Goal: Information Seeking & Learning: Find specific fact

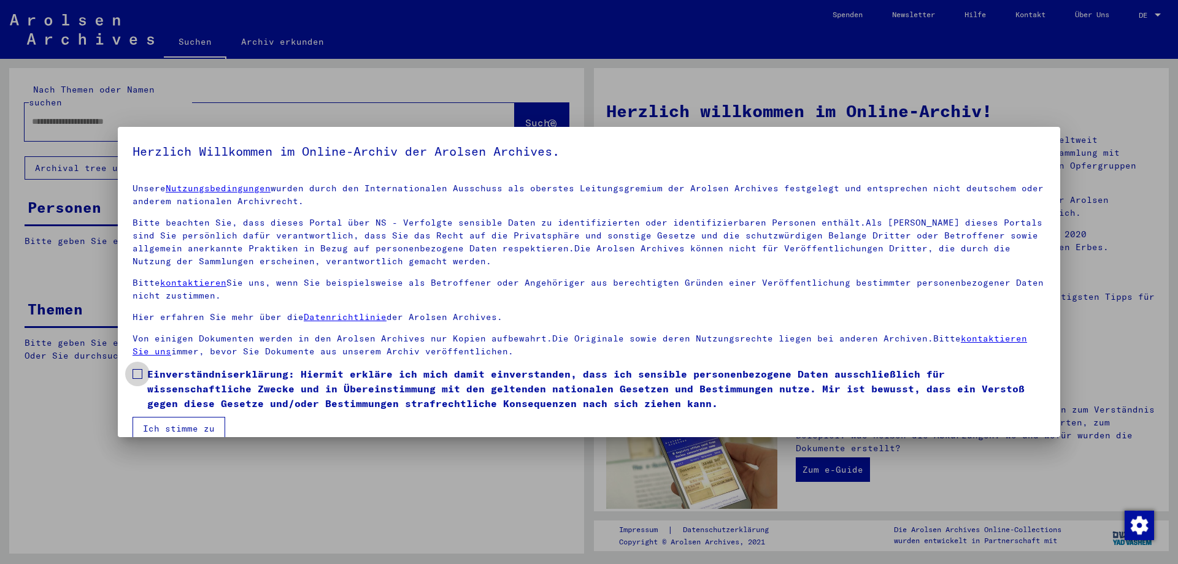
click at [143, 375] on label "Einverständniserklärung: Hiermit erkläre ich mich damit einverstanden, dass ich…" at bounding box center [589, 389] width 913 height 44
click at [180, 423] on button "Ich stimme zu" at bounding box center [179, 428] width 93 height 23
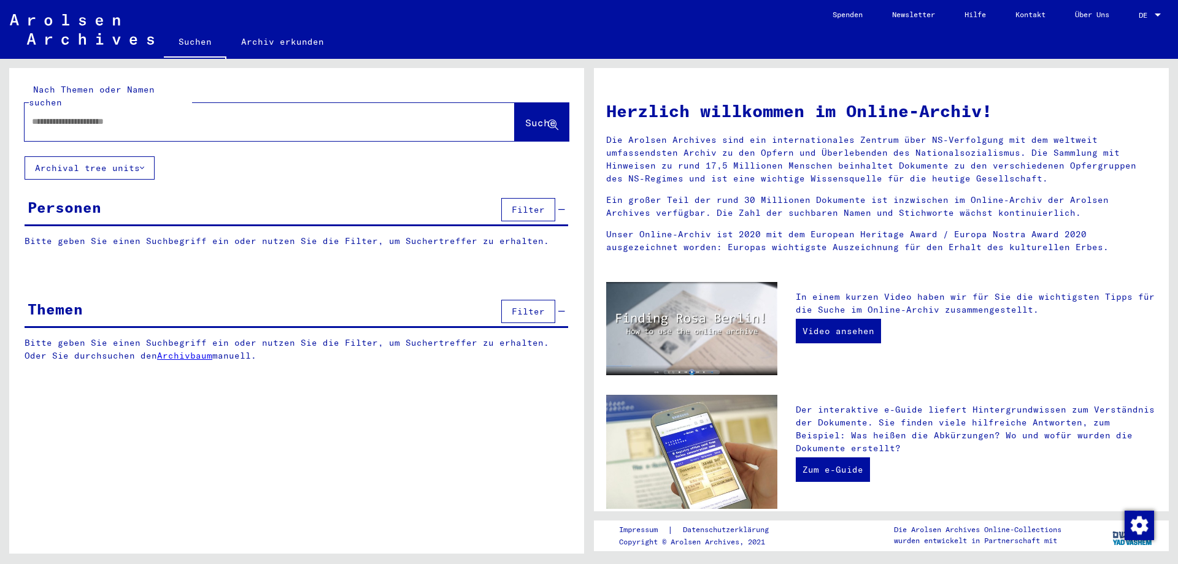
click at [128, 115] on input "text" at bounding box center [255, 121] width 446 height 13
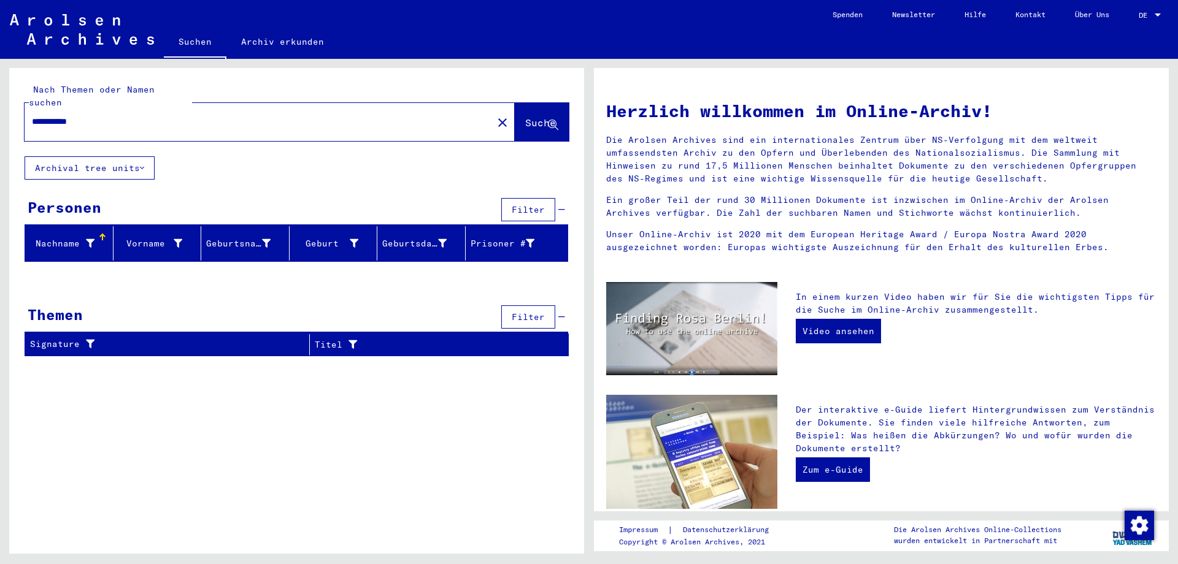
click at [60, 115] on input "**********" at bounding box center [255, 121] width 446 height 13
type input "**********"
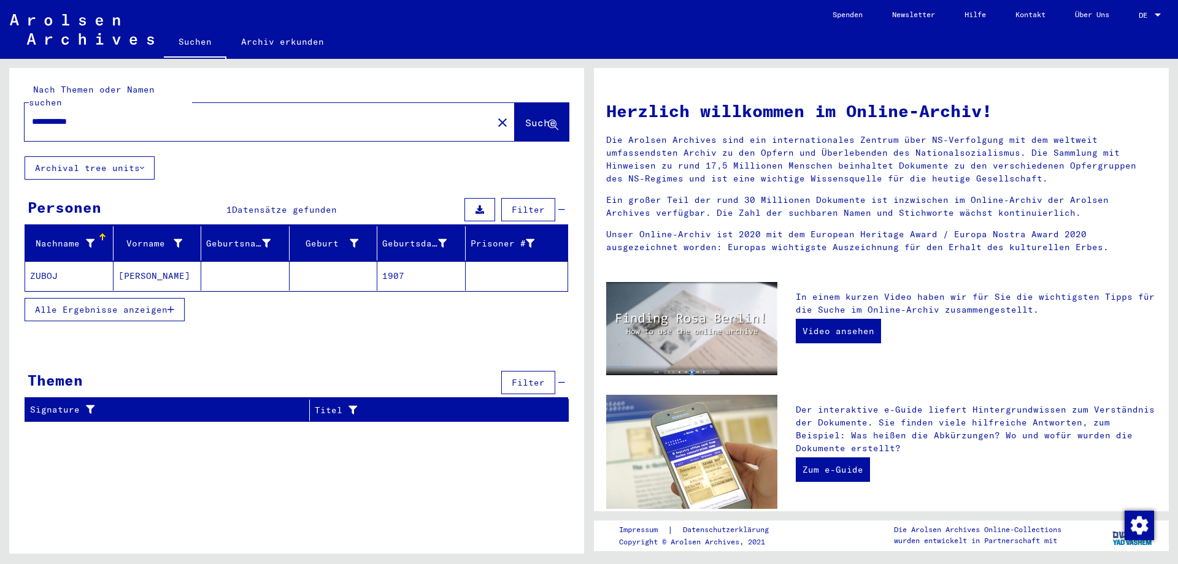
click at [48, 261] on mat-cell "ZUBOJ" at bounding box center [69, 275] width 88 height 29
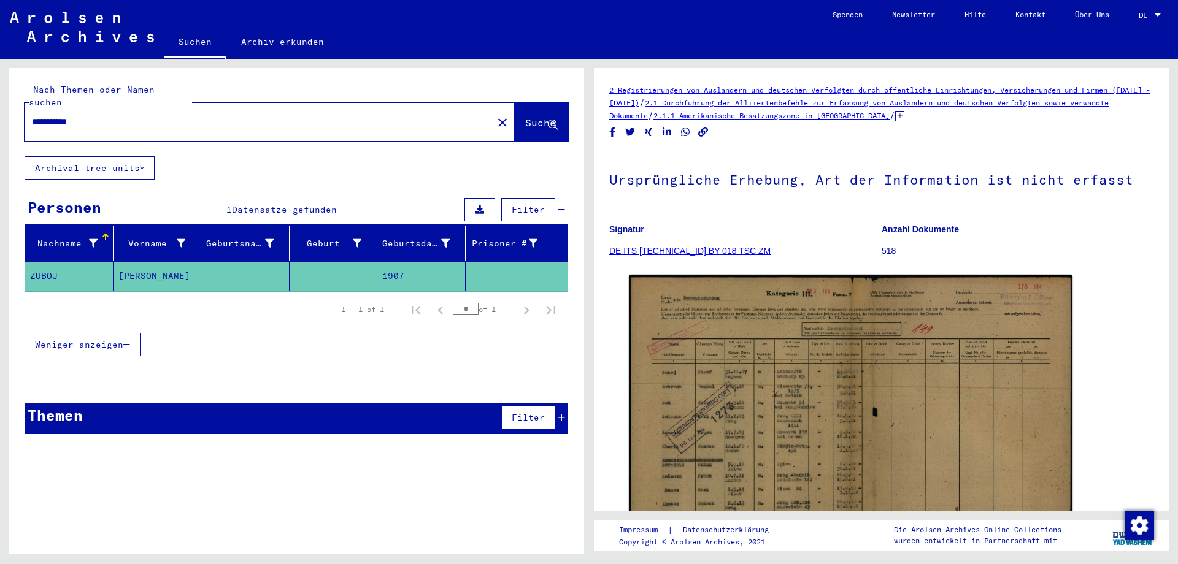
click at [904, 115] on icon at bounding box center [899, 116] width 9 height 10
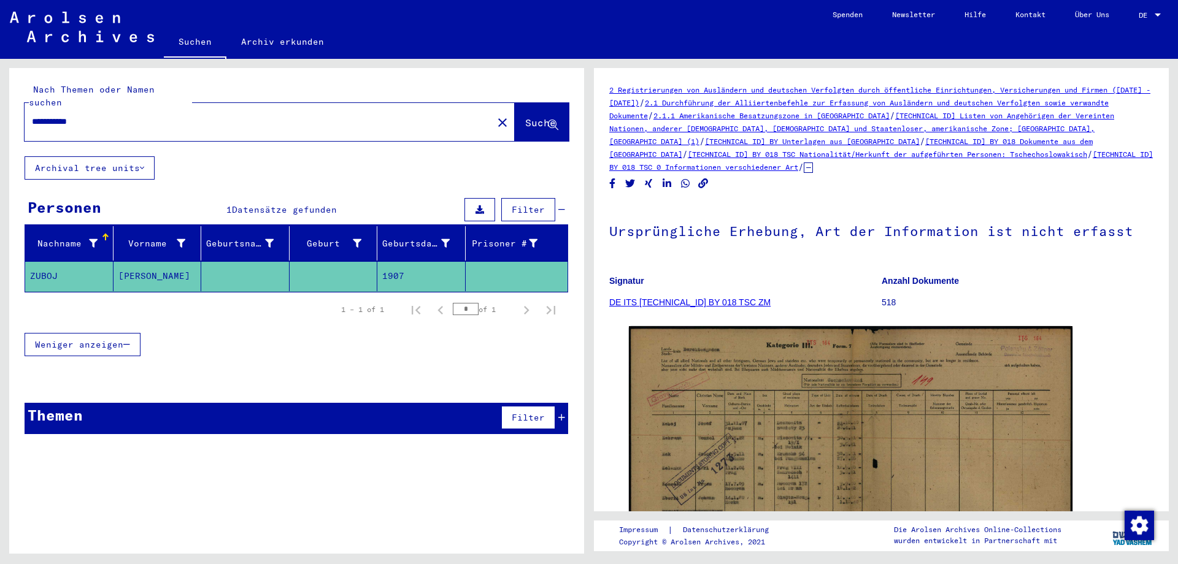
click at [953, 115] on link "[TECHNICAL_ID] Listen von Angehörigen der Vereinten Nationen, anderer [DEMOGRAP…" at bounding box center [861, 128] width 505 height 35
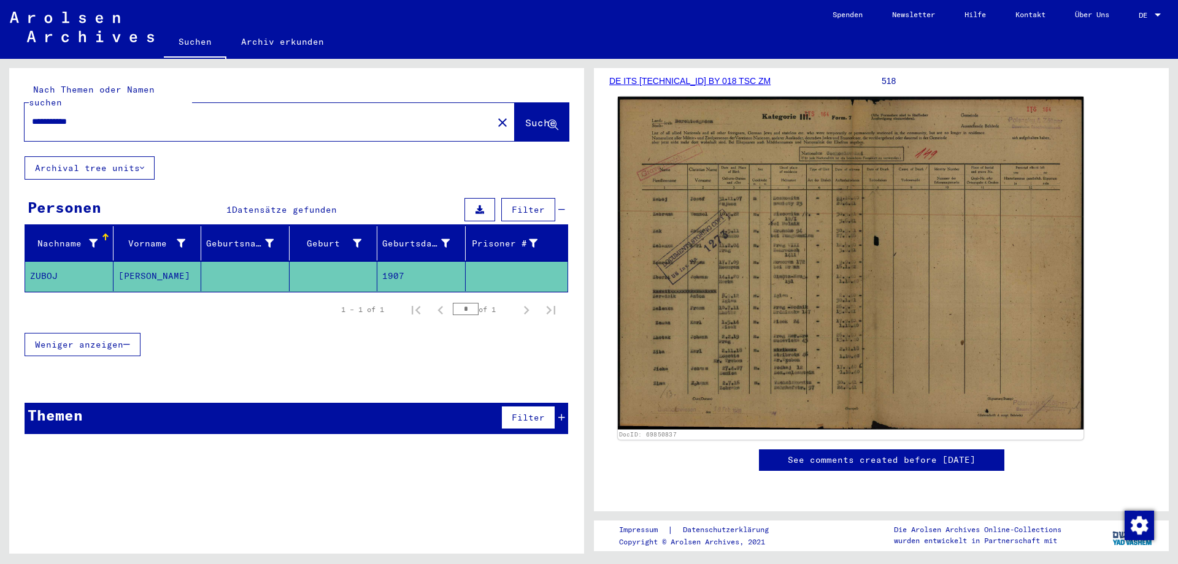
scroll to position [212, 0]
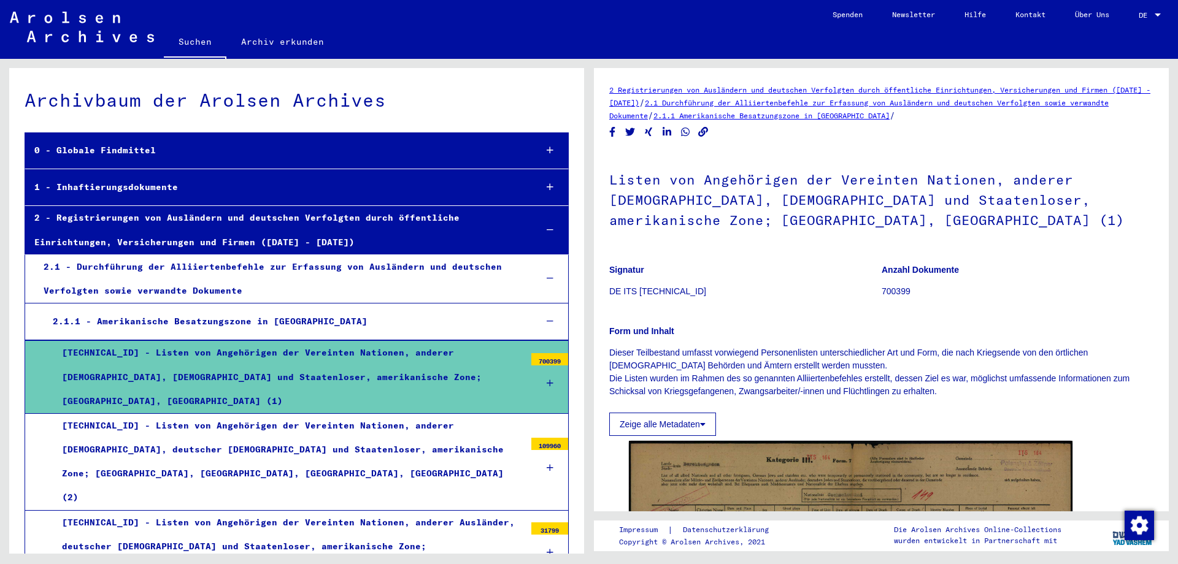
scroll to position [129, 0]
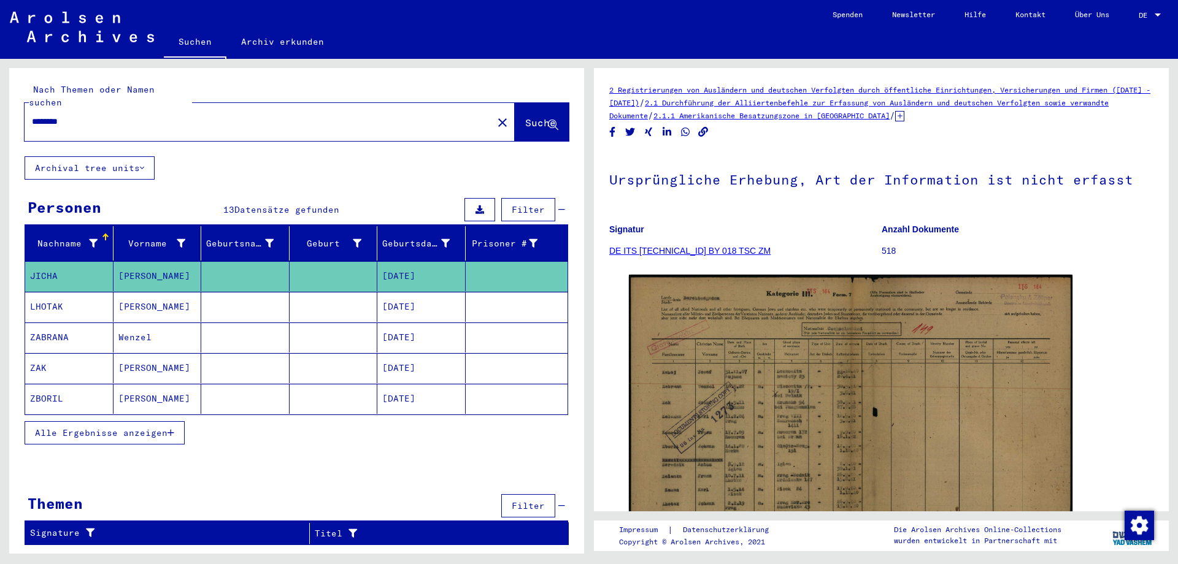
drag, startPoint x: 79, startPoint y: 109, endPoint x: 0, endPoint y: 91, distance: 81.1
click at [32, 115] on input "********" at bounding box center [258, 121] width 453 height 13
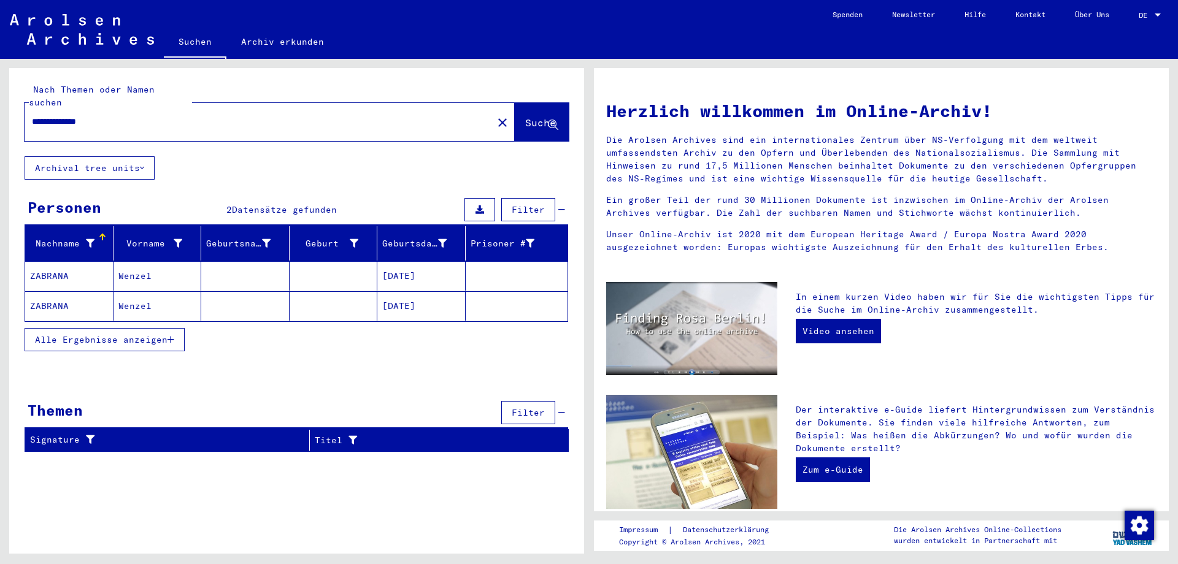
click at [42, 261] on mat-cell "ZABRANA" at bounding box center [69, 275] width 88 height 29
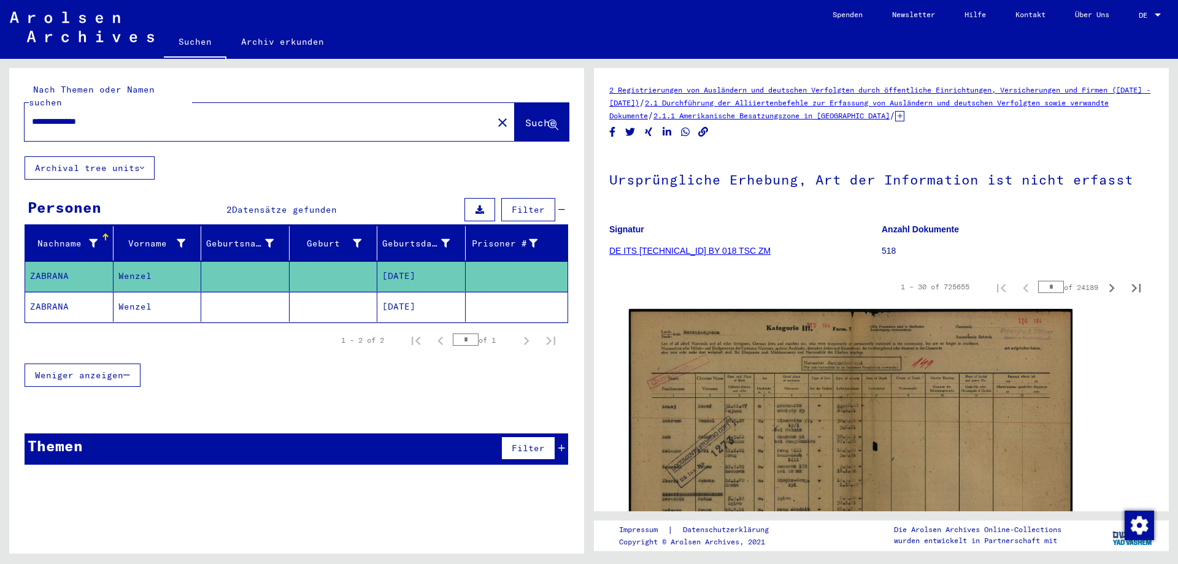
click at [53, 292] on mat-cell "ZABRANA" at bounding box center [69, 307] width 88 height 30
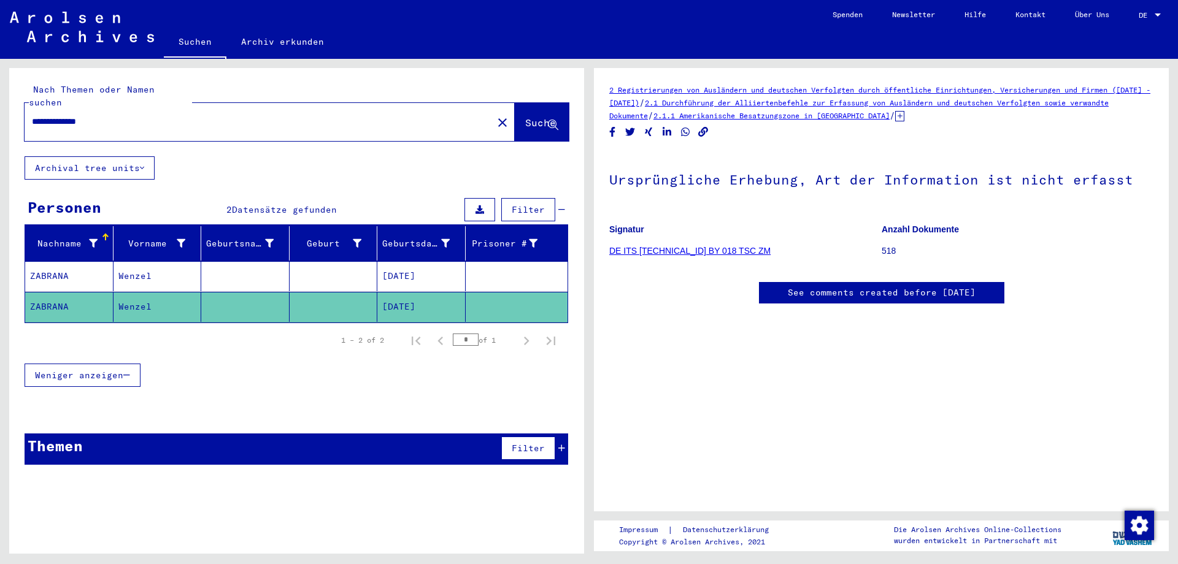
click at [39, 261] on mat-cell "ZABRANA" at bounding box center [69, 276] width 88 height 30
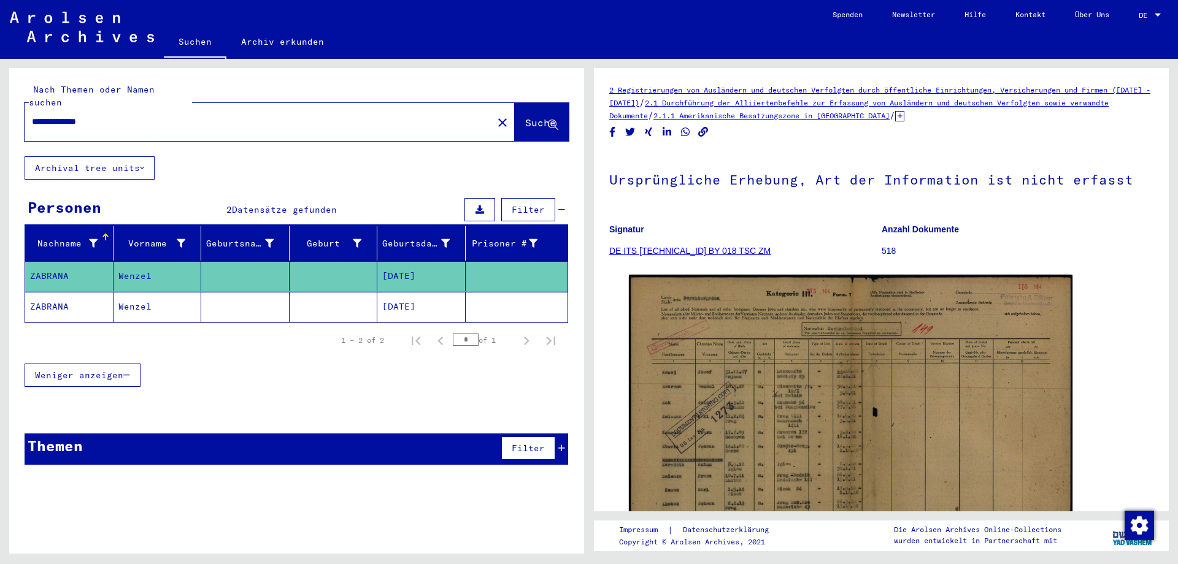
click at [55, 293] on mat-cell "ZABRANA" at bounding box center [69, 307] width 88 height 30
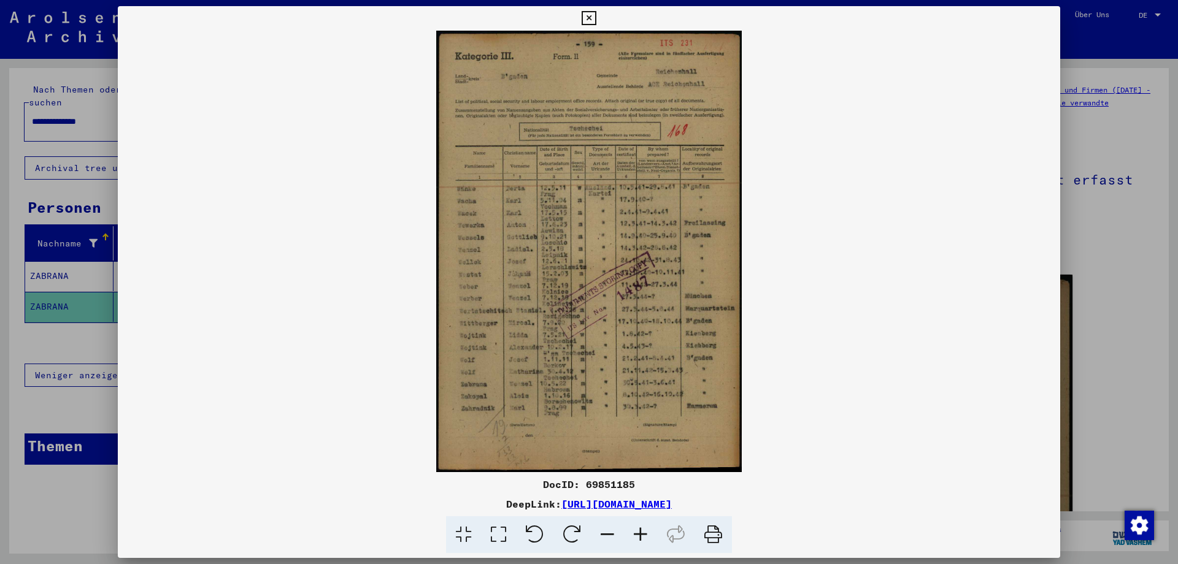
click at [642, 531] on icon at bounding box center [640, 535] width 33 height 37
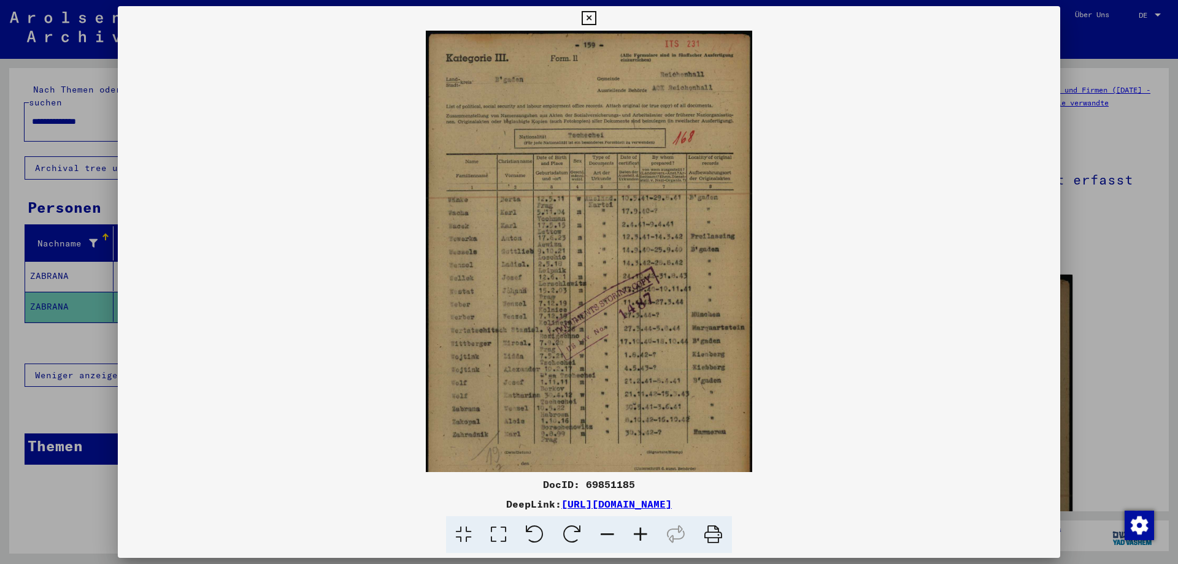
click at [642, 531] on icon at bounding box center [640, 535] width 33 height 37
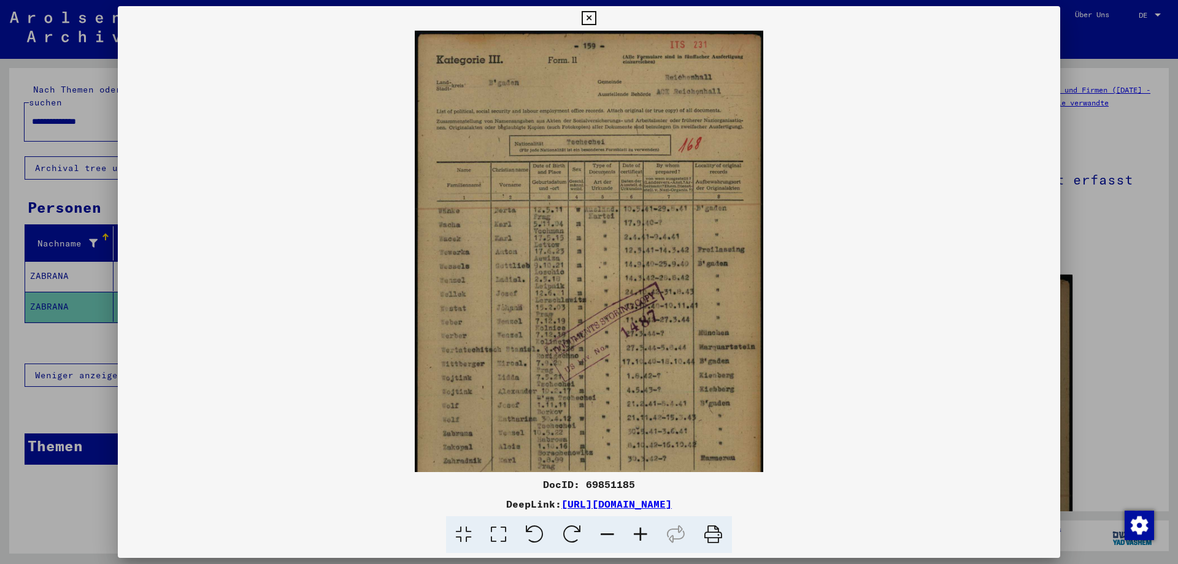
click at [642, 531] on icon at bounding box center [640, 535] width 33 height 37
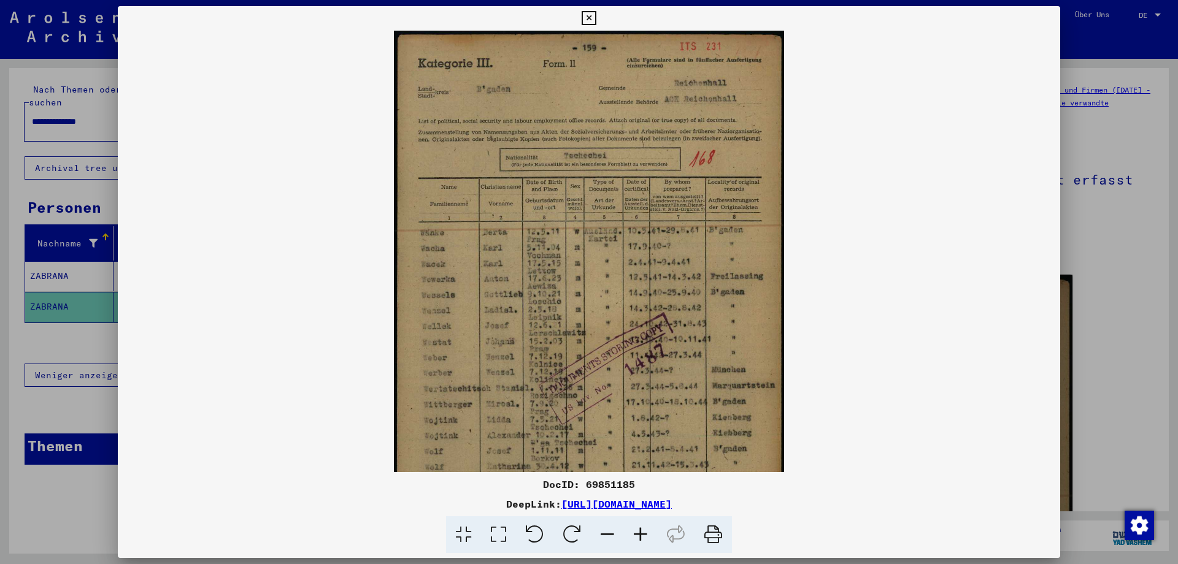
click at [642, 531] on icon at bounding box center [640, 535] width 33 height 37
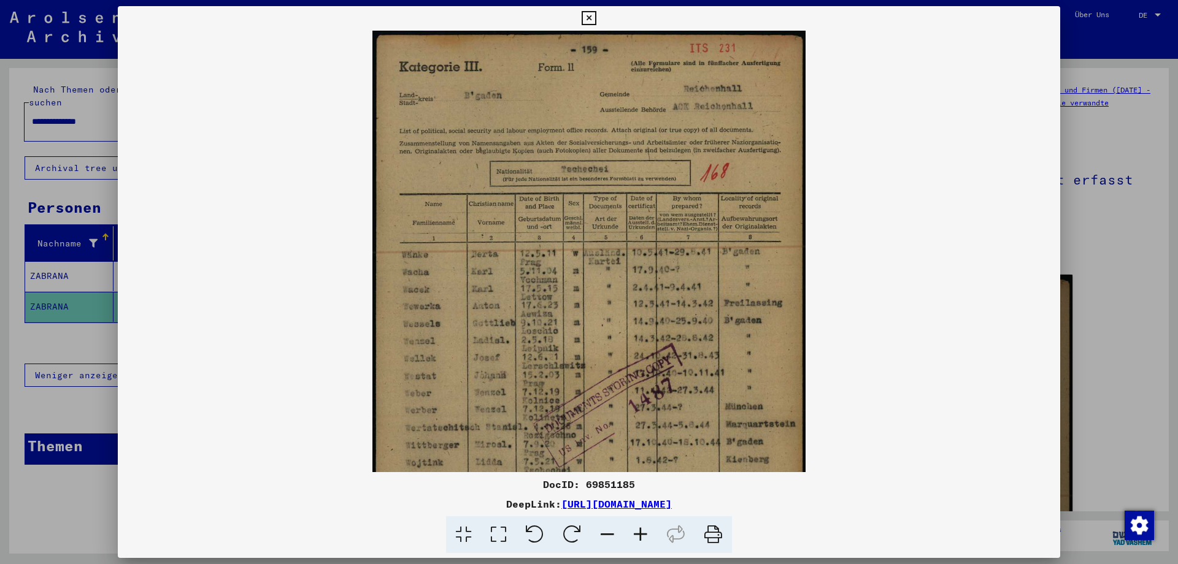
click at [642, 531] on icon at bounding box center [640, 535] width 33 height 37
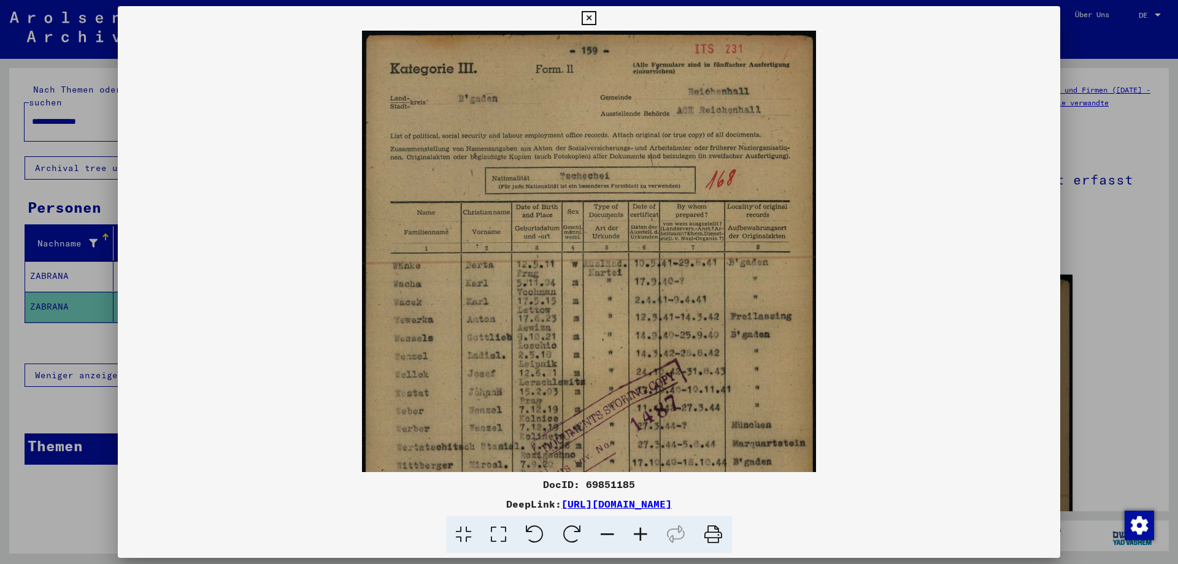
click at [642, 531] on icon at bounding box center [640, 535] width 33 height 37
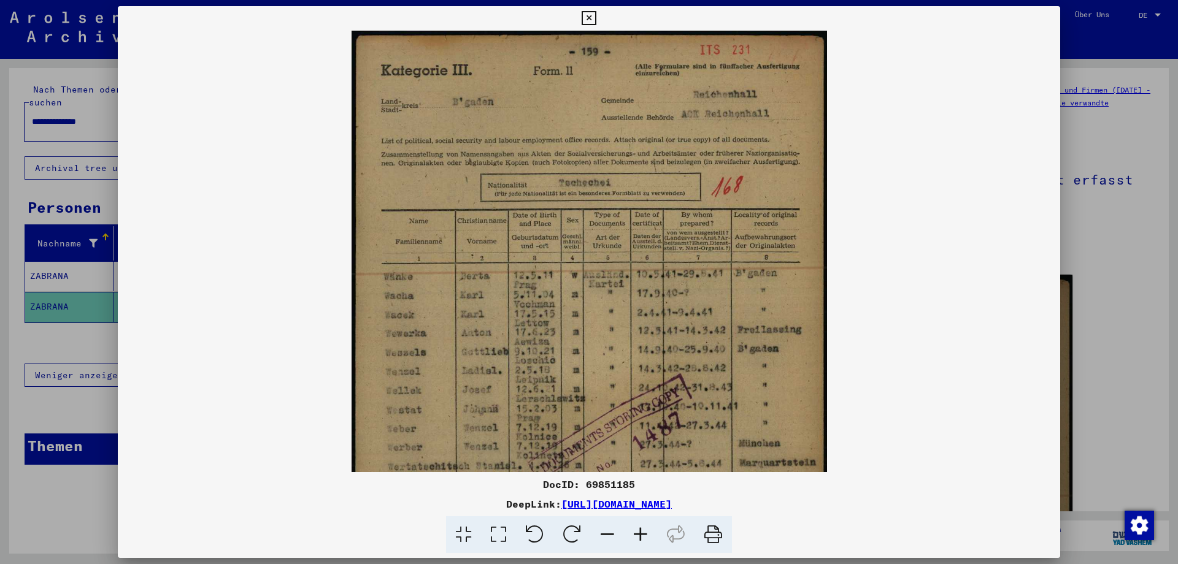
click at [642, 531] on icon at bounding box center [640, 535] width 33 height 37
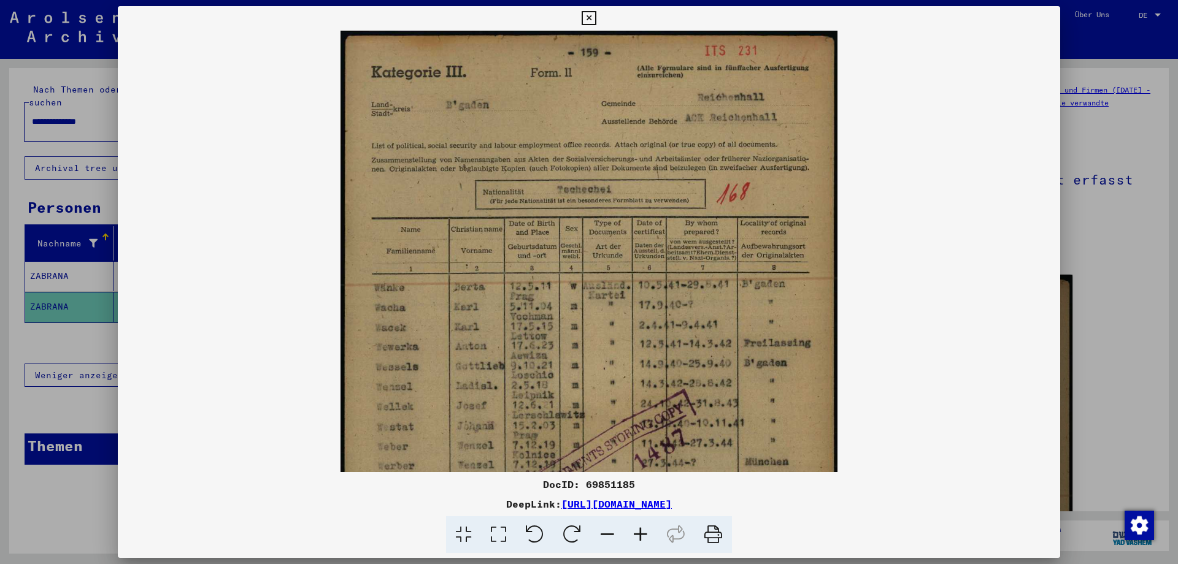
click at [642, 531] on icon at bounding box center [640, 535] width 33 height 37
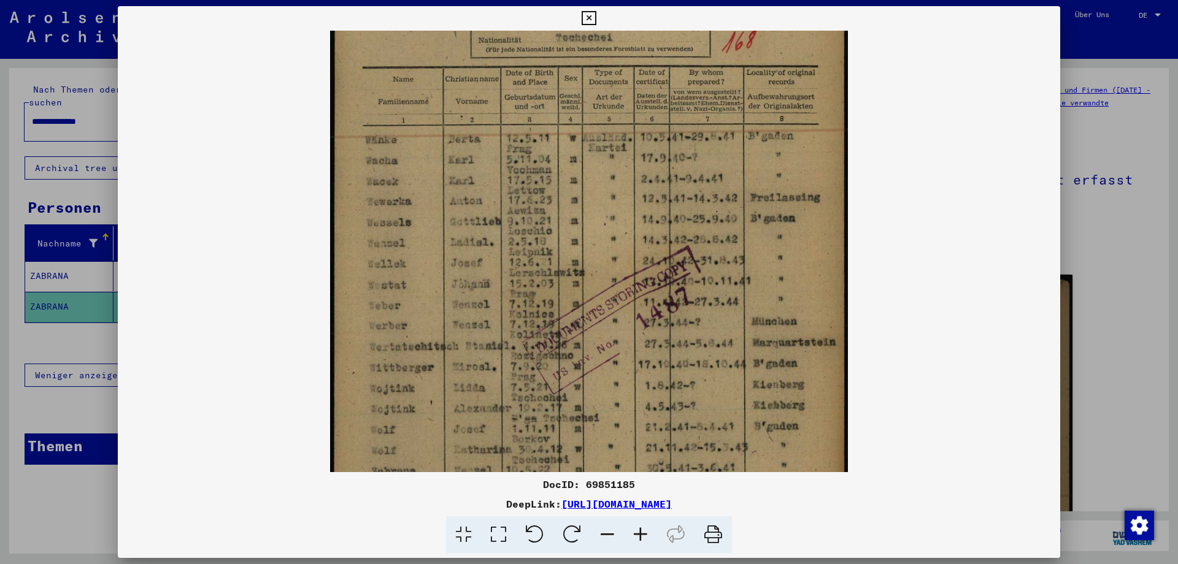
scroll to position [161, 0]
drag, startPoint x: 510, startPoint y: 374, endPoint x: 510, endPoint y: 213, distance: 161.4
click at [510, 213] on img at bounding box center [589, 243] width 518 height 749
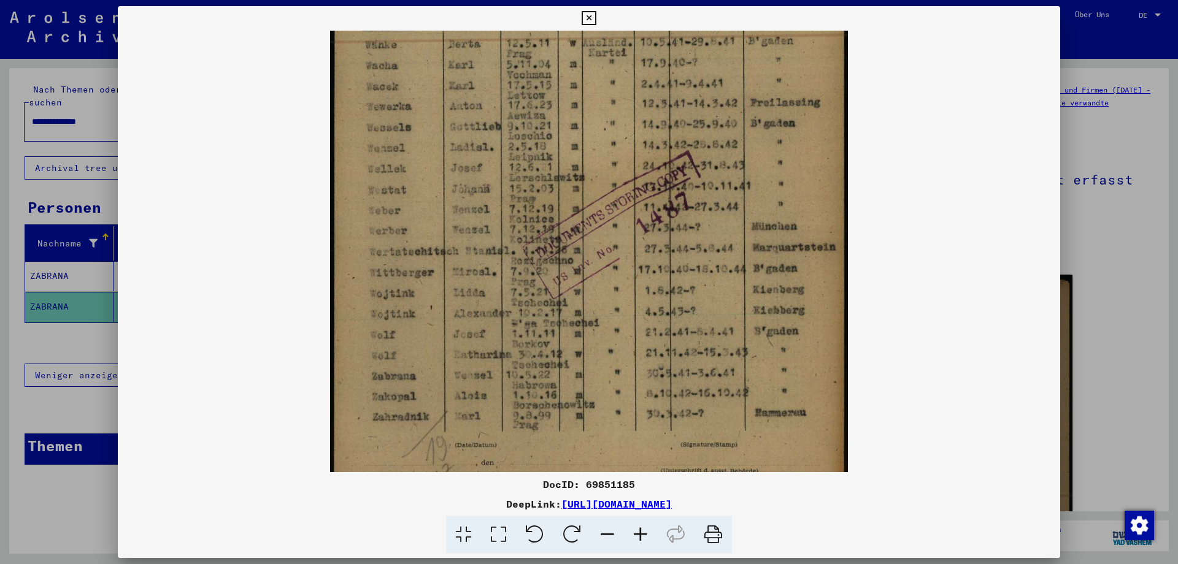
scroll to position [253, 0]
drag, startPoint x: 617, startPoint y: 390, endPoint x: 587, endPoint y: 221, distance: 171.5
click at [587, 221] on img at bounding box center [589, 151] width 518 height 749
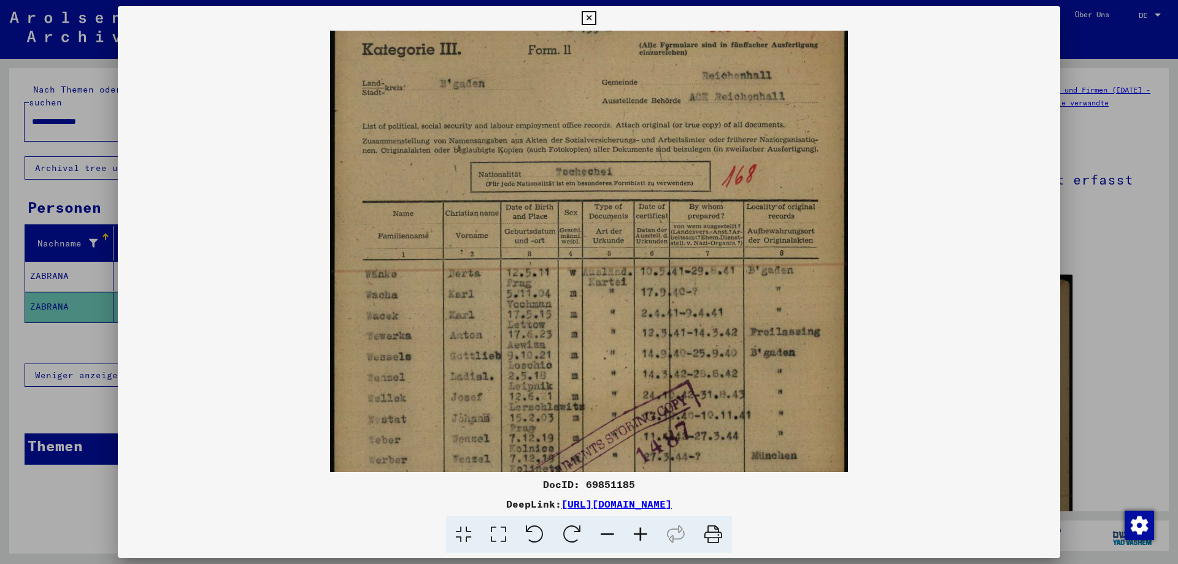
scroll to position [22, 0]
drag, startPoint x: 704, startPoint y: 221, endPoint x: 643, endPoint y: 453, distance: 239.1
click at [643, 453] on img at bounding box center [589, 383] width 518 height 749
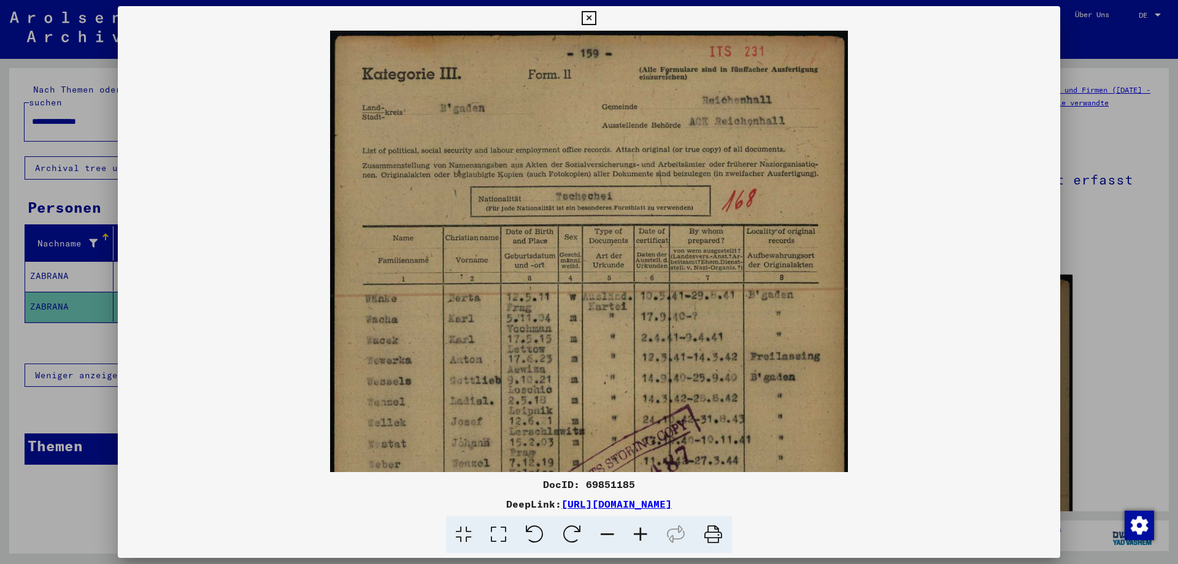
drag, startPoint x: 626, startPoint y: 237, endPoint x: 618, endPoint y: 302, distance: 66.1
click at [618, 302] on img at bounding box center [589, 405] width 518 height 749
click at [596, 12] on icon at bounding box center [589, 18] width 14 height 15
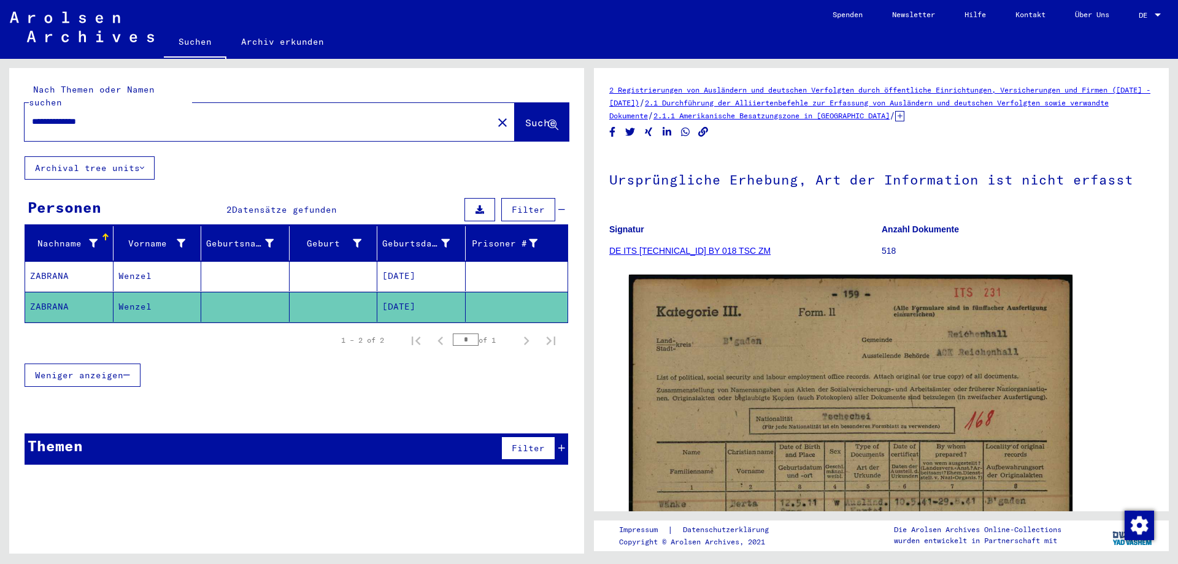
drag, startPoint x: 116, startPoint y: 111, endPoint x: 0, endPoint y: 94, distance: 117.1
click at [32, 115] on input "**********" at bounding box center [258, 121] width 453 height 13
type input "*********"
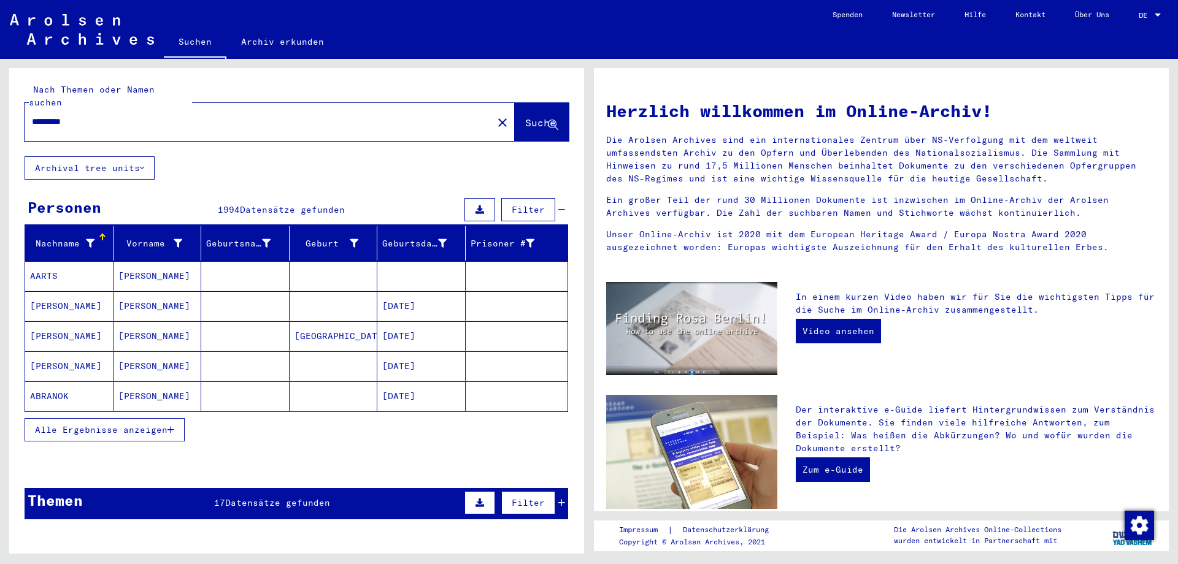
click at [101, 234] on div at bounding box center [102, 237] width 7 height 7
click at [93, 425] on span "Alle Ergebnisse anzeigen" at bounding box center [101, 430] width 133 height 11
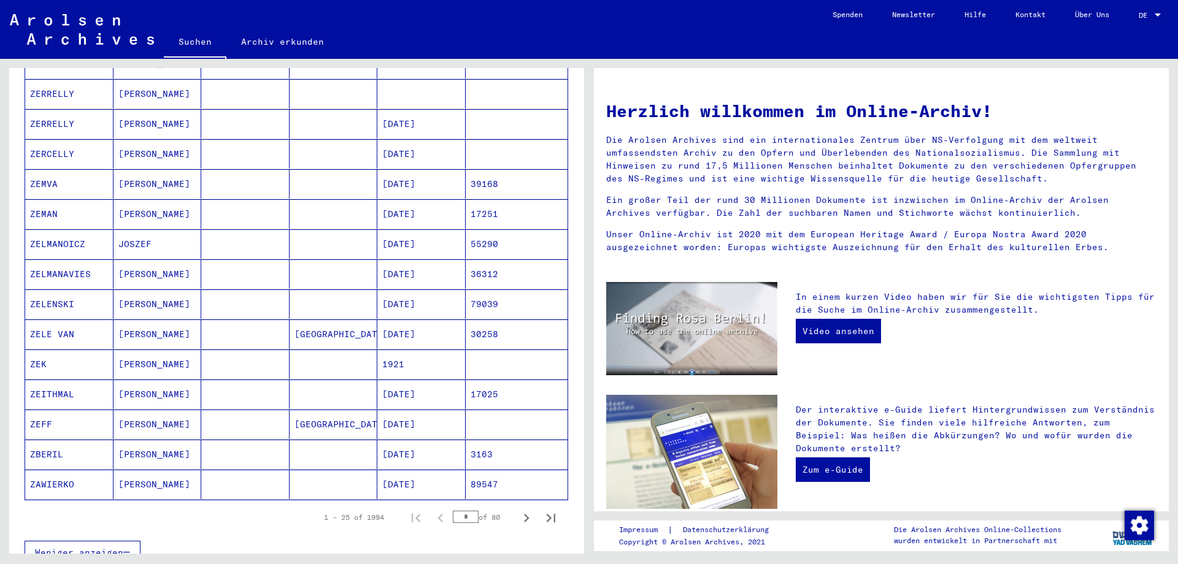
scroll to position [515, 0]
click at [525, 507] on icon "Next page" at bounding box center [526, 515] width 17 height 17
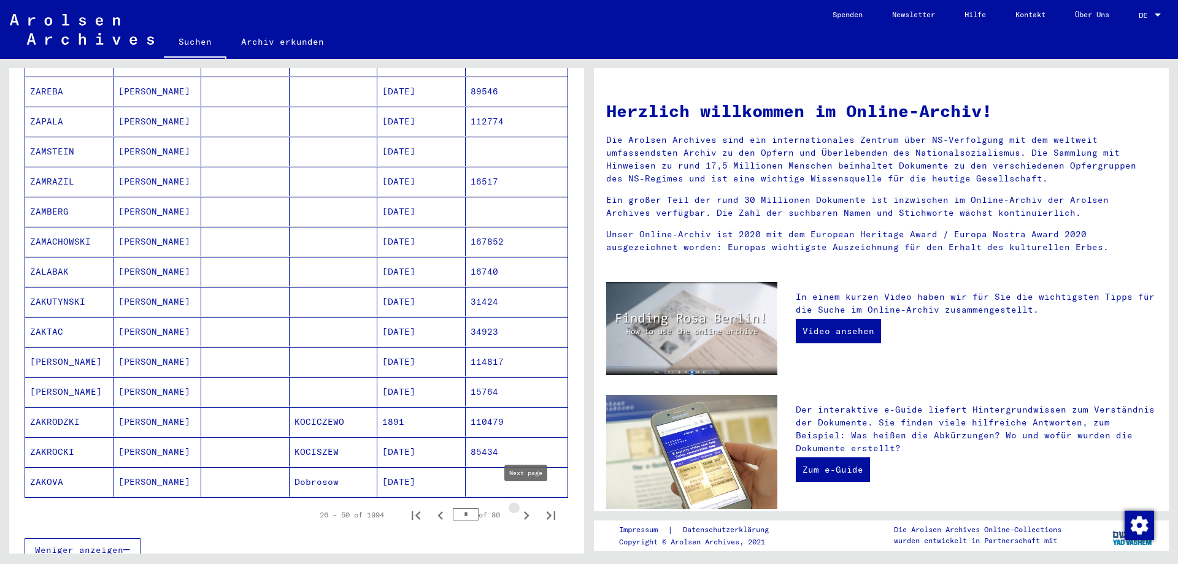
click at [525, 507] on icon "Next page" at bounding box center [526, 515] width 17 height 17
type input "*"
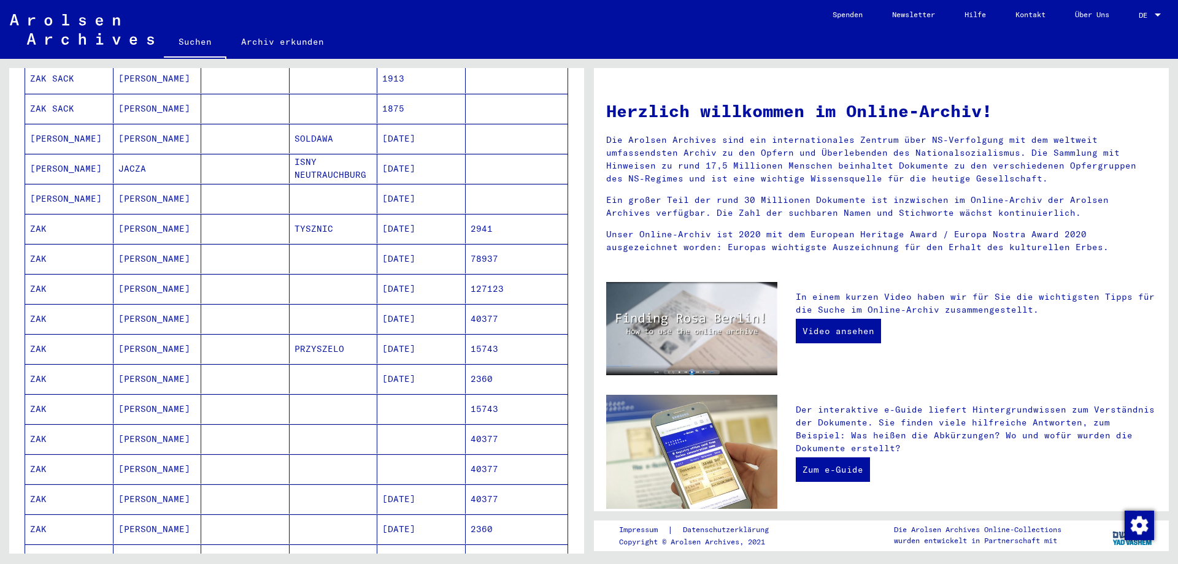
scroll to position [0, 0]
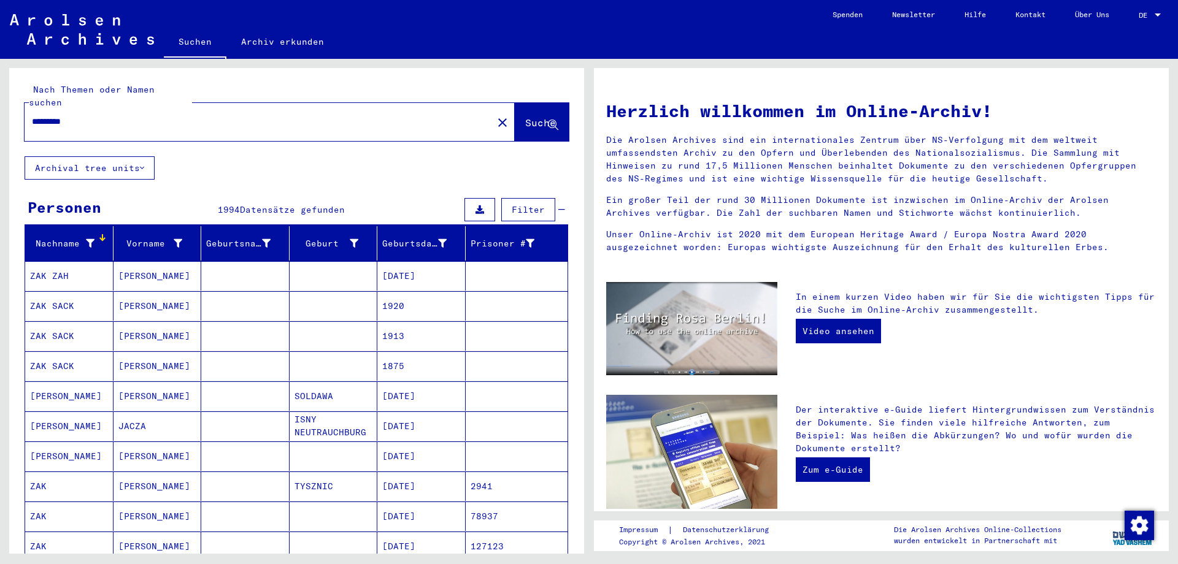
click at [217, 115] on input "*********" at bounding box center [255, 121] width 446 height 13
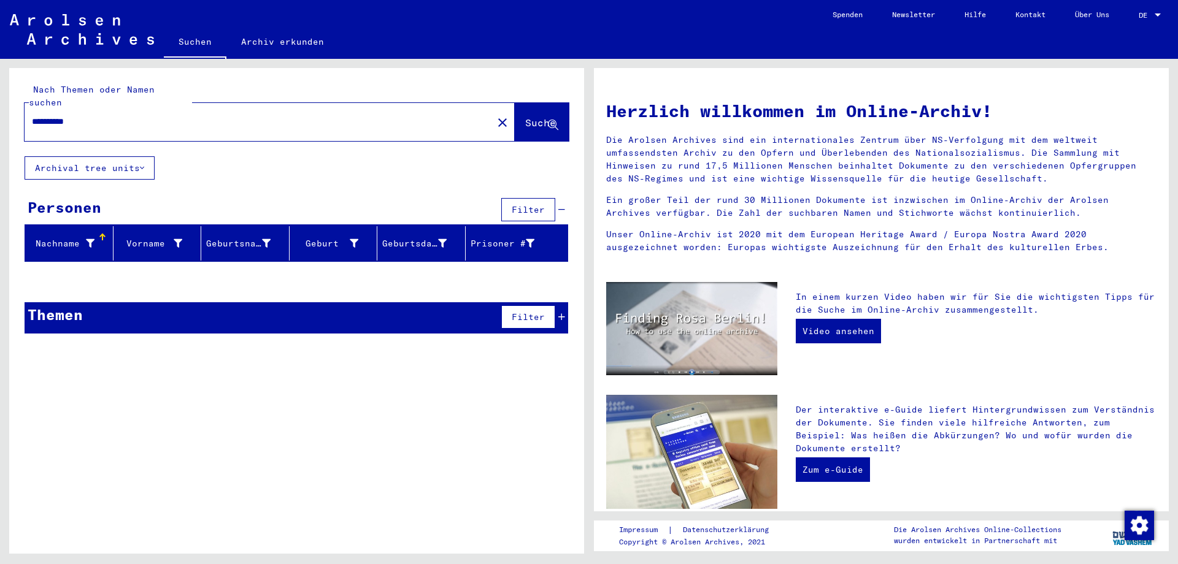
type input "**********"
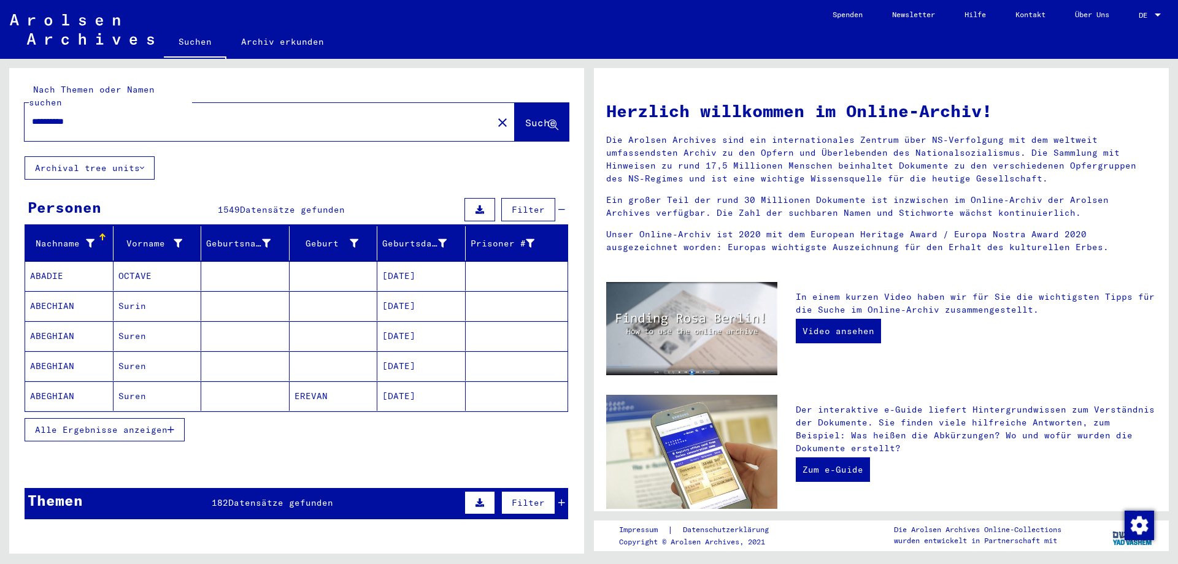
click at [101, 234] on div at bounding box center [102, 237] width 7 height 7
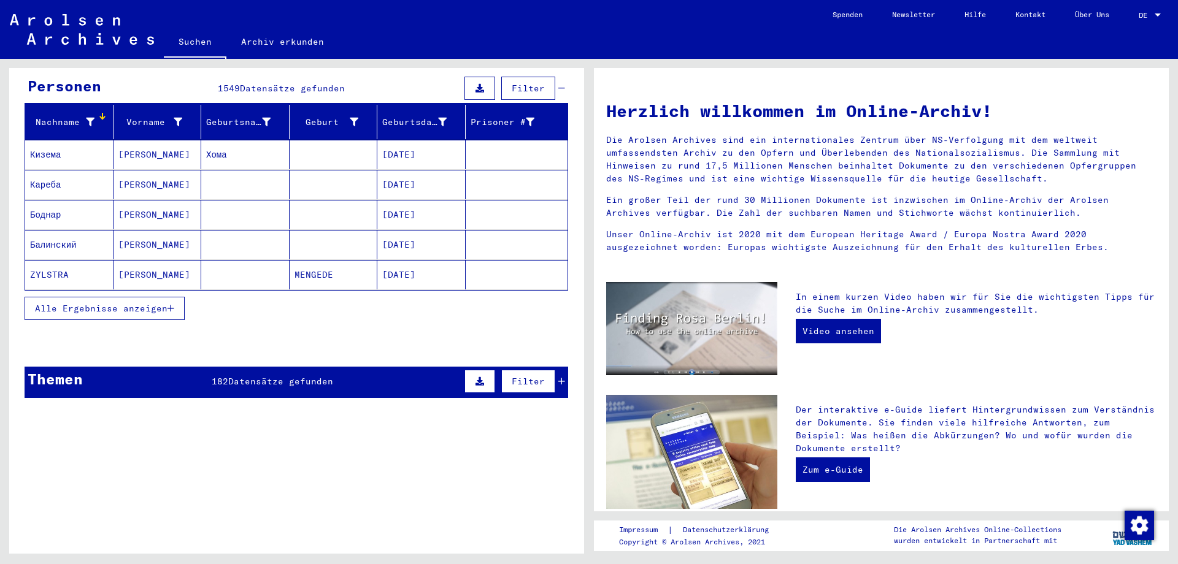
scroll to position [129, 0]
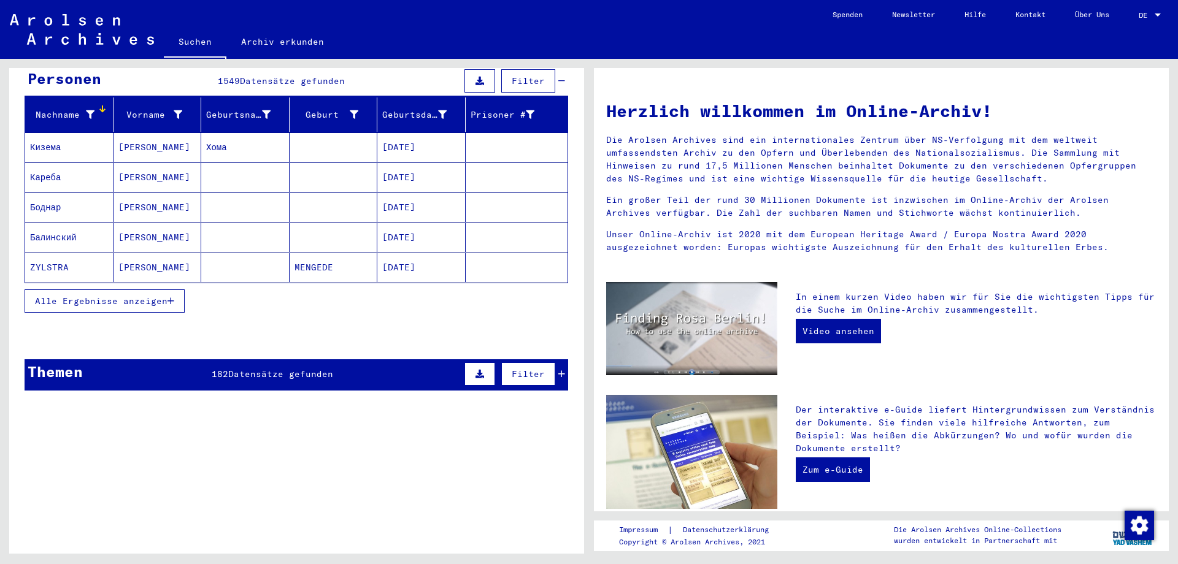
click at [94, 290] on button "Alle Ergebnisse anzeigen" at bounding box center [105, 301] width 160 height 23
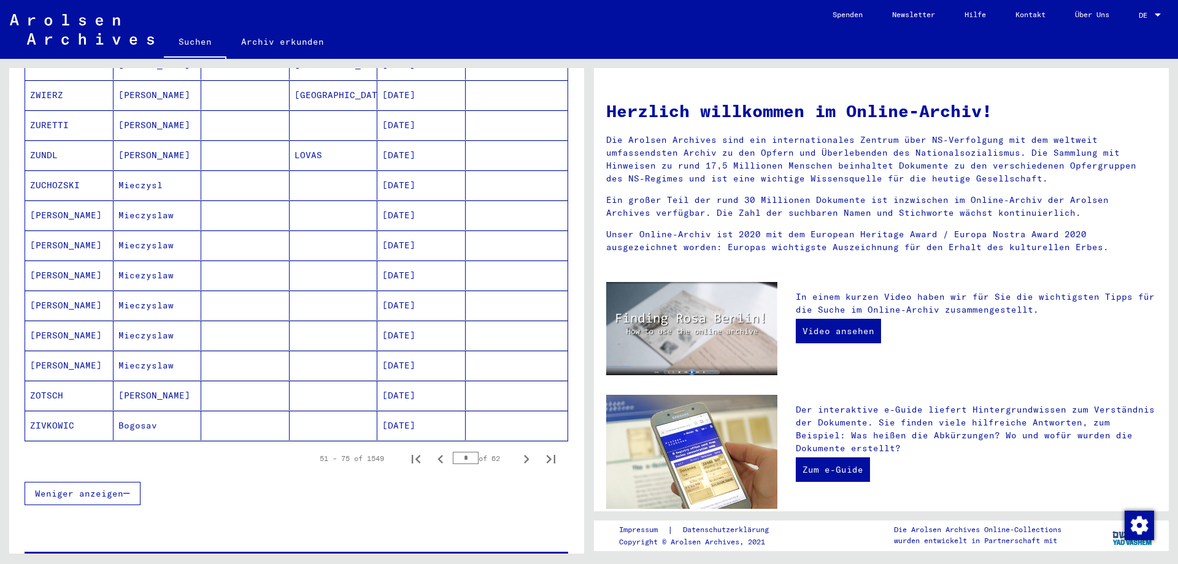
scroll to position [644, 0]
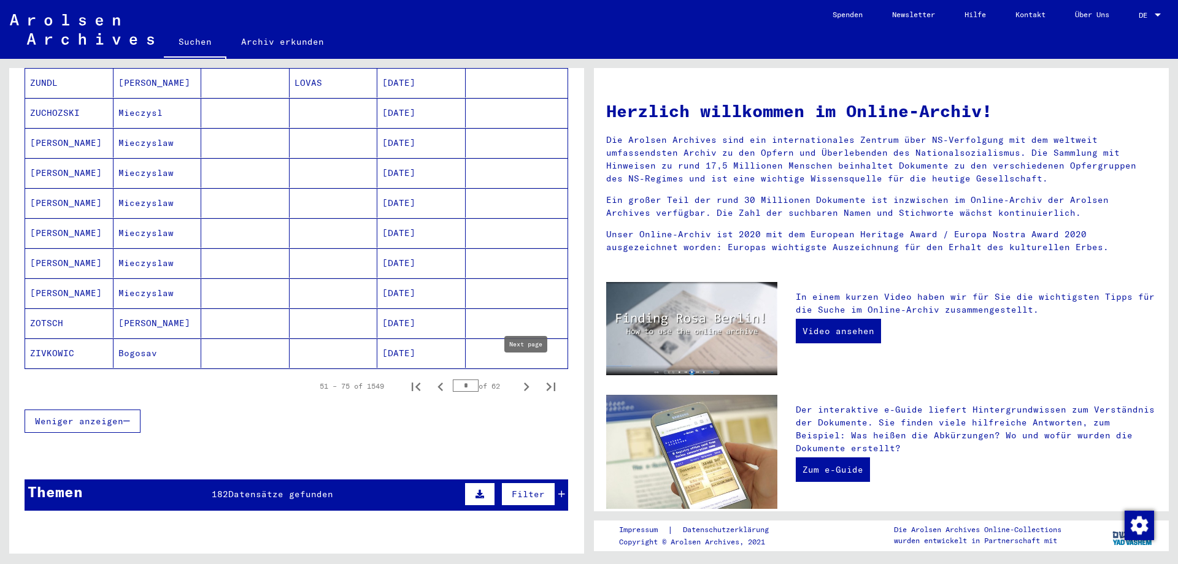
click at [527, 383] on icon "Next page" at bounding box center [527, 387] width 6 height 9
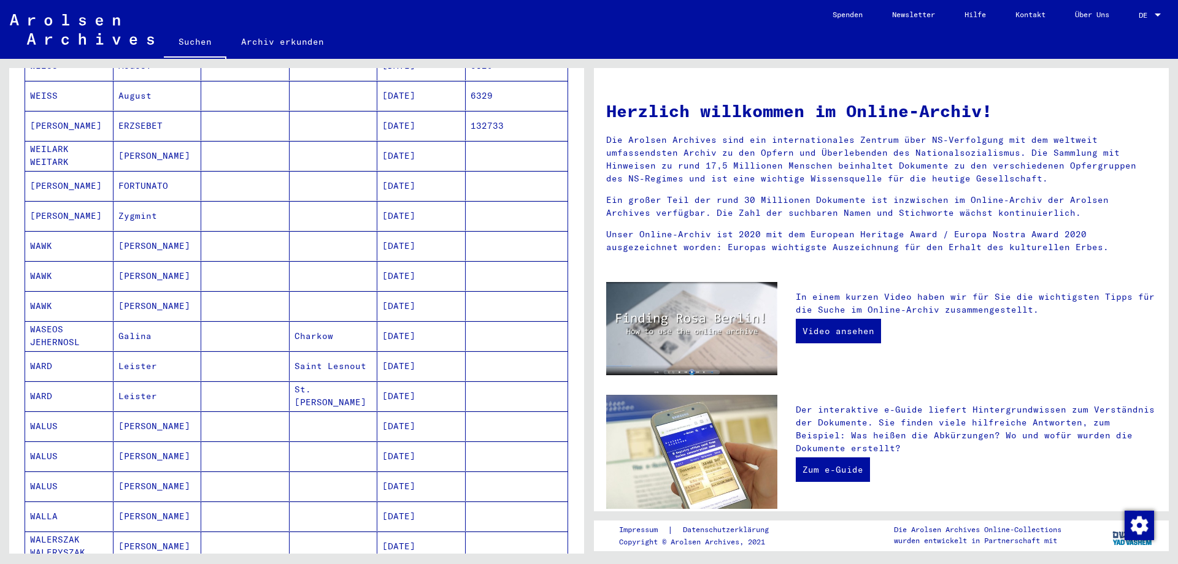
scroll to position [709, 0]
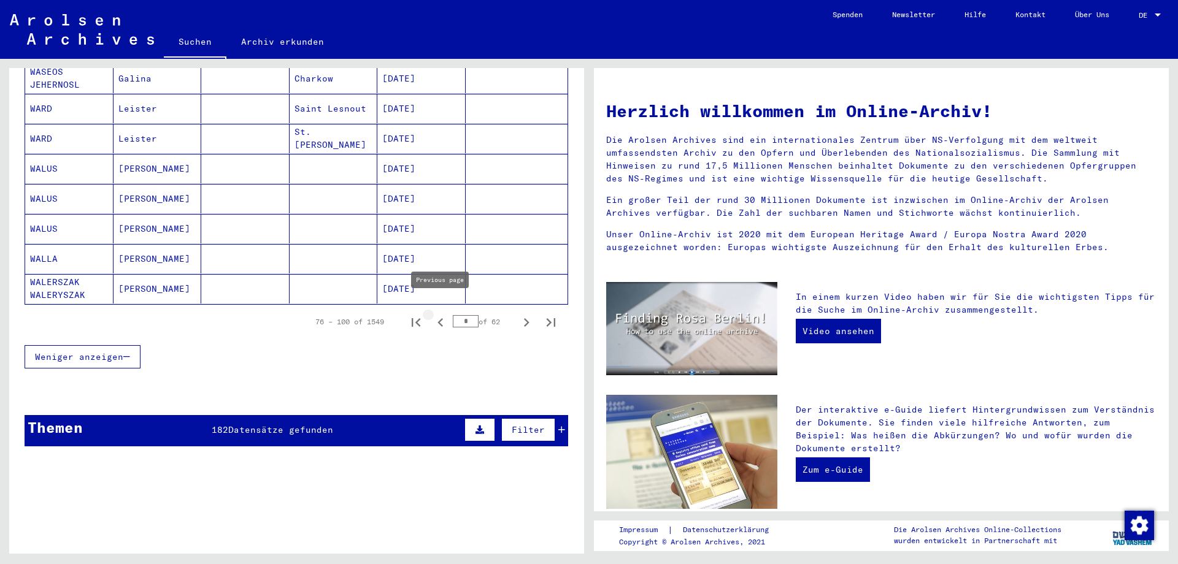
click at [439, 314] on icon "Previous page" at bounding box center [440, 322] width 17 height 17
type input "*"
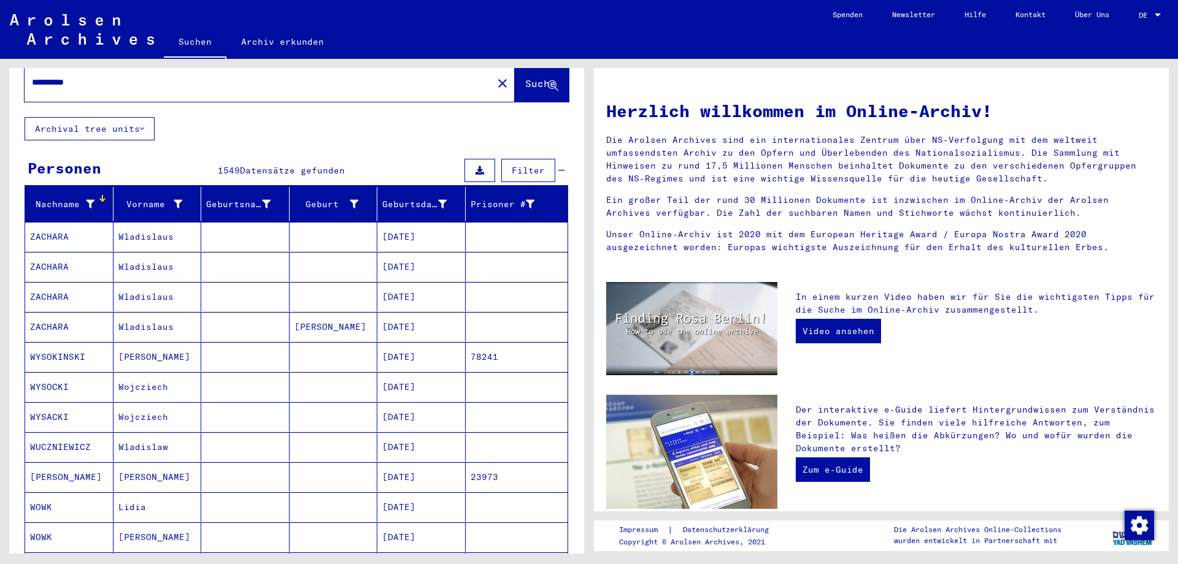
scroll to position [0, 0]
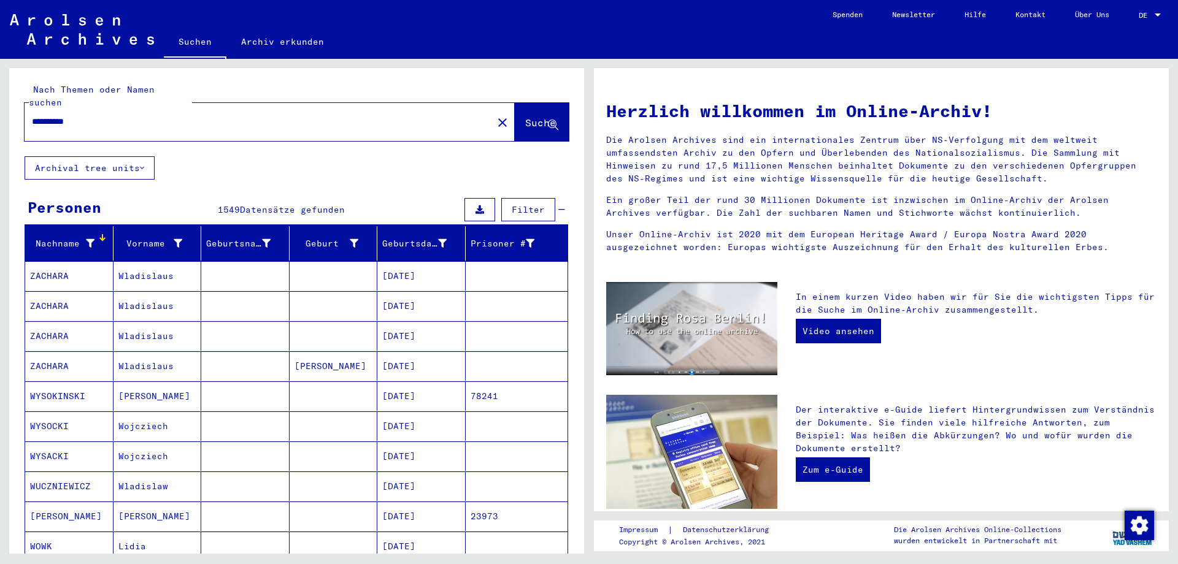
click at [33, 115] on input "**********" at bounding box center [255, 121] width 446 height 13
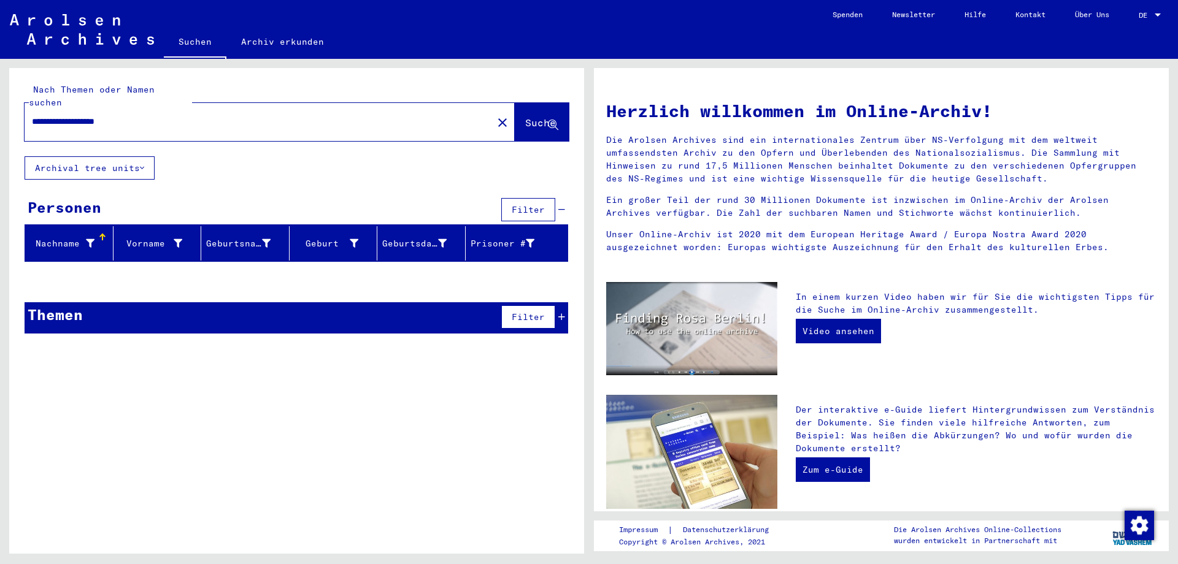
drag, startPoint x: 142, startPoint y: 109, endPoint x: 25, endPoint y: 133, distance: 119.1
click at [32, 128] on input "**********" at bounding box center [255, 121] width 446 height 13
type input "**********"
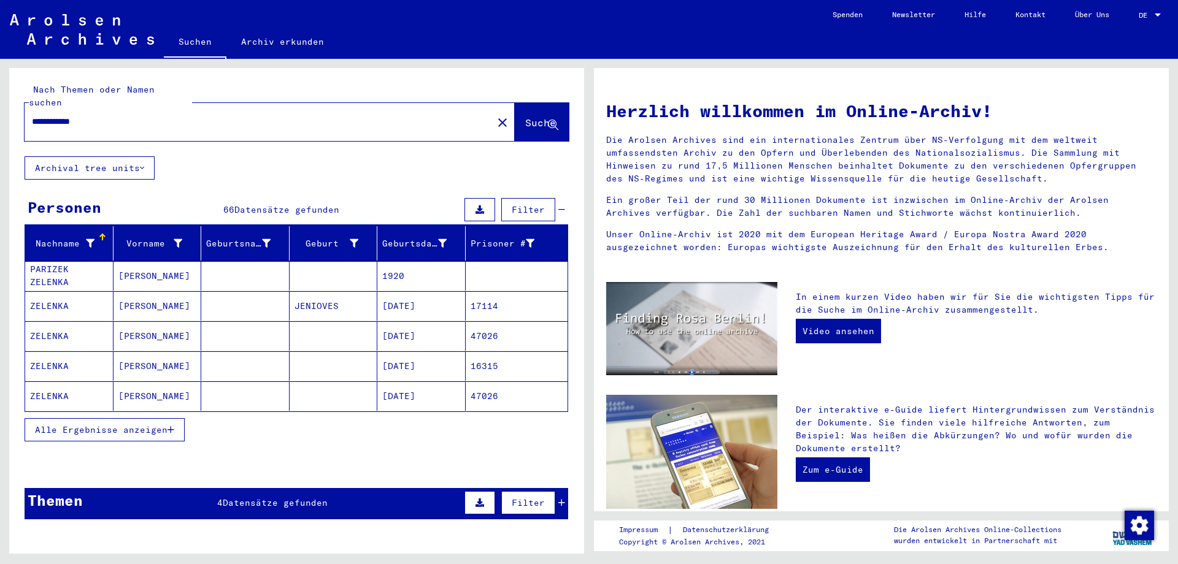
click at [143, 418] on button "Alle Ergebnisse anzeigen" at bounding box center [105, 429] width 160 height 23
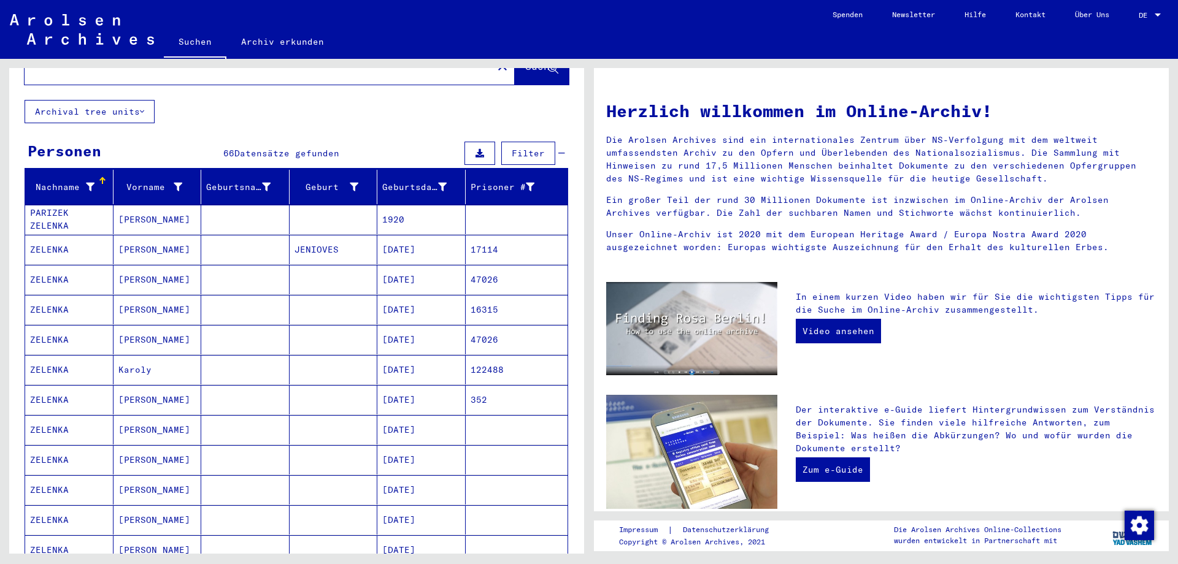
scroll to position [64, 0]
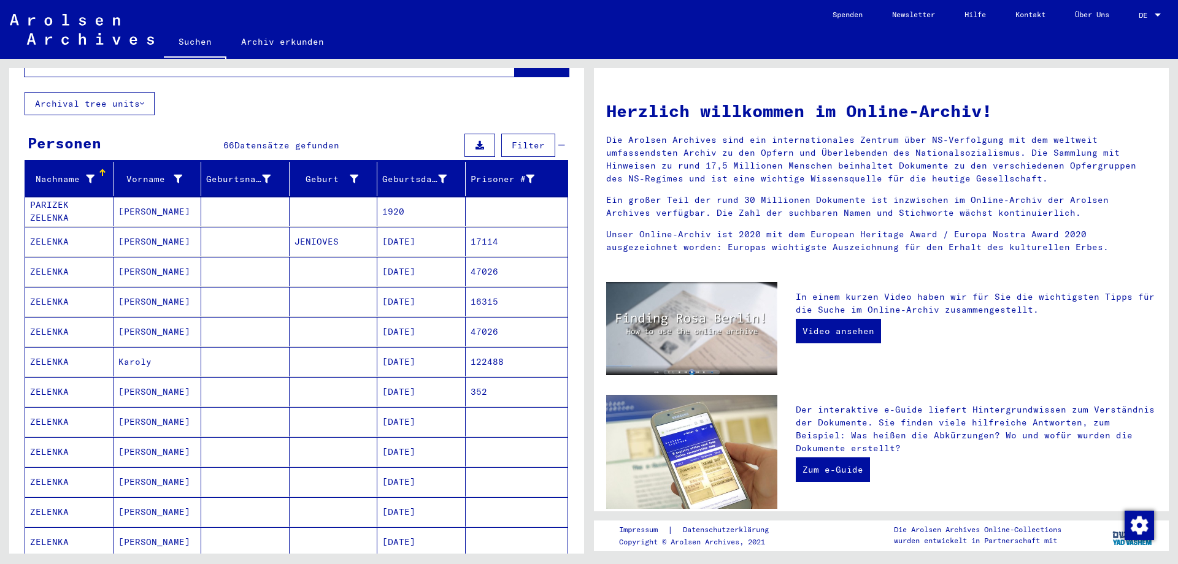
click at [48, 437] on mat-cell "ZELENKA" at bounding box center [69, 451] width 88 height 29
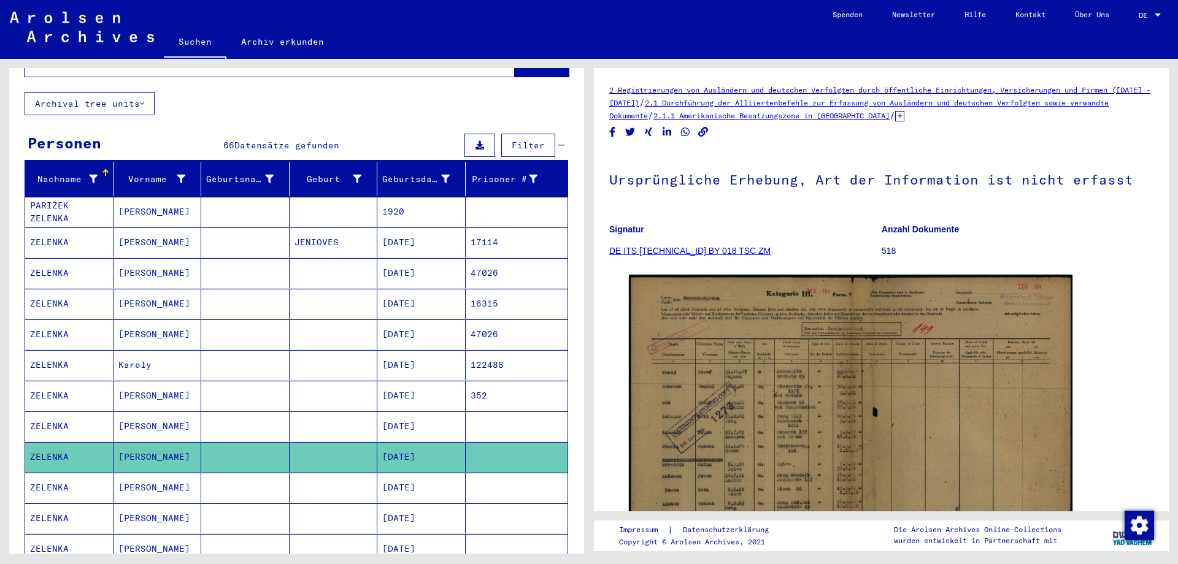
click at [44, 502] on icon at bounding box center [51, 515] width 31 height 49
click at [51, 502] on icon at bounding box center [51, 515] width 31 height 49
click at [45, 412] on mat-cell "ZELENKA" at bounding box center [69, 427] width 88 height 30
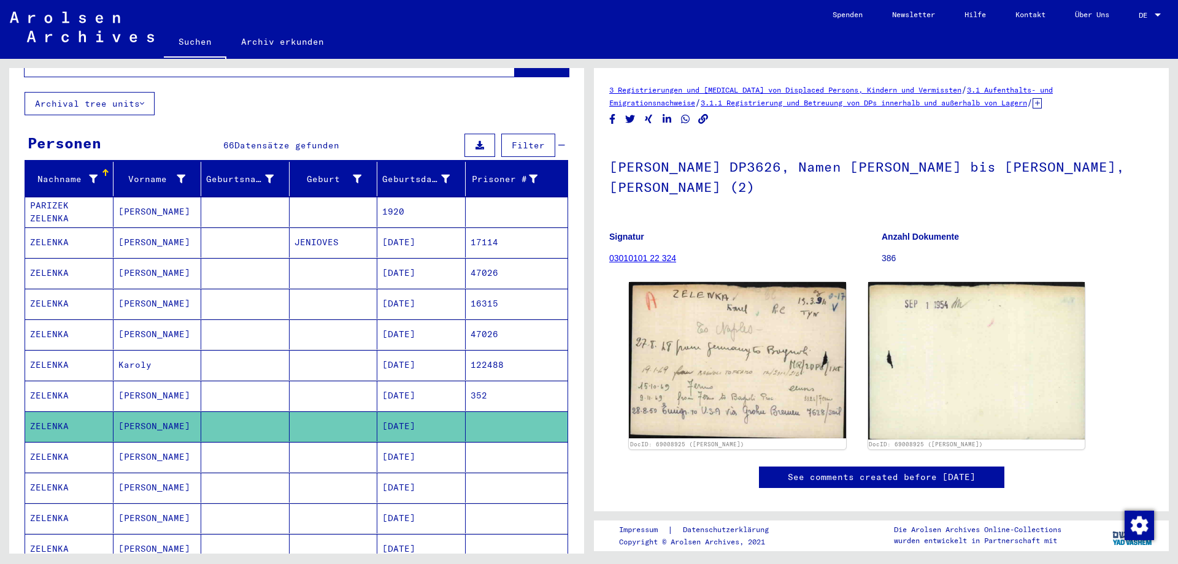
click at [57, 501] on icon at bounding box center [51, 515] width 31 height 49
click at [34, 504] on mat-cell "ZELENKA" at bounding box center [69, 519] width 88 height 30
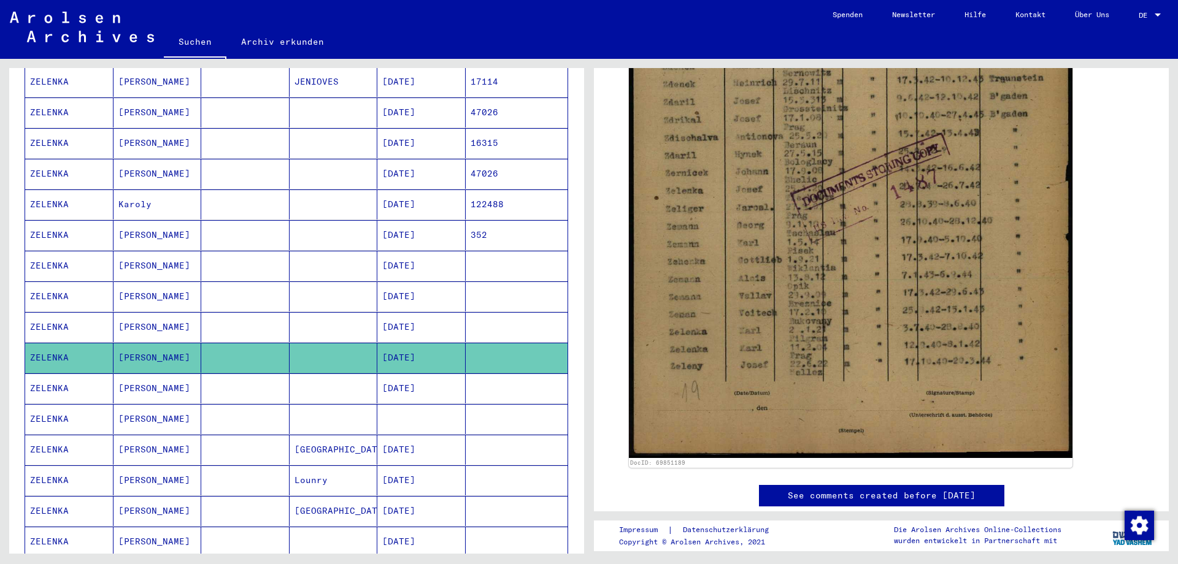
scroll to position [258, 0]
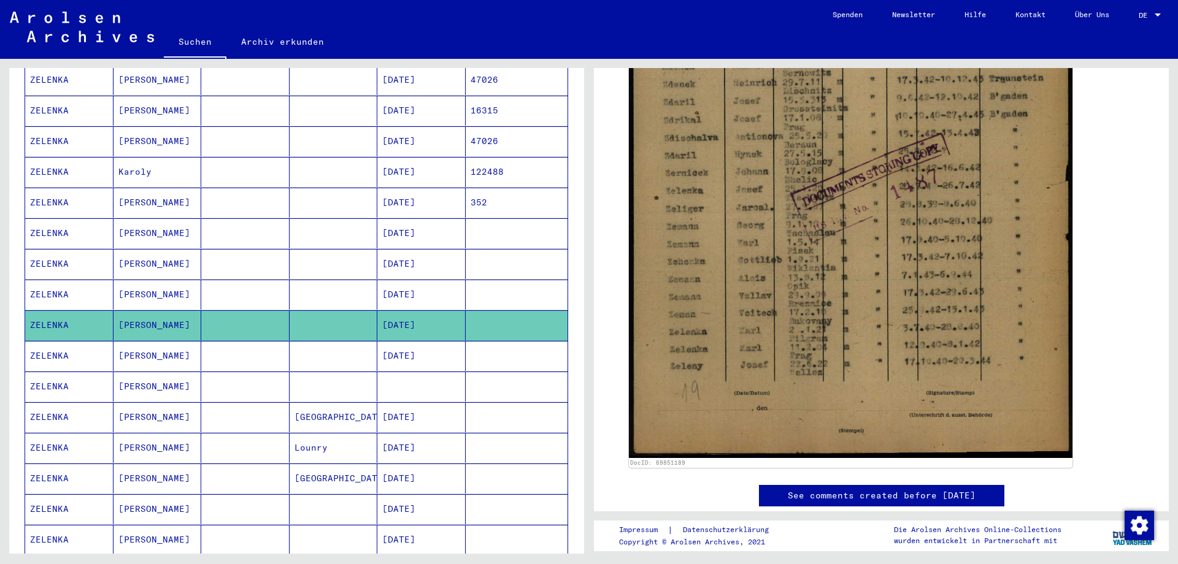
click at [44, 341] on mat-cell "ZELENKA" at bounding box center [69, 356] width 88 height 30
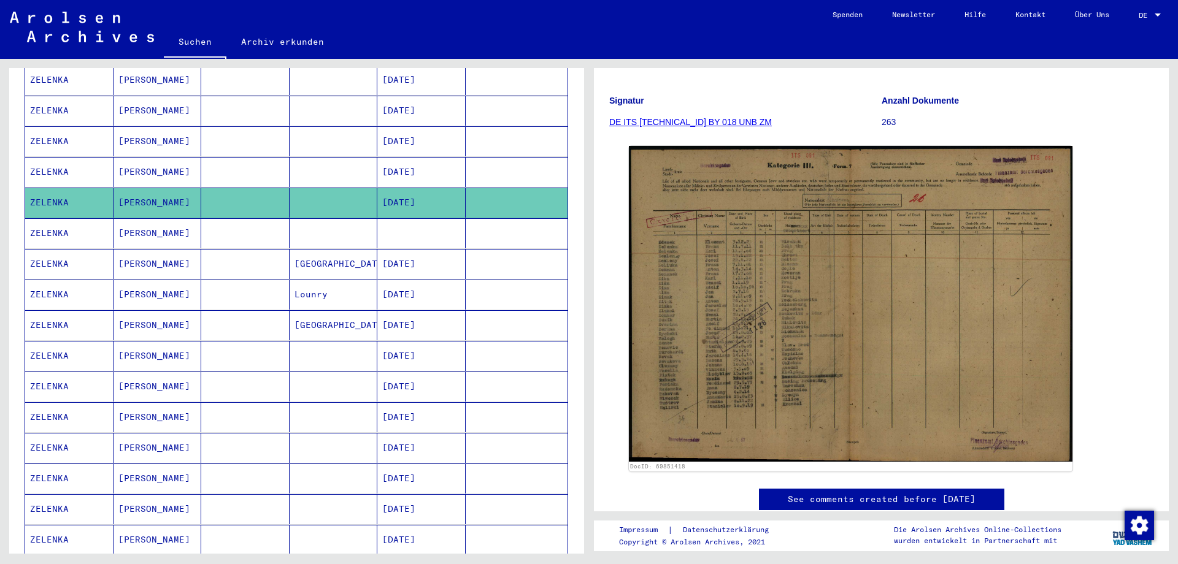
scroll to position [322, 0]
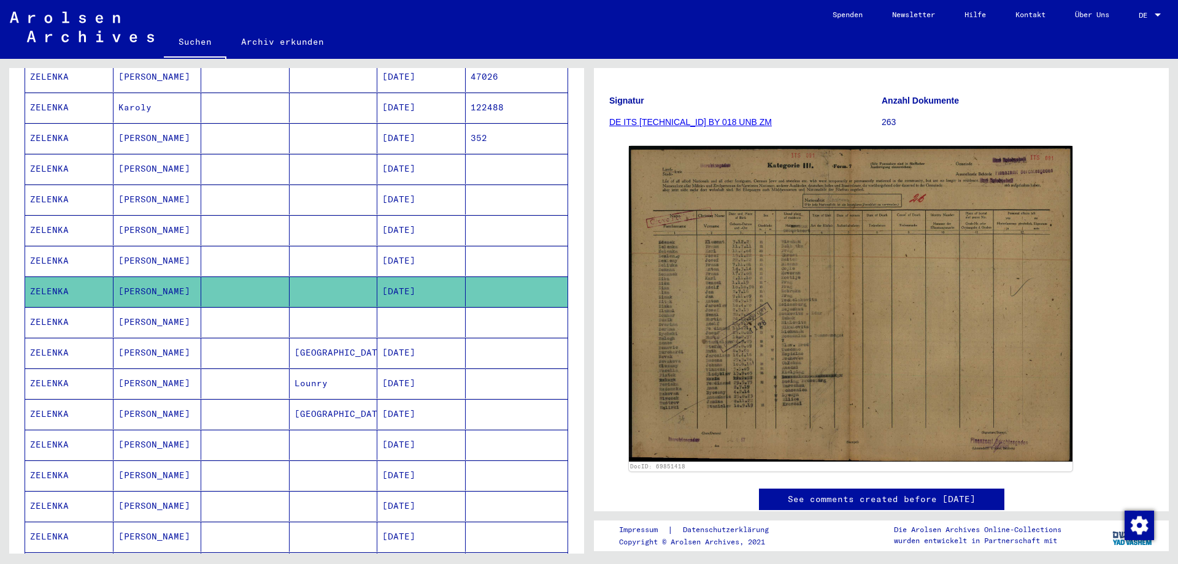
click at [47, 307] on mat-cell "ZELENKA" at bounding box center [69, 322] width 88 height 30
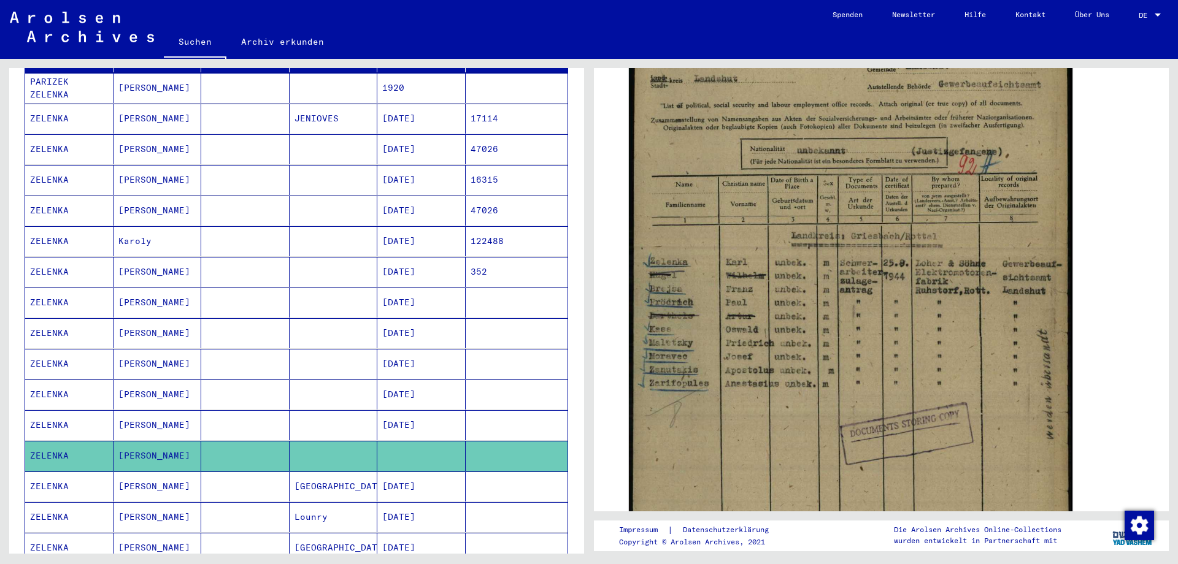
scroll to position [193, 0]
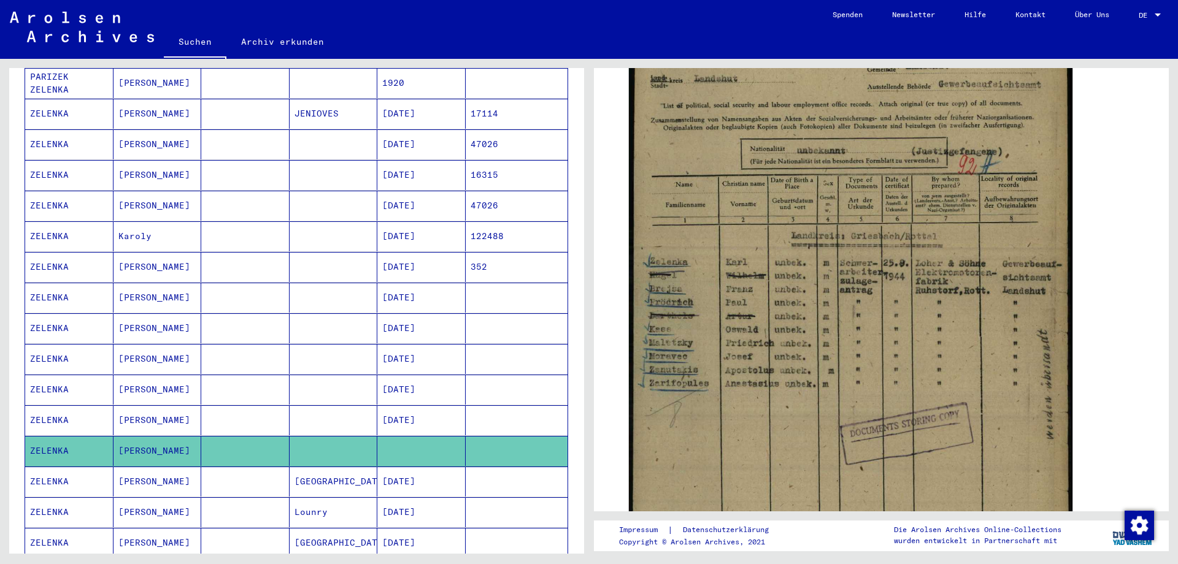
click at [39, 314] on mat-cell "ZELENKA" at bounding box center [69, 329] width 88 height 30
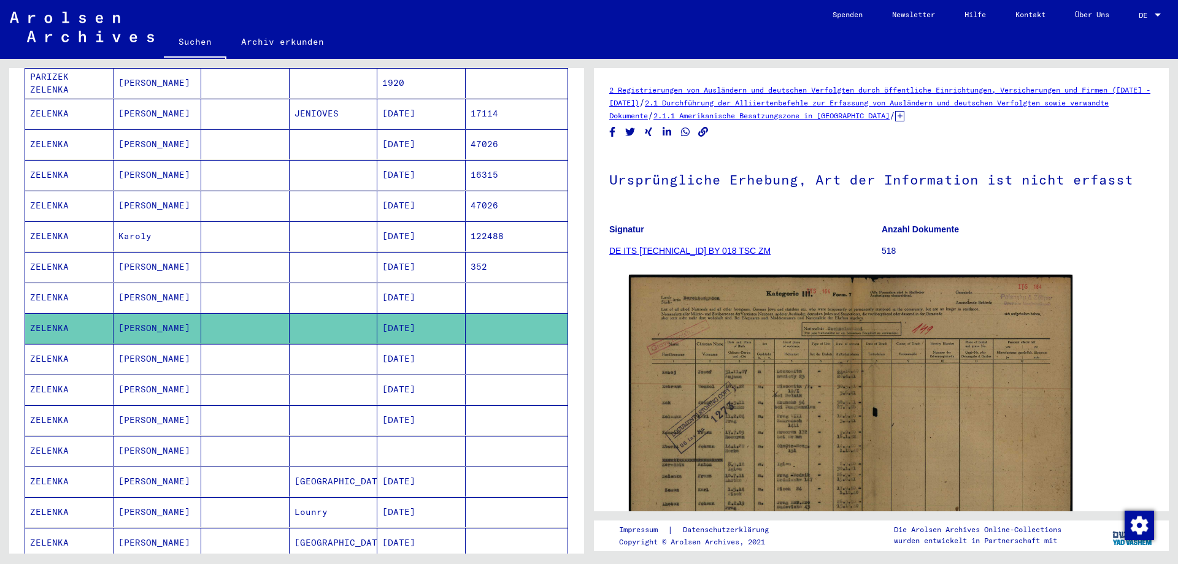
click at [47, 375] on mat-cell "ZELENKA" at bounding box center [69, 390] width 88 height 30
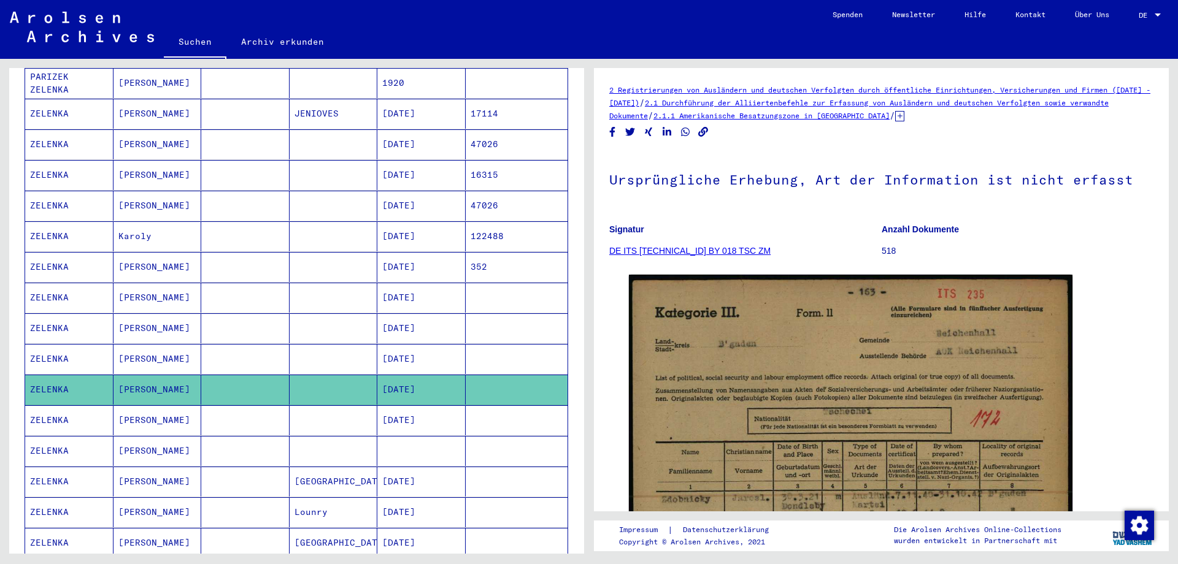
click at [51, 406] on mat-cell "ZELENKA" at bounding box center [69, 421] width 88 height 30
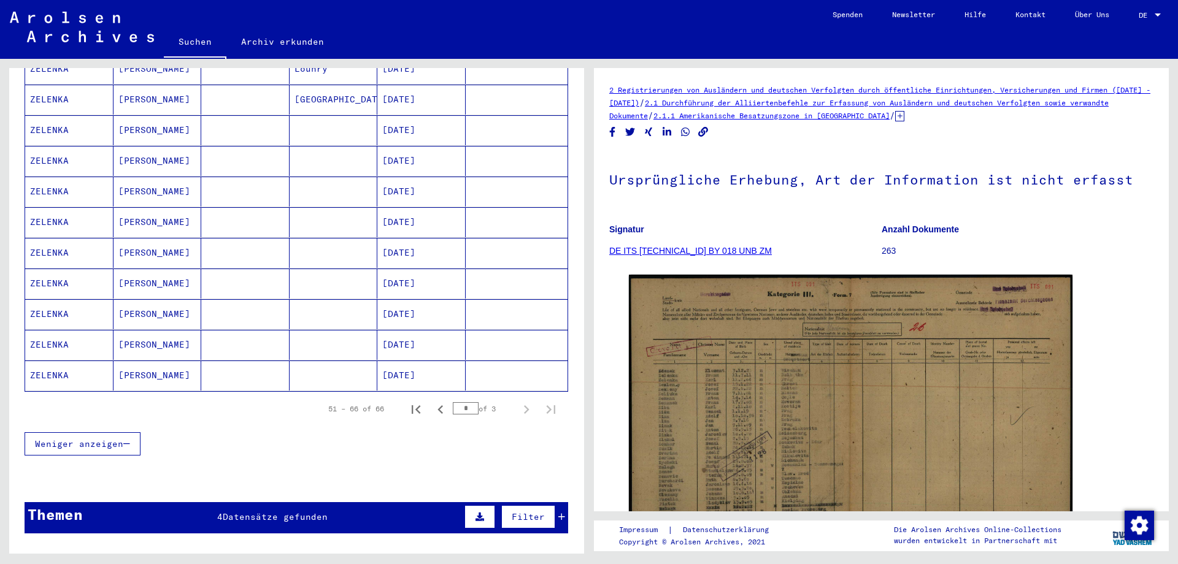
scroll to position [644, 0]
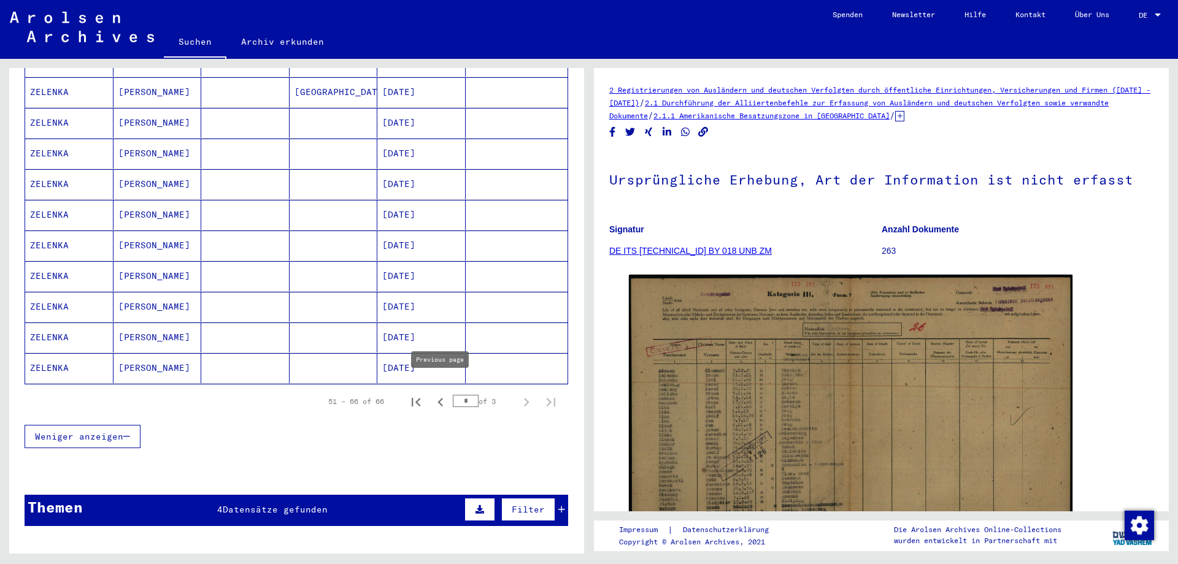
click at [440, 394] on icon "Previous page" at bounding box center [440, 402] width 17 height 17
type input "*"
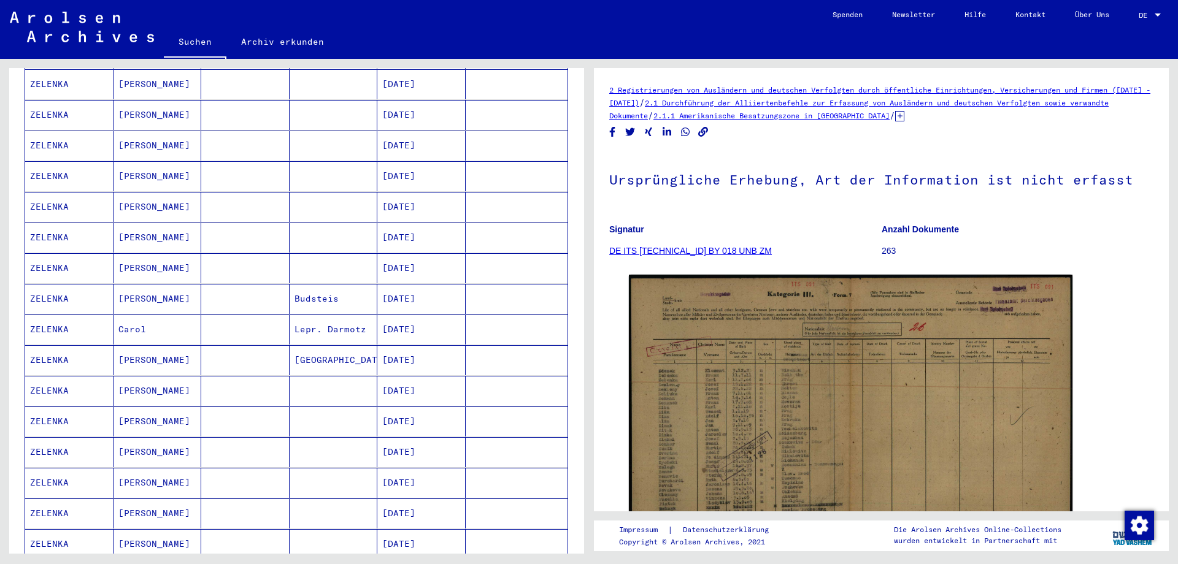
scroll to position [387, 0]
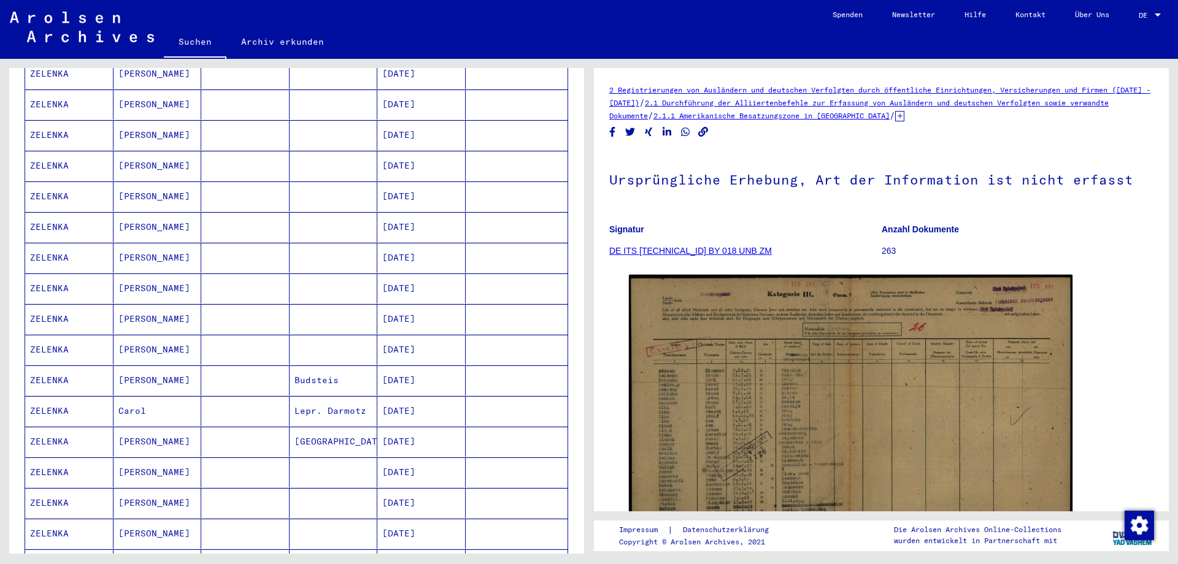
click at [45, 274] on mat-cell "ZELENKA" at bounding box center [69, 289] width 88 height 30
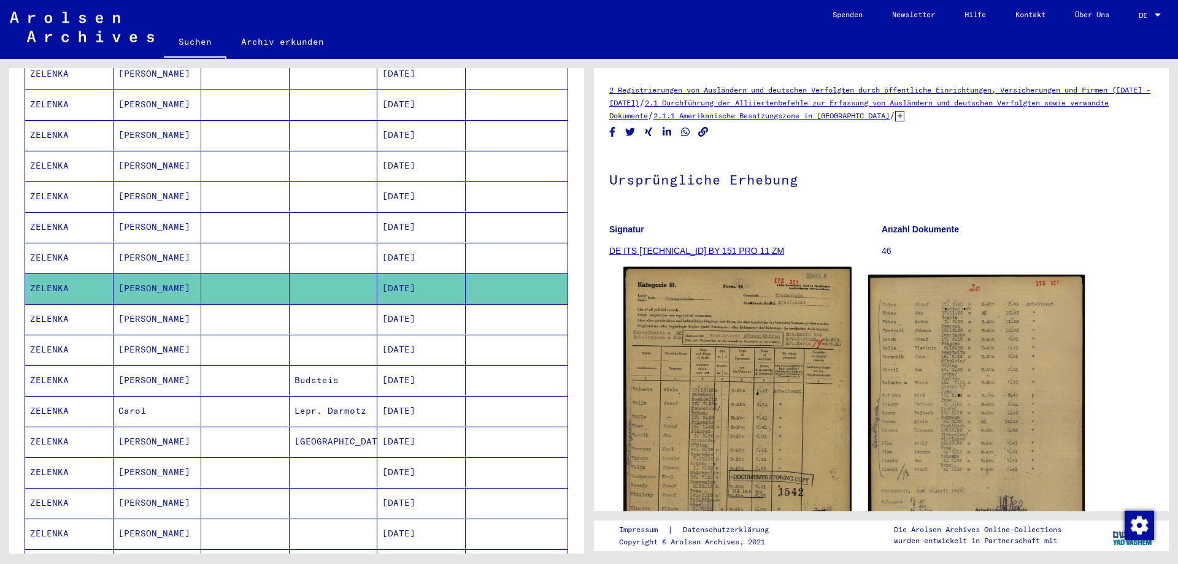
click at [715, 390] on img at bounding box center [737, 429] width 228 height 324
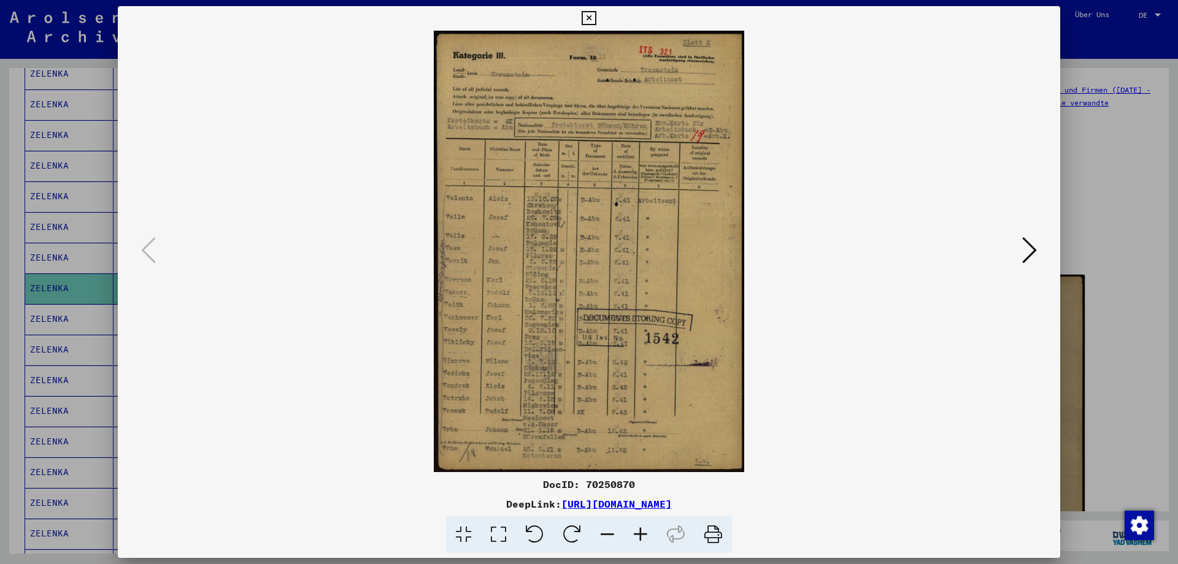
click at [1033, 250] on icon at bounding box center [1029, 250] width 15 height 29
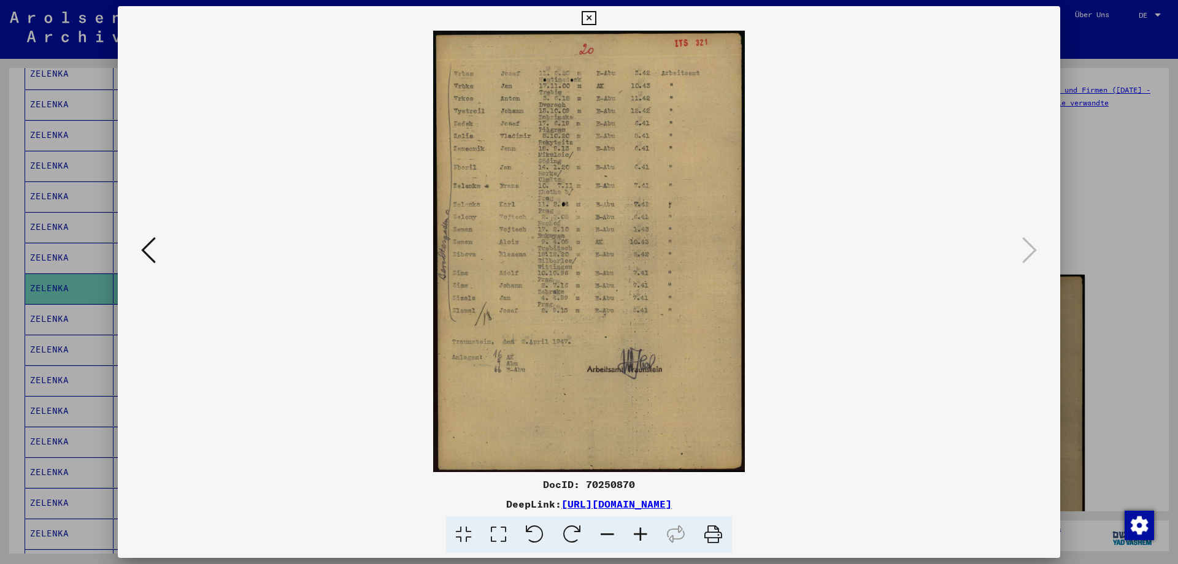
click at [596, 13] on icon at bounding box center [589, 18] width 14 height 15
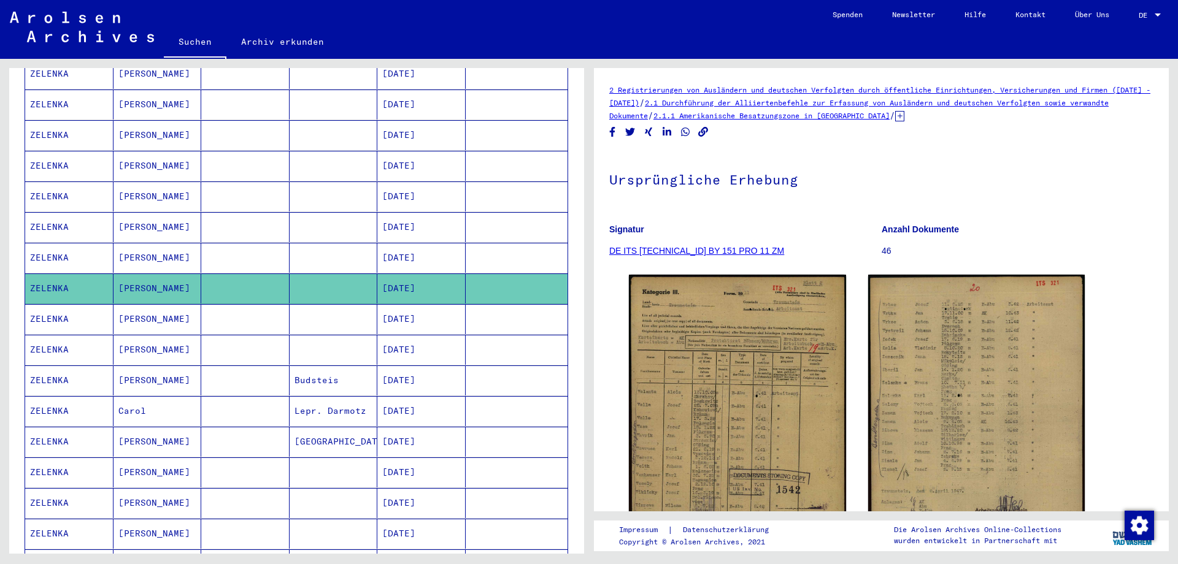
click at [46, 304] on mat-cell "ZELENKA" at bounding box center [69, 319] width 88 height 30
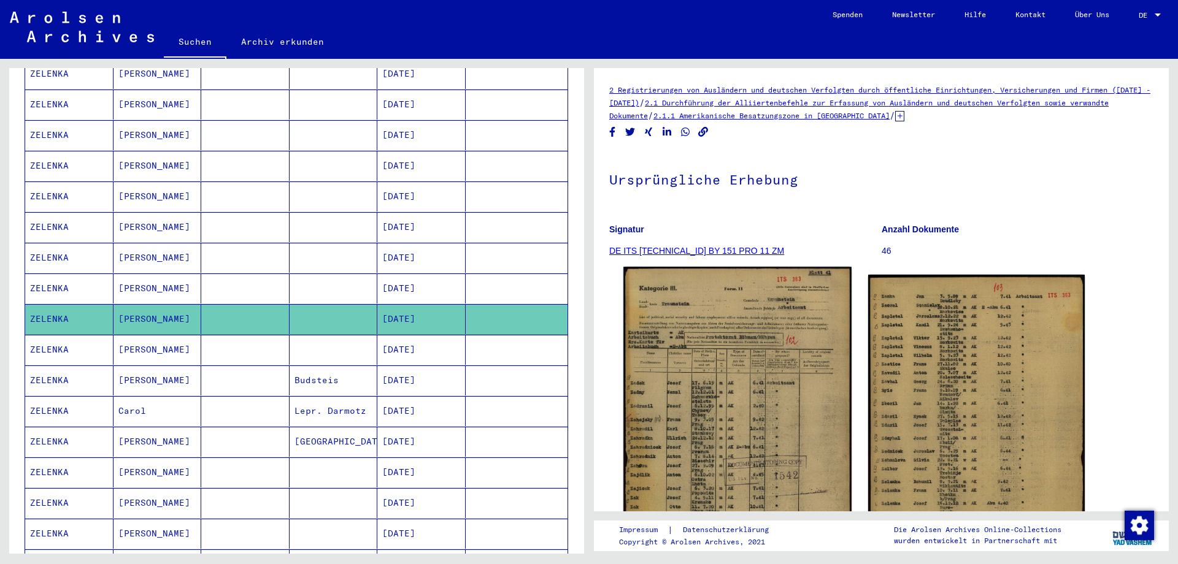
click at [738, 434] on img at bounding box center [737, 427] width 228 height 320
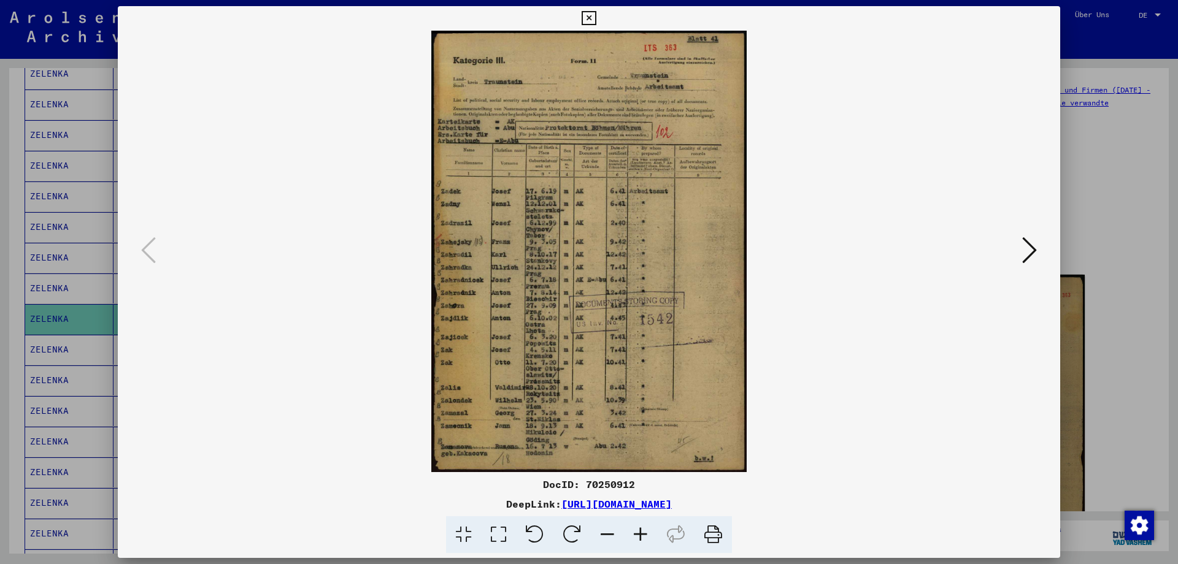
click at [596, 13] on icon at bounding box center [589, 18] width 14 height 15
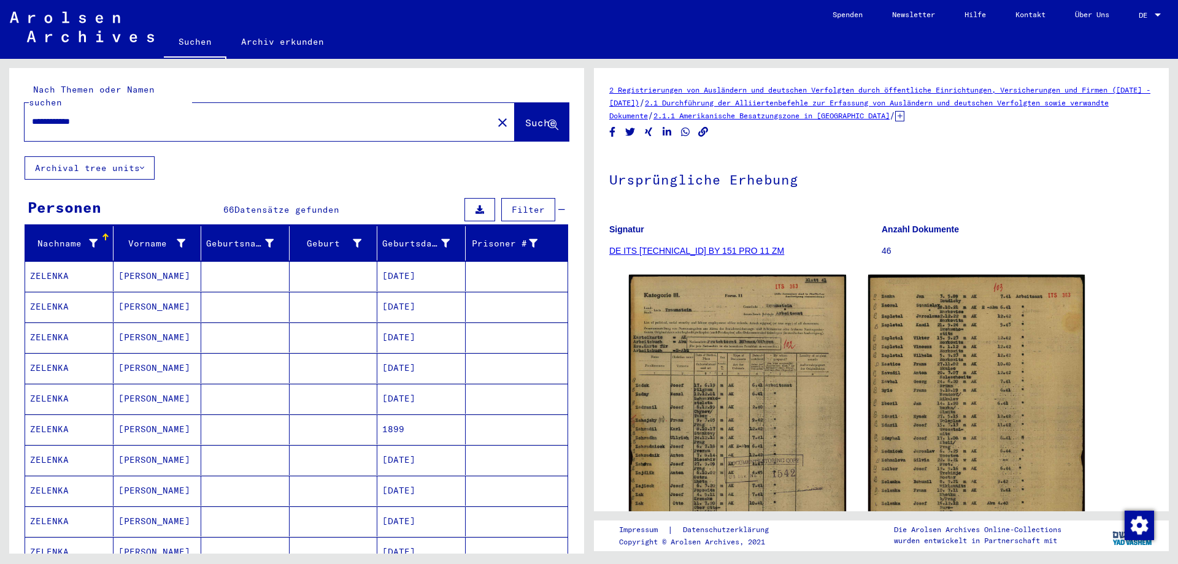
click at [145, 115] on input "**********" at bounding box center [258, 121] width 453 height 13
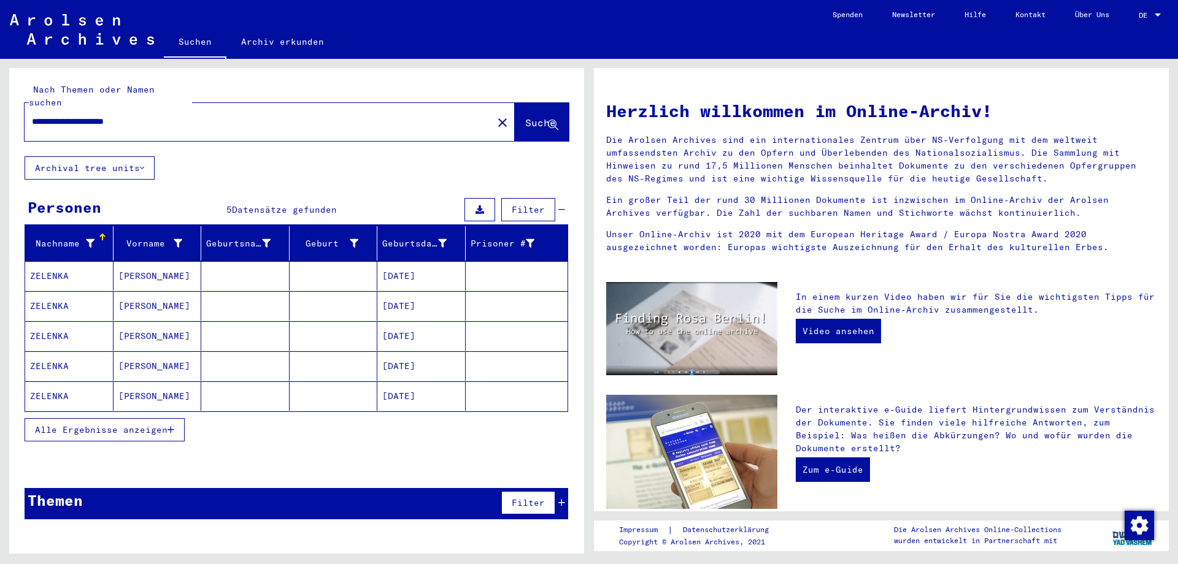
click at [46, 262] on mat-cell "ZELENKA" at bounding box center [69, 275] width 88 height 29
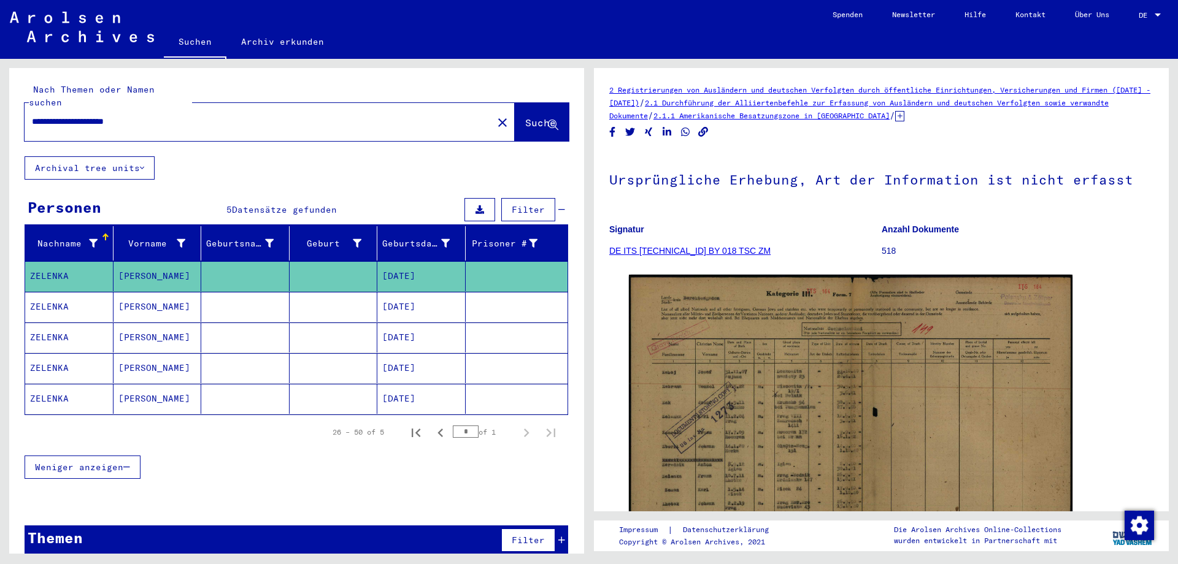
click at [48, 292] on mat-cell "ZELENKA" at bounding box center [69, 307] width 88 height 30
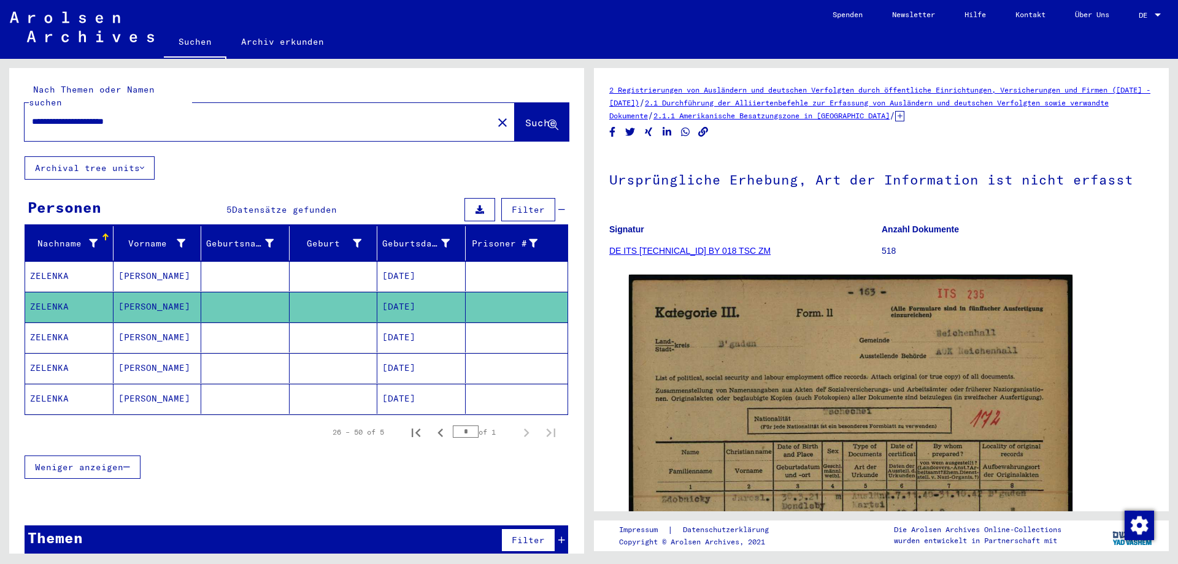
click at [51, 325] on mat-cell "ZELENKA" at bounding box center [69, 338] width 88 height 30
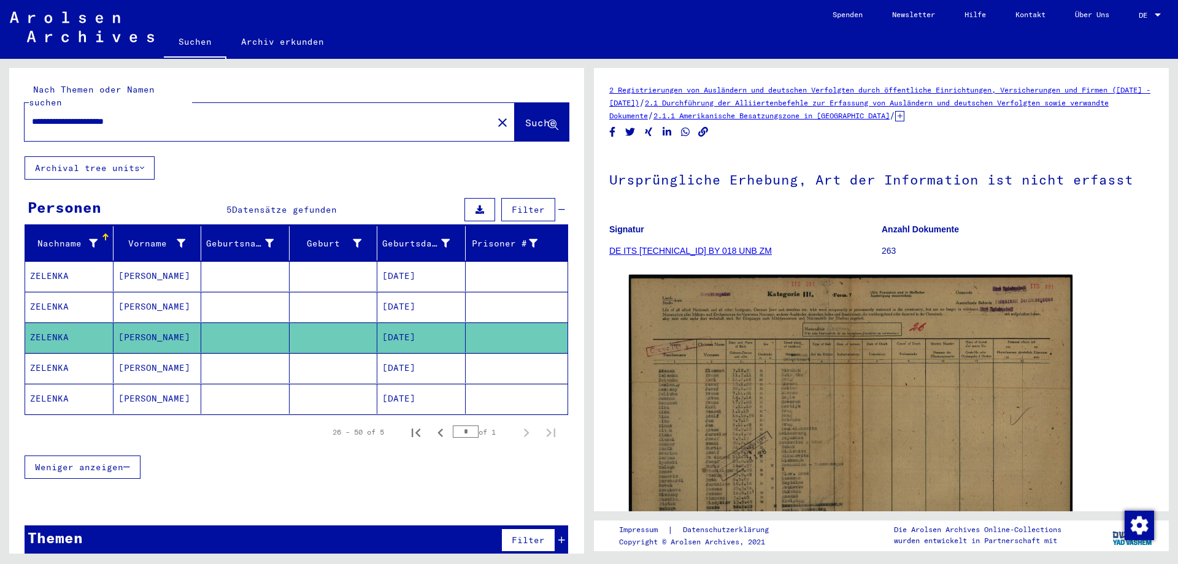
click at [56, 356] on mat-cell "ZELENKA" at bounding box center [69, 368] width 88 height 30
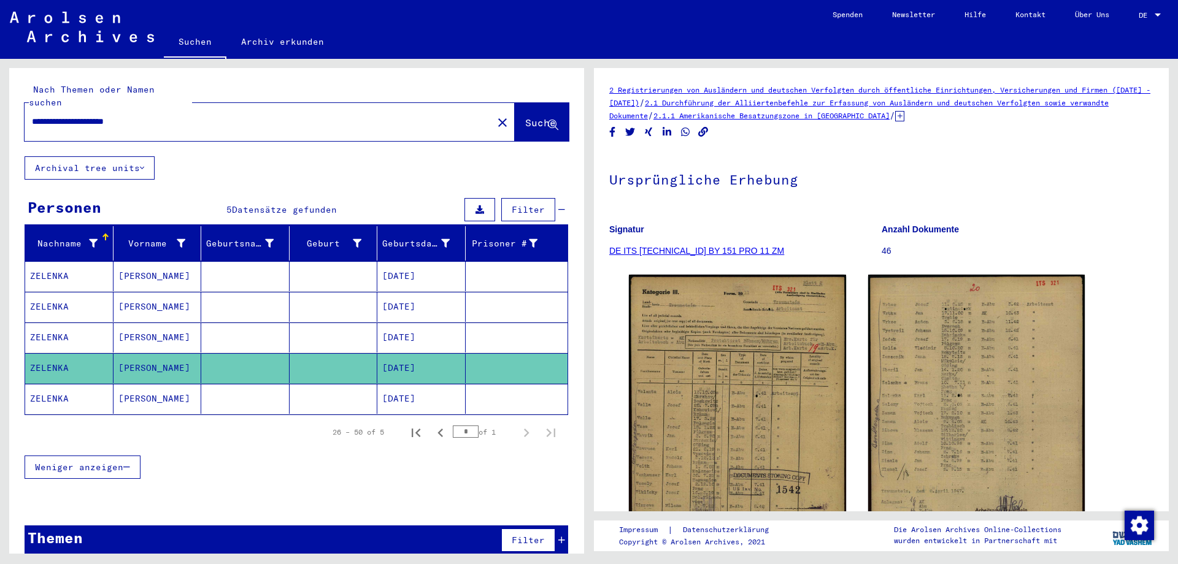
click at [53, 384] on mat-cell "ZELENKA" at bounding box center [69, 399] width 88 height 30
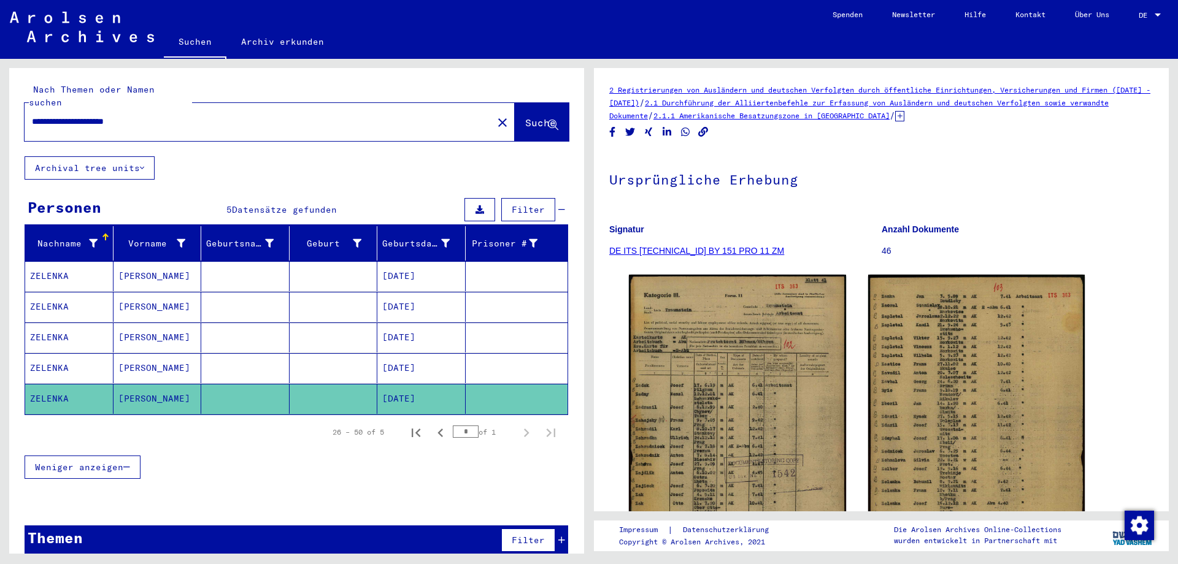
drag, startPoint x: 160, startPoint y: 107, endPoint x: 0, endPoint y: 94, distance: 160.1
click at [32, 115] on input "**********" at bounding box center [258, 121] width 453 height 13
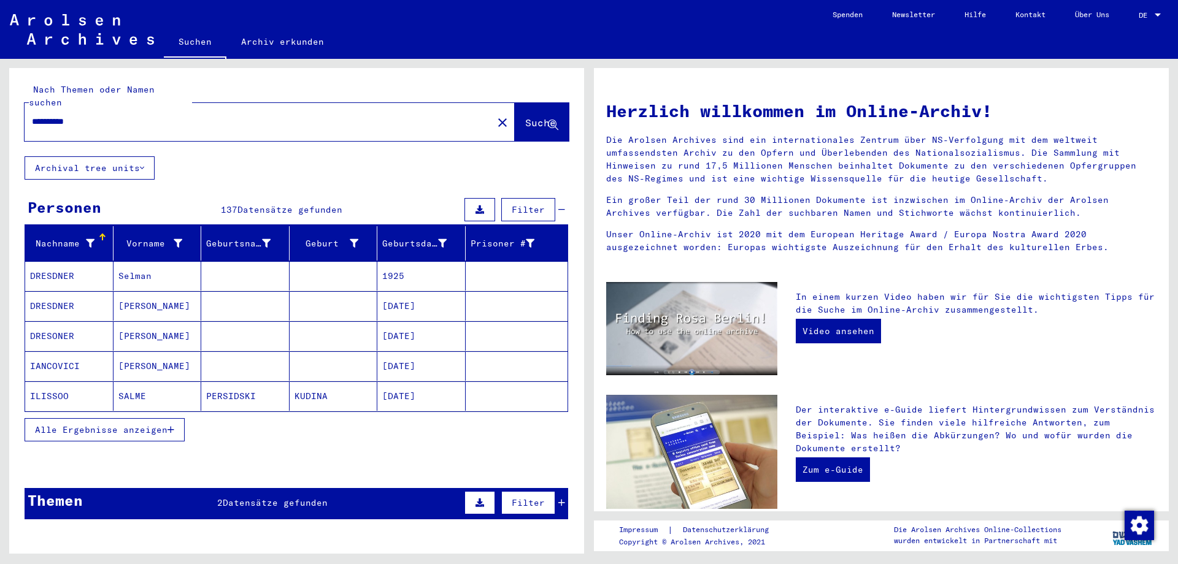
click at [104, 115] on input "**********" at bounding box center [255, 121] width 446 height 13
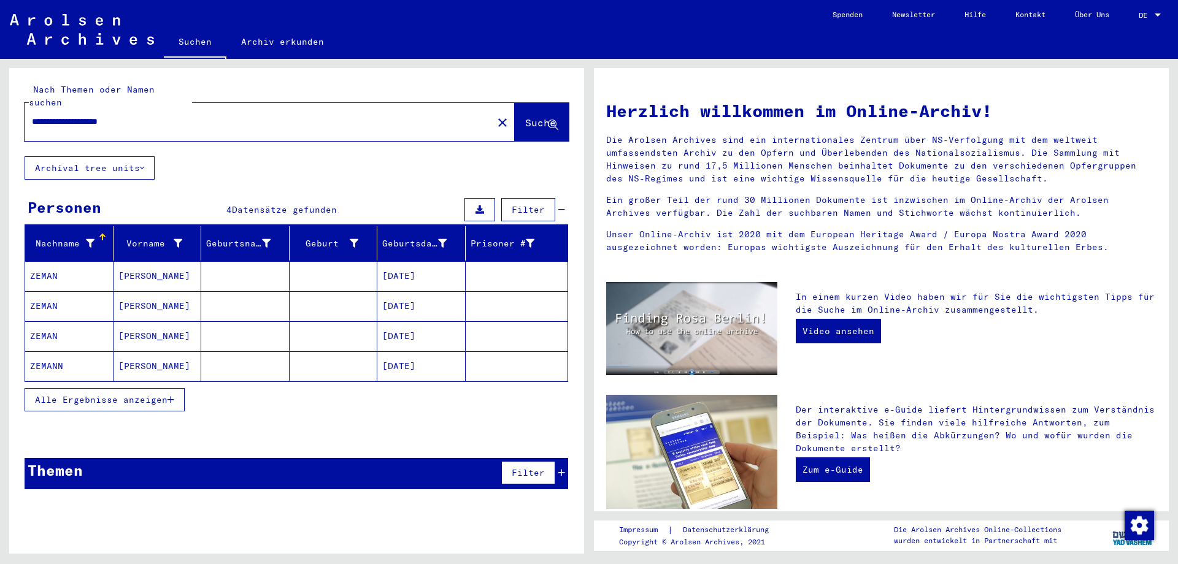
click at [51, 261] on mat-cell "ZEMAN" at bounding box center [69, 275] width 88 height 29
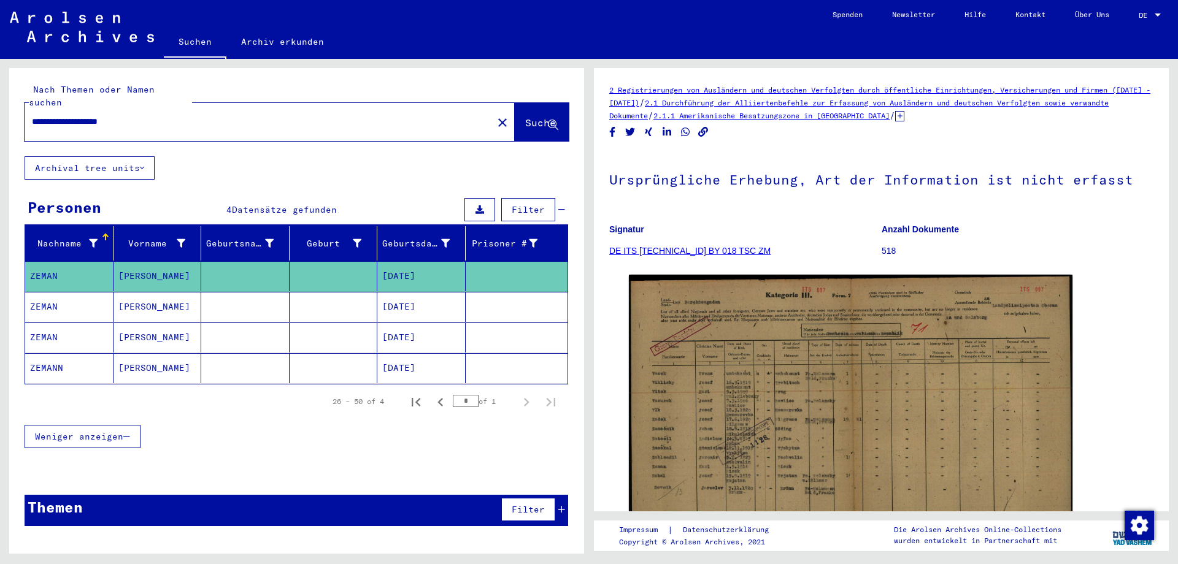
click at [46, 292] on mat-cell "ZEMAN" at bounding box center [69, 307] width 88 height 30
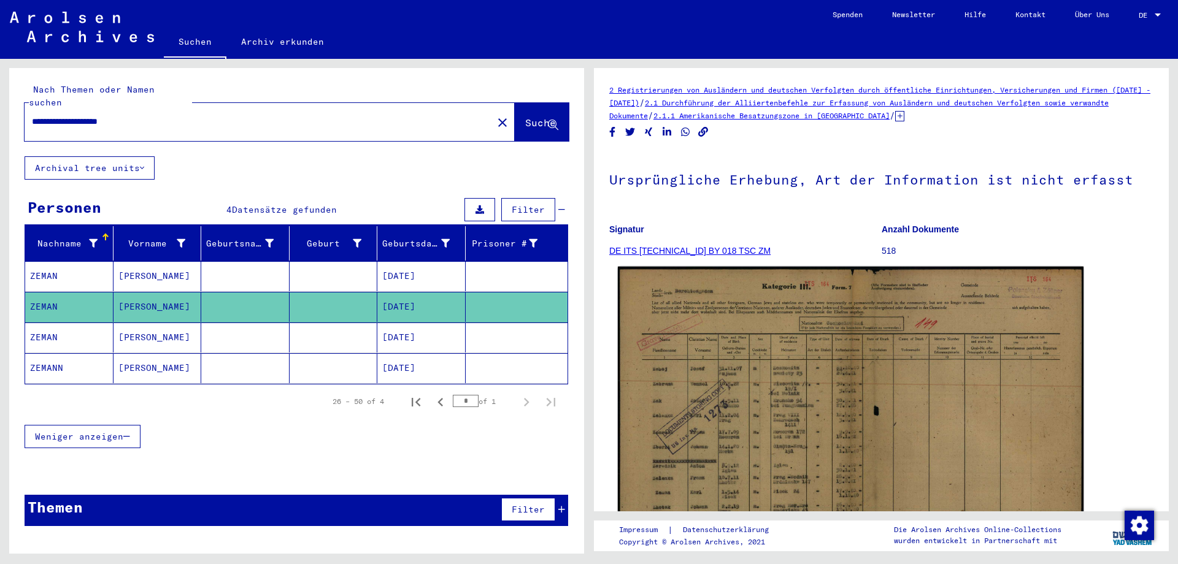
click at [879, 412] on img at bounding box center [851, 433] width 466 height 333
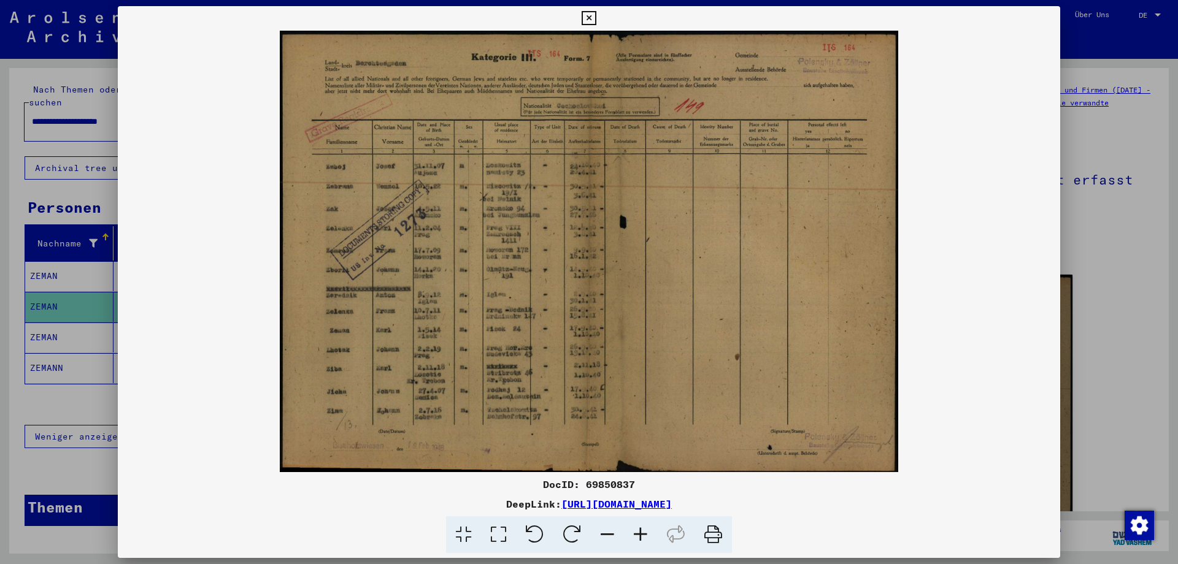
click at [596, 17] on icon at bounding box center [589, 18] width 14 height 15
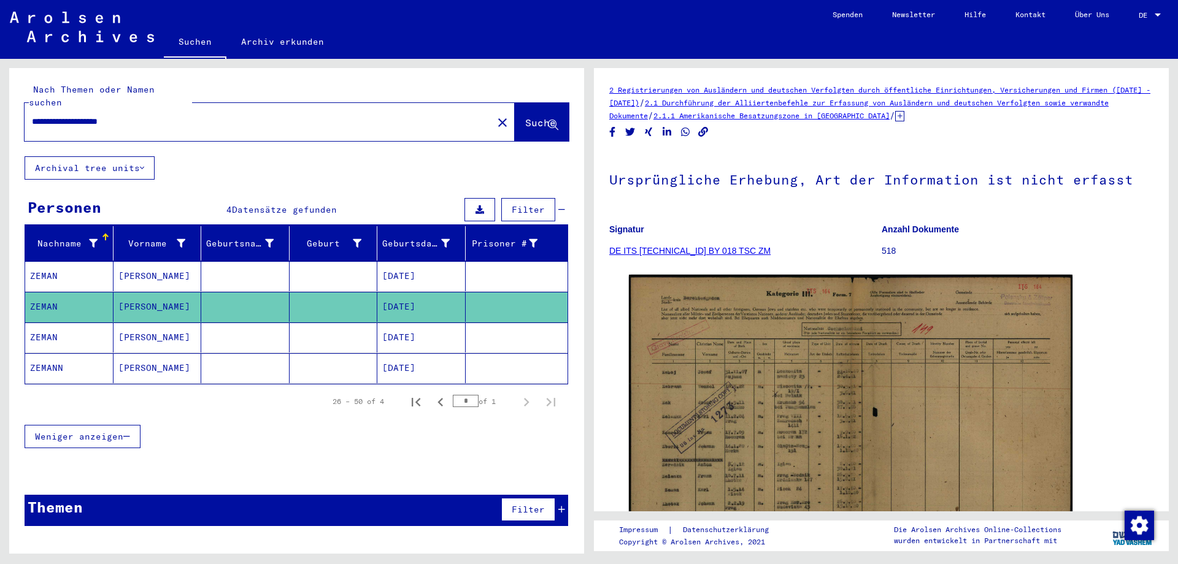
click at [48, 261] on mat-cell "ZEMAN" at bounding box center [69, 276] width 88 height 30
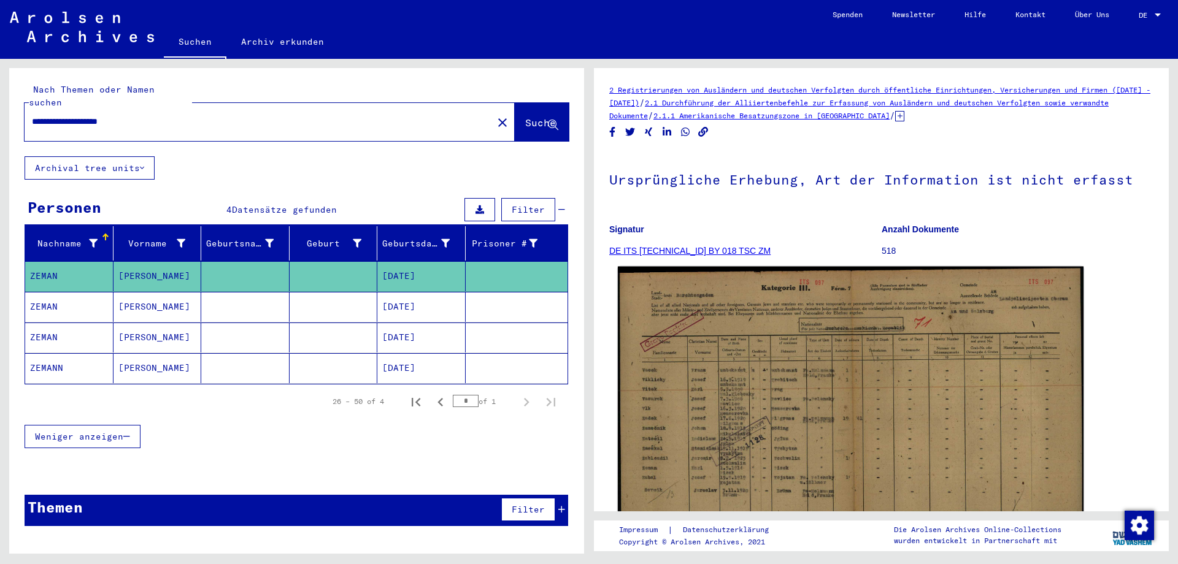
click at [818, 420] on img at bounding box center [851, 435] width 466 height 337
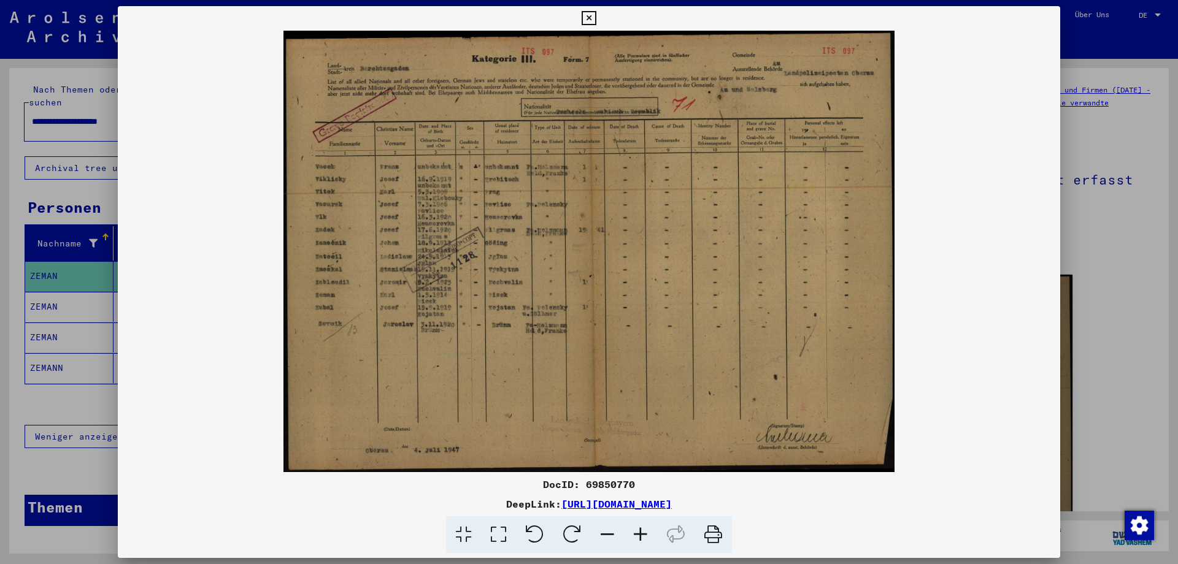
click at [637, 531] on icon at bounding box center [640, 535] width 33 height 37
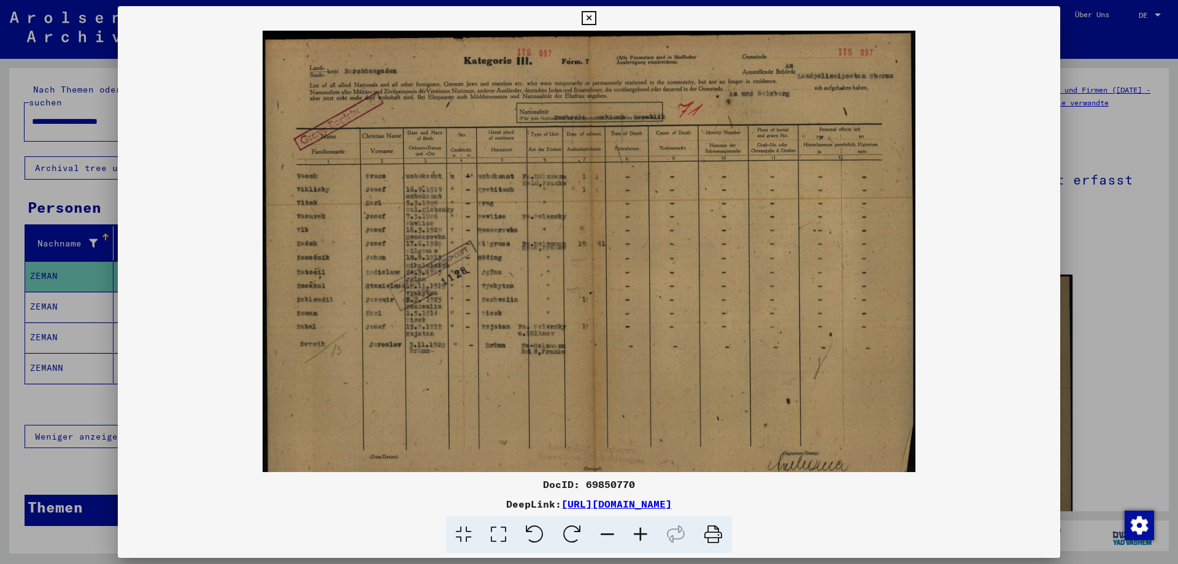
click at [637, 531] on icon at bounding box center [640, 535] width 33 height 37
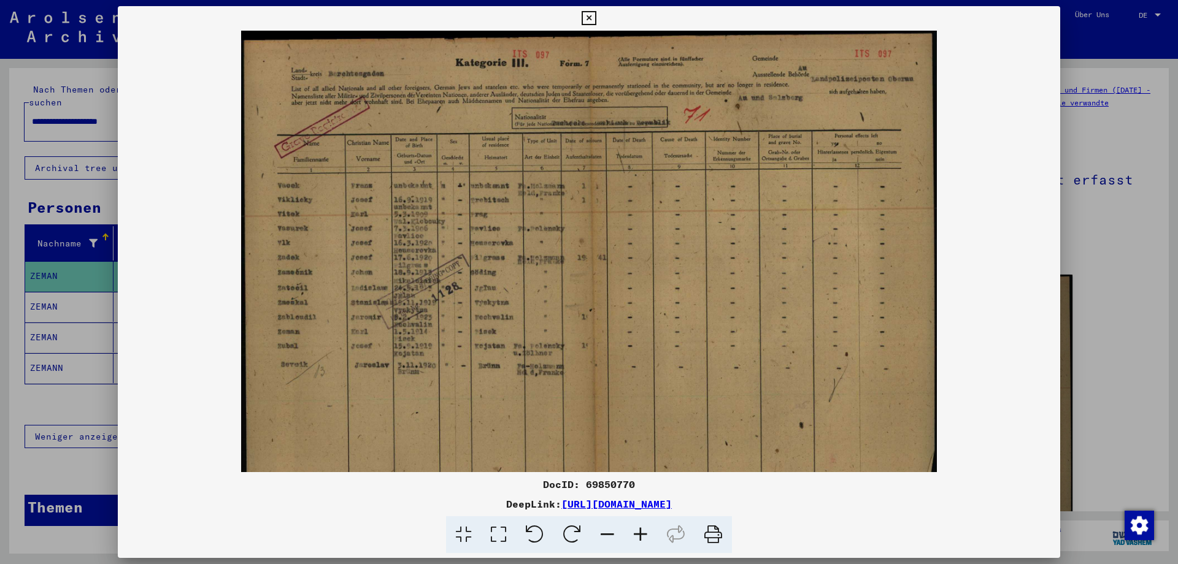
click at [637, 531] on icon at bounding box center [640, 535] width 33 height 37
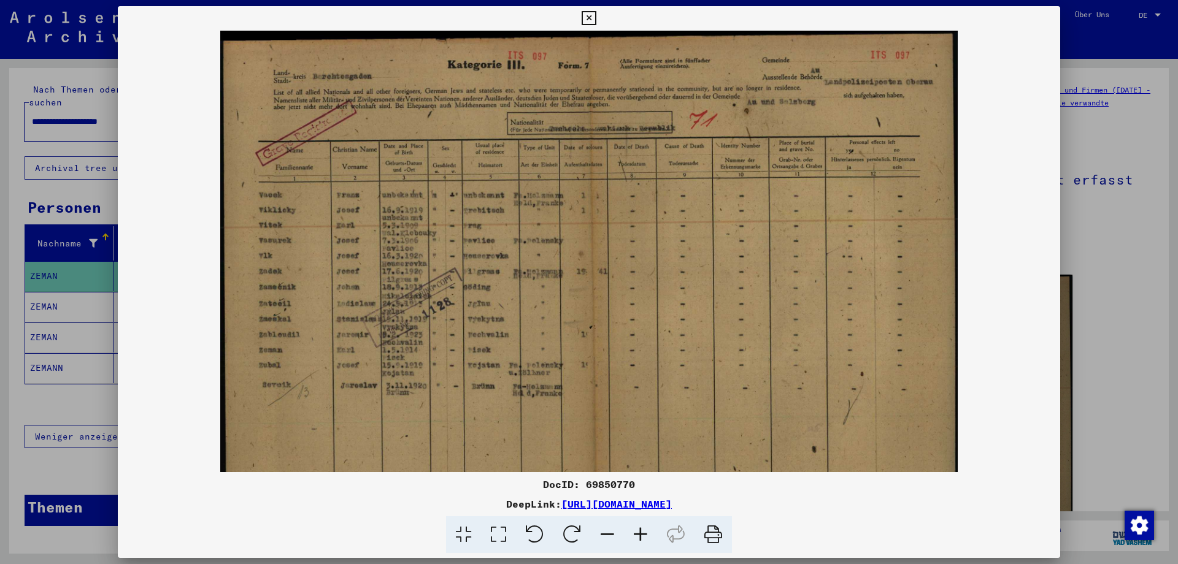
click at [596, 15] on icon at bounding box center [589, 18] width 14 height 15
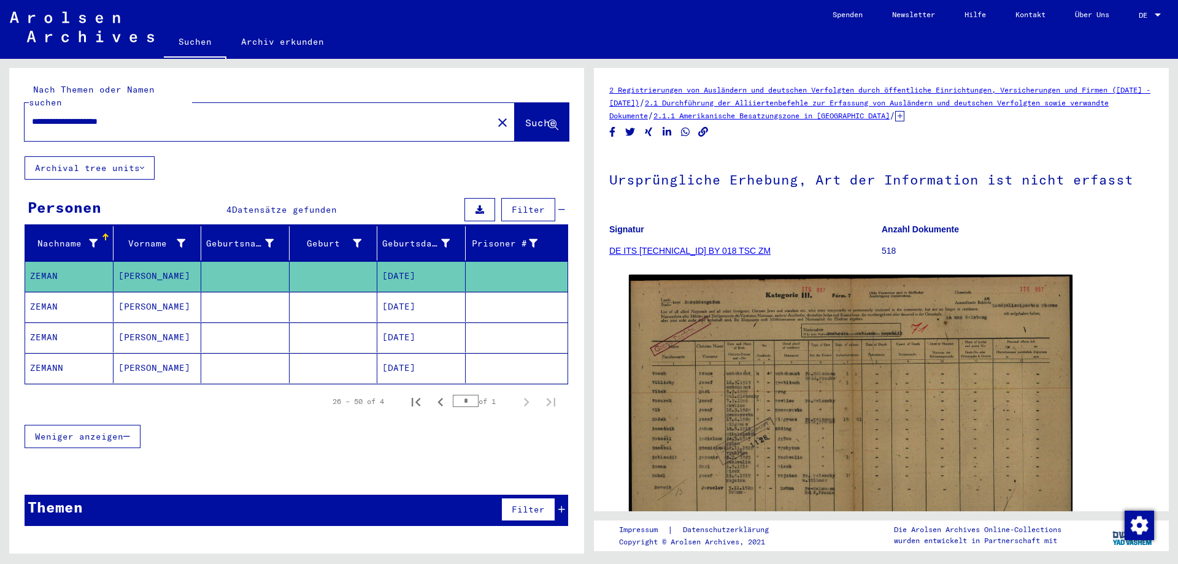
click at [42, 323] on mat-cell "ZEMAN" at bounding box center [69, 338] width 88 height 30
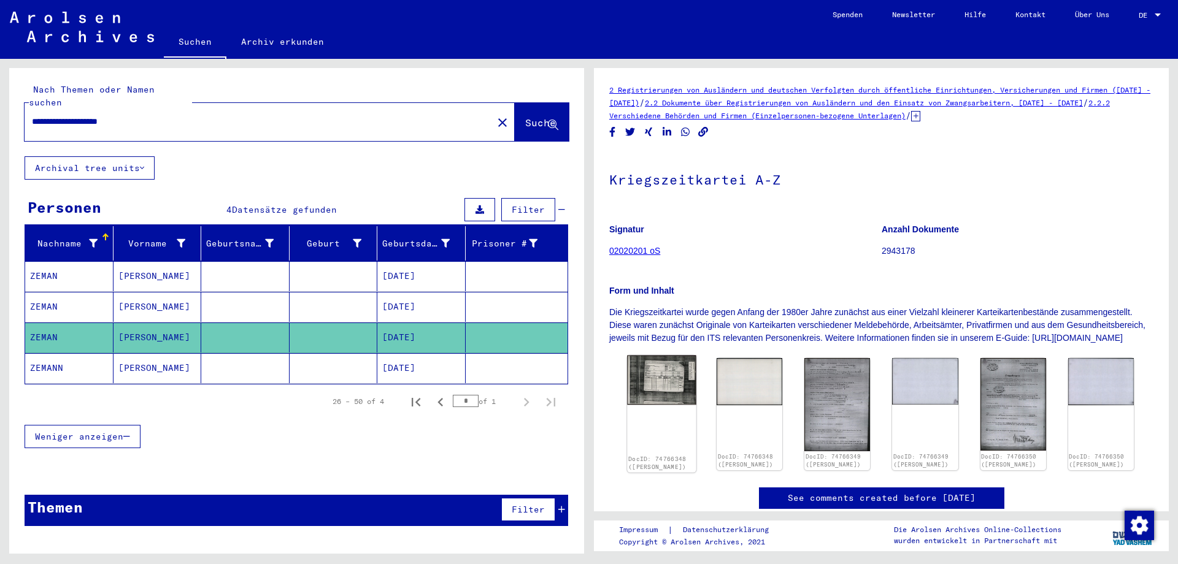
click at [670, 391] on img at bounding box center [661, 380] width 69 height 49
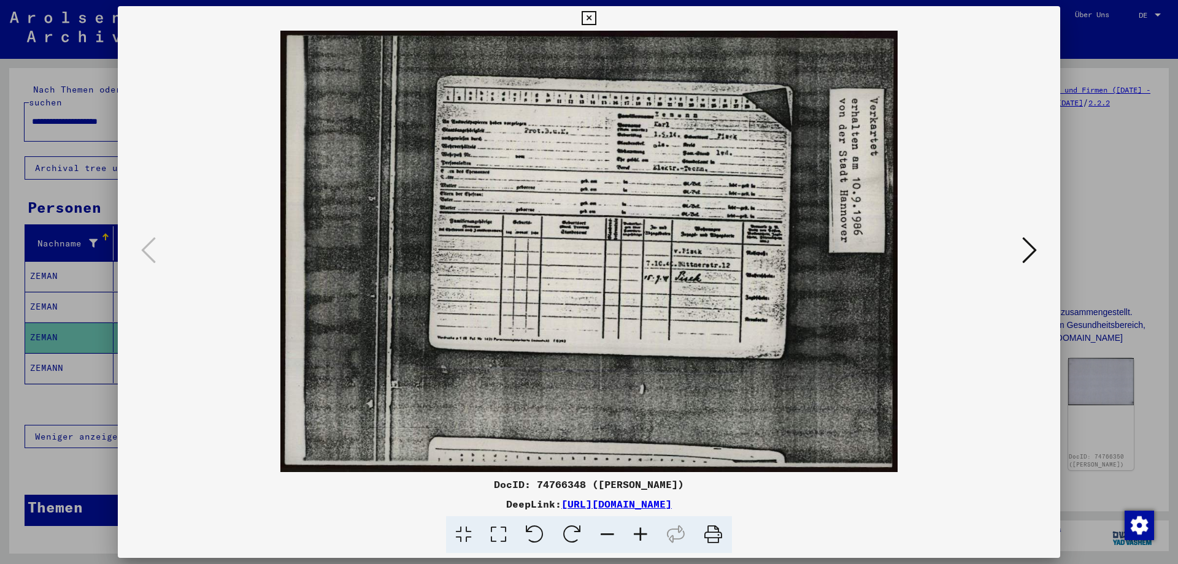
click at [1033, 249] on icon at bounding box center [1029, 250] width 15 height 29
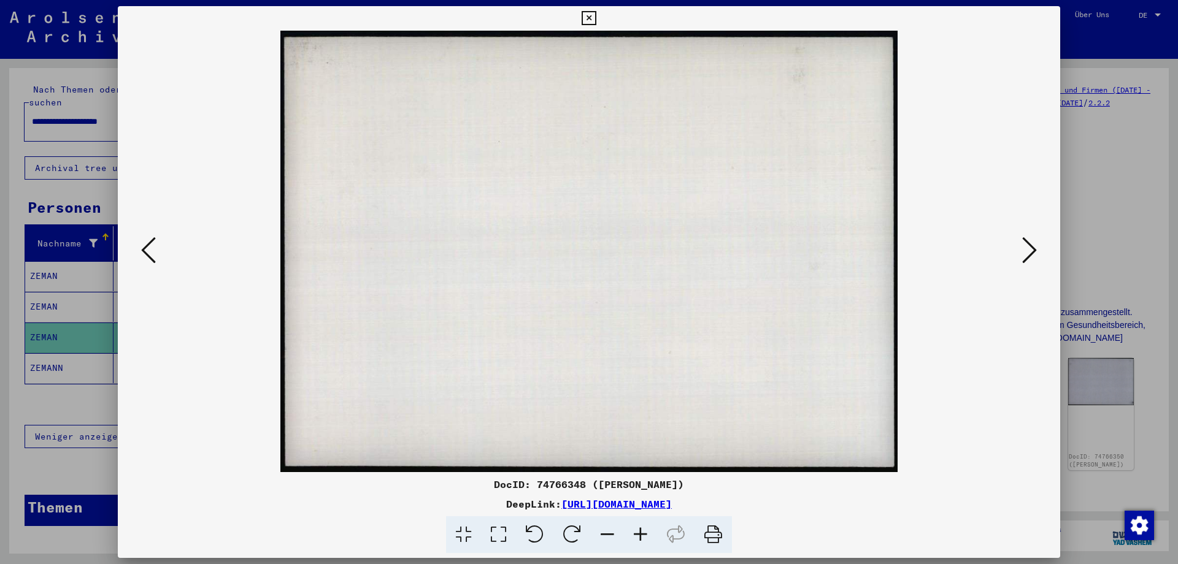
click at [1033, 249] on icon at bounding box center [1029, 250] width 15 height 29
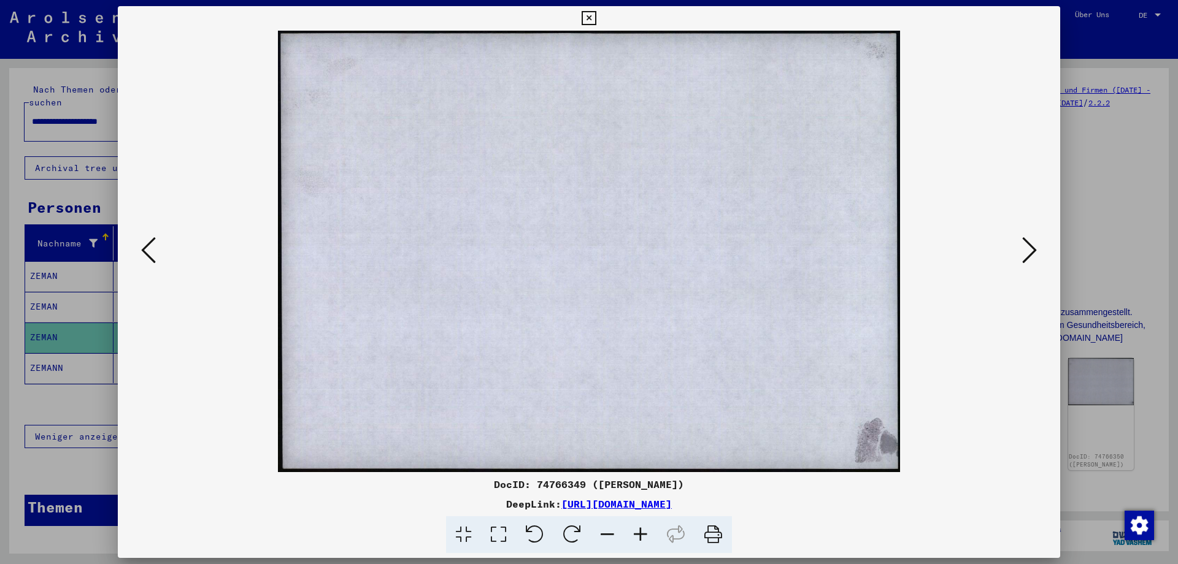
click at [147, 250] on icon at bounding box center [148, 250] width 15 height 29
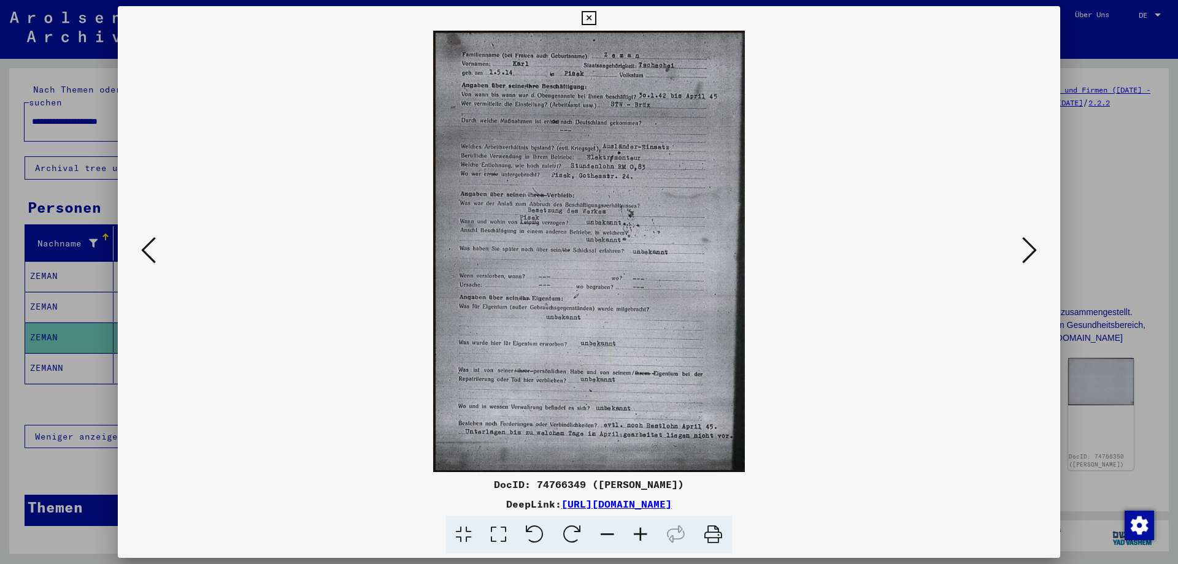
click at [1033, 247] on icon at bounding box center [1029, 250] width 15 height 29
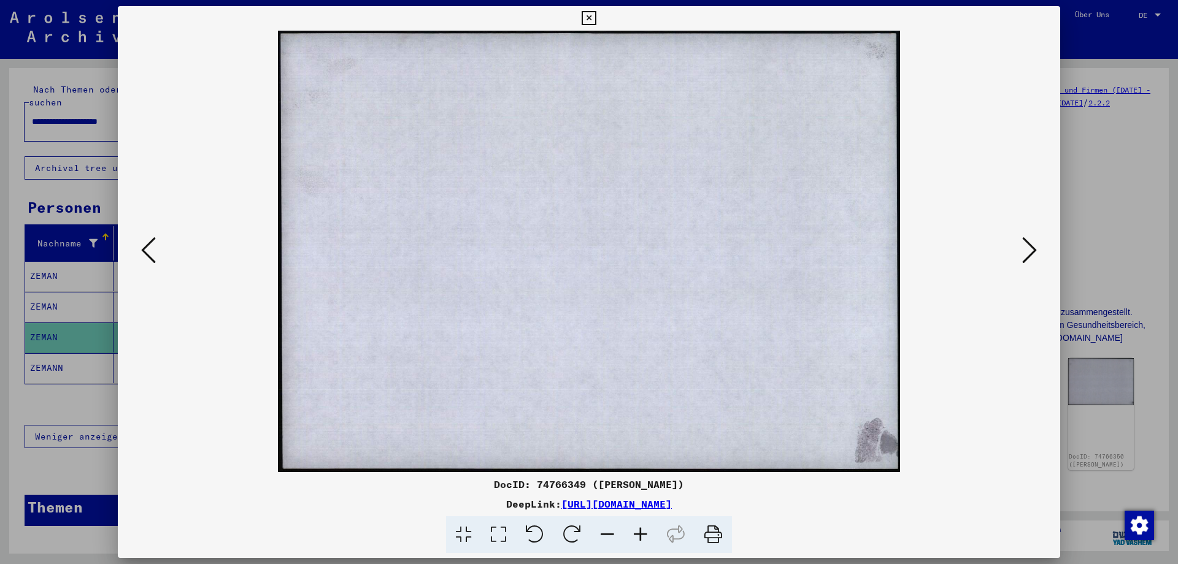
click at [1033, 247] on icon at bounding box center [1029, 250] width 15 height 29
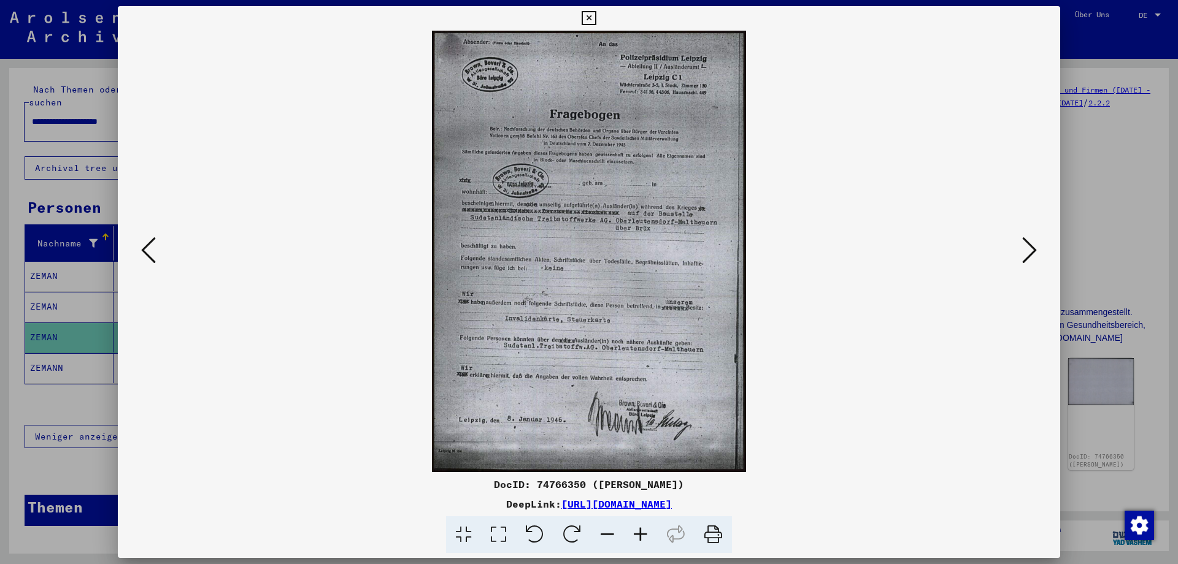
click at [1033, 247] on icon at bounding box center [1029, 250] width 15 height 29
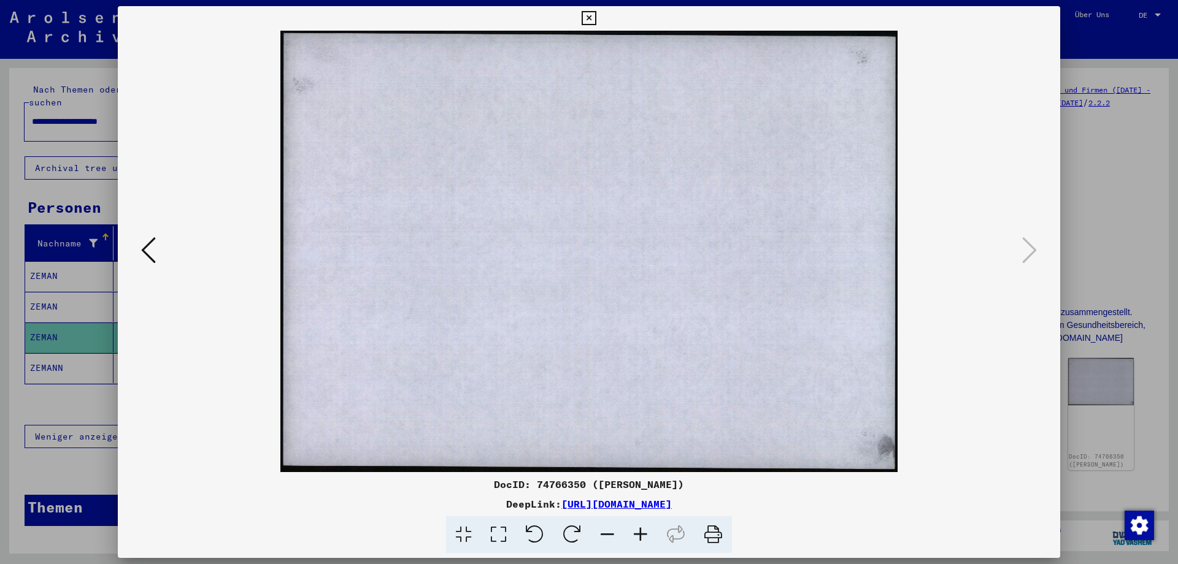
click at [596, 14] on icon at bounding box center [589, 18] width 14 height 15
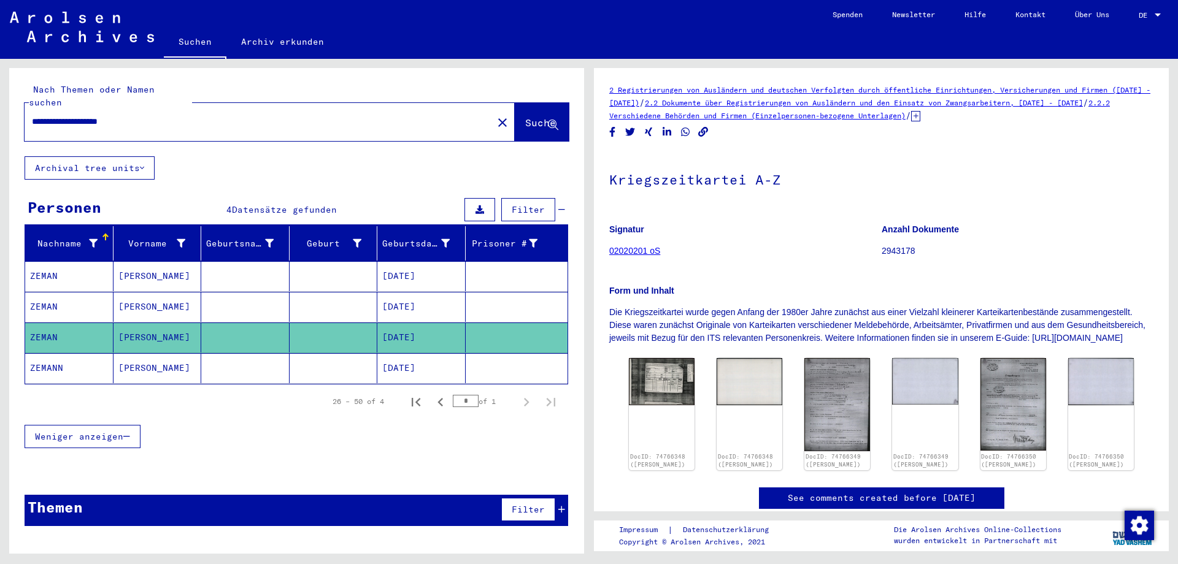
click at [45, 356] on mat-cell "ZEMANN" at bounding box center [69, 368] width 88 height 30
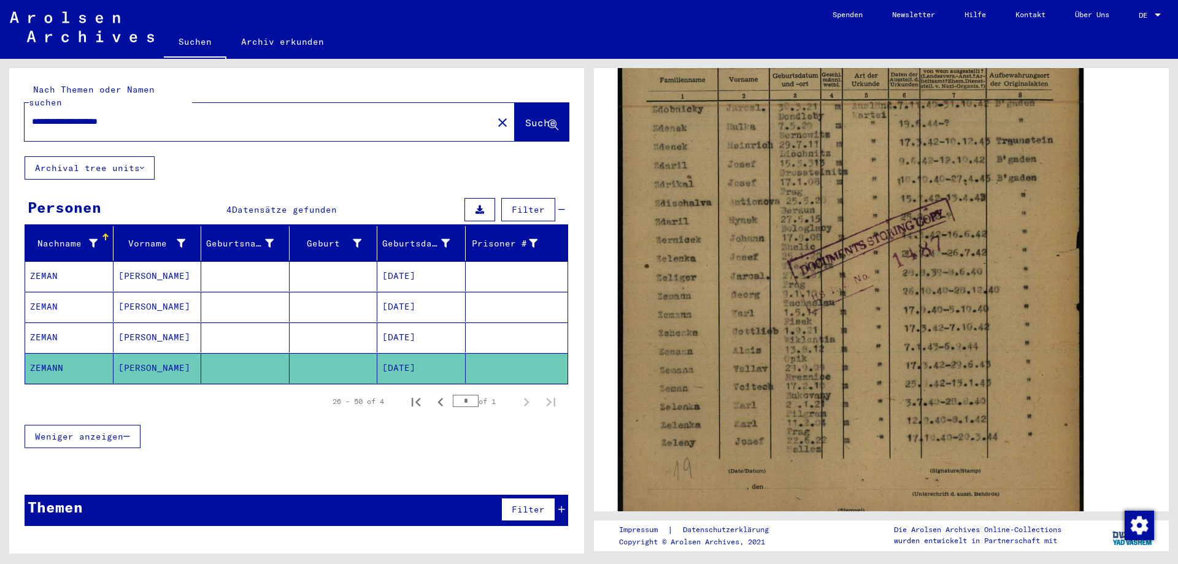
scroll to position [387, 0]
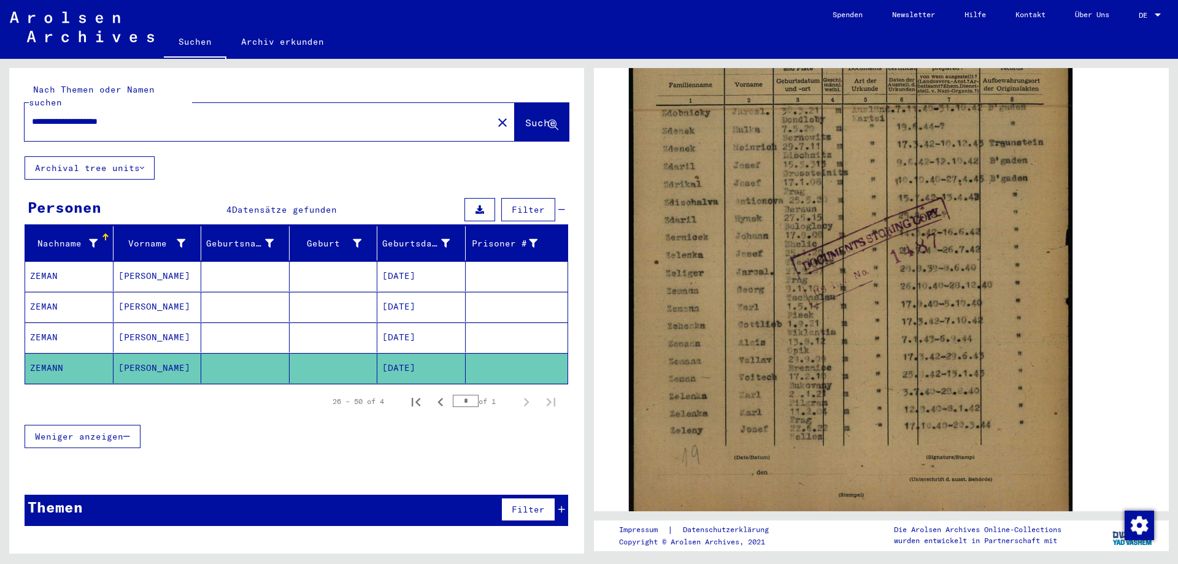
drag, startPoint x: 153, startPoint y: 111, endPoint x: 0, endPoint y: 82, distance: 155.6
click at [32, 115] on input "**********" at bounding box center [258, 121] width 453 height 13
type input "**********"
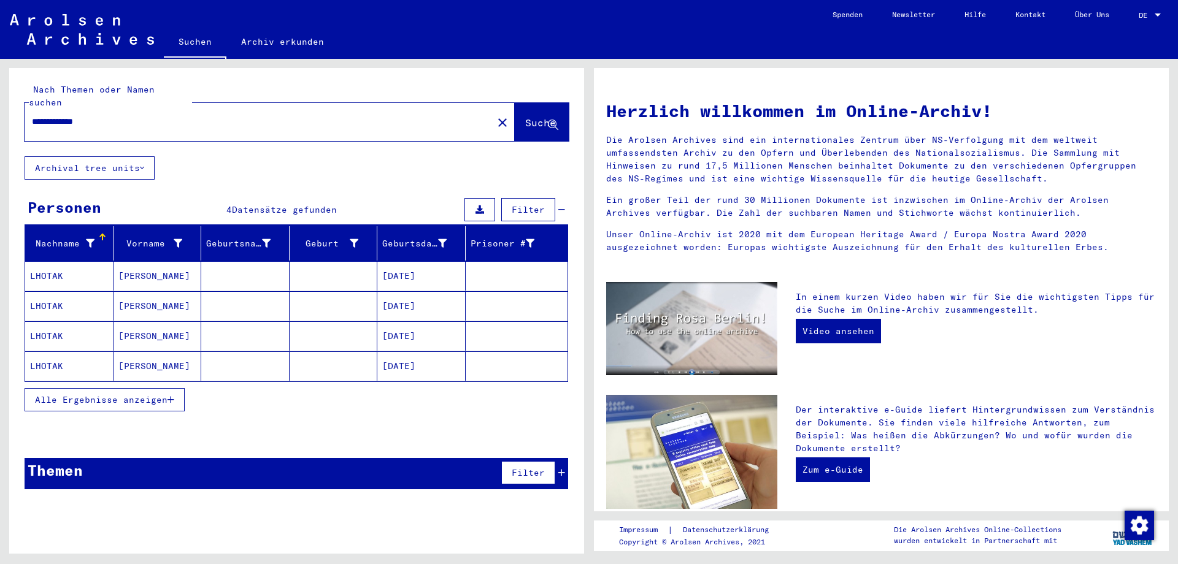
click at [49, 261] on mat-cell "LHOTAK" at bounding box center [69, 275] width 88 height 29
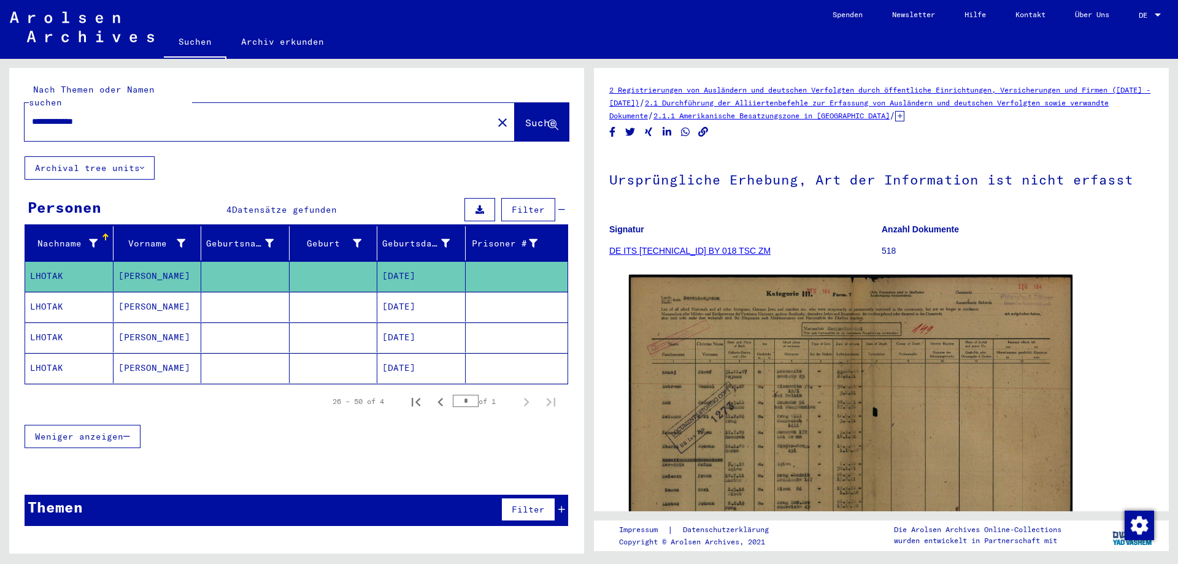
click at [44, 292] on mat-cell "LHOTAK" at bounding box center [69, 307] width 88 height 30
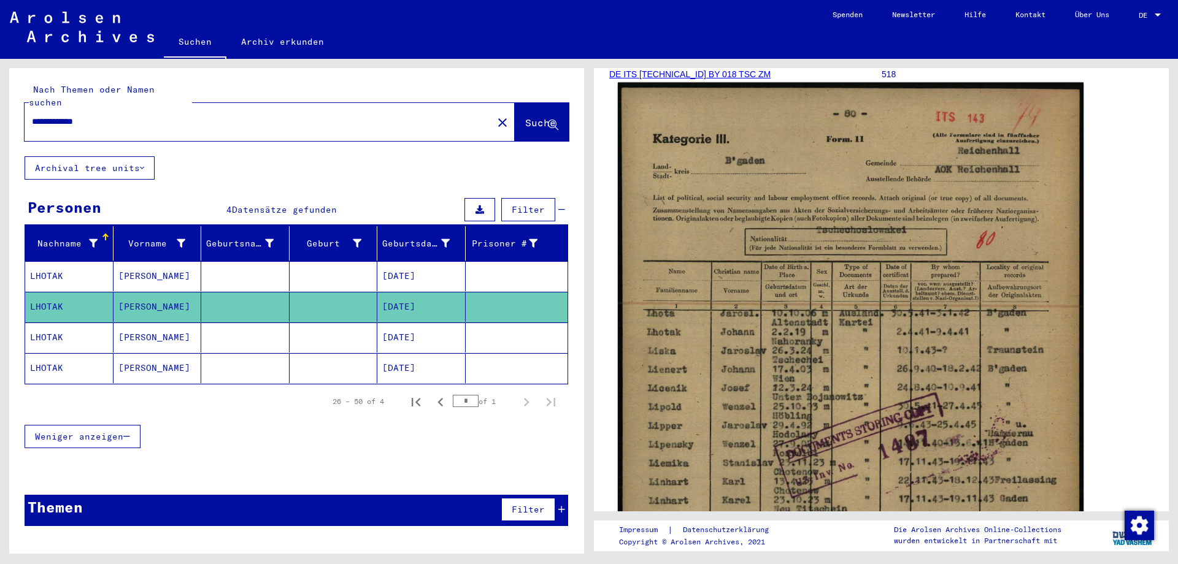
scroll to position [193, 0]
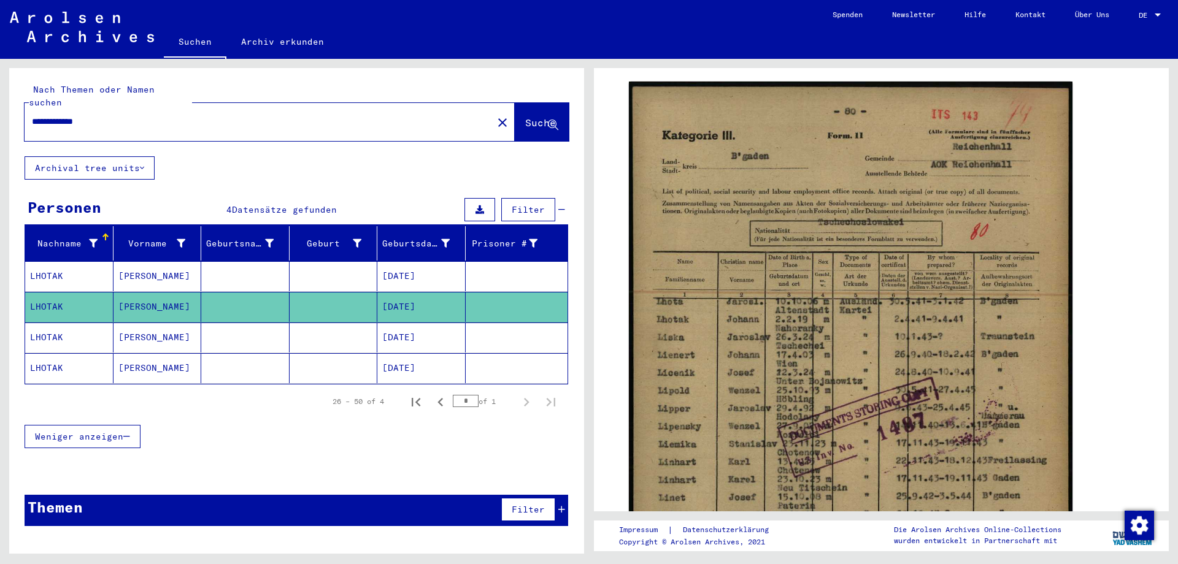
click at [38, 323] on mat-cell "LHOTAK" at bounding box center [69, 338] width 88 height 30
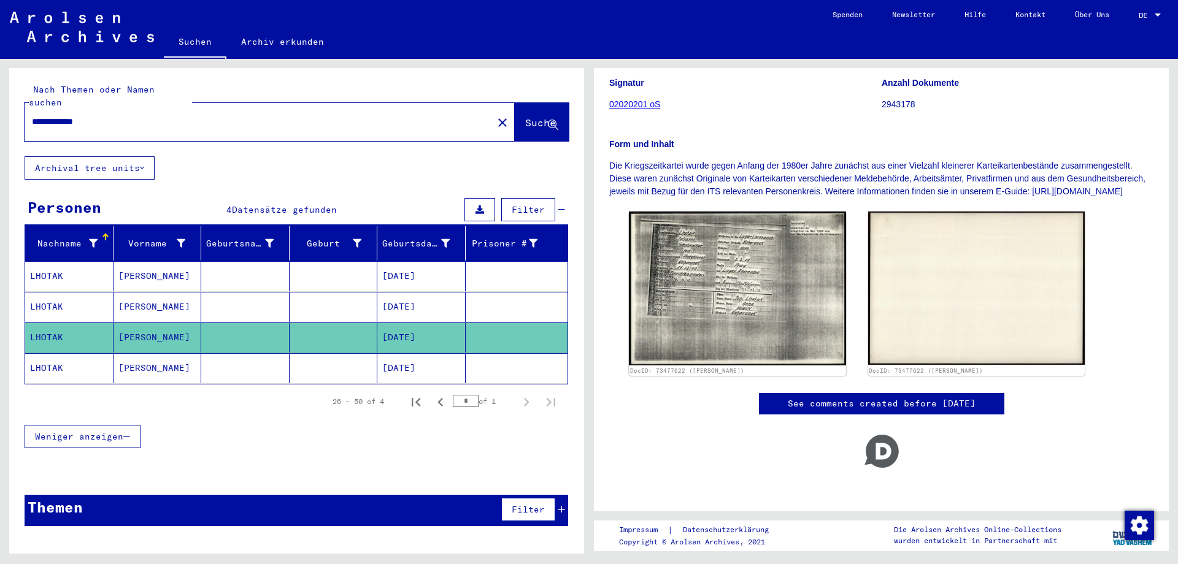
scroll to position [172, 0]
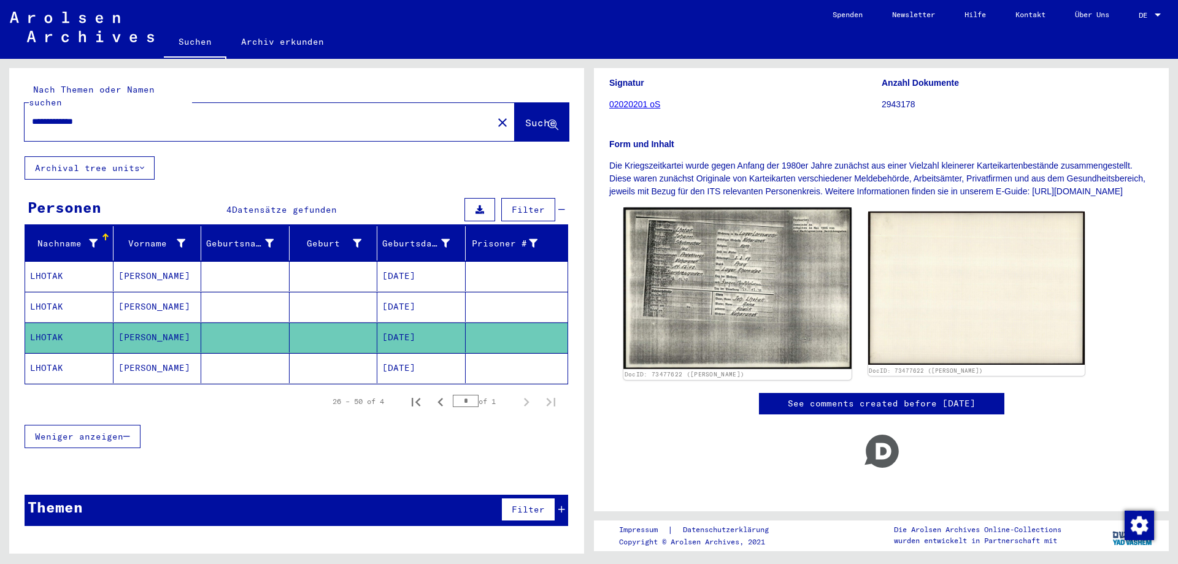
click at [720, 260] on img at bounding box center [737, 288] width 228 height 161
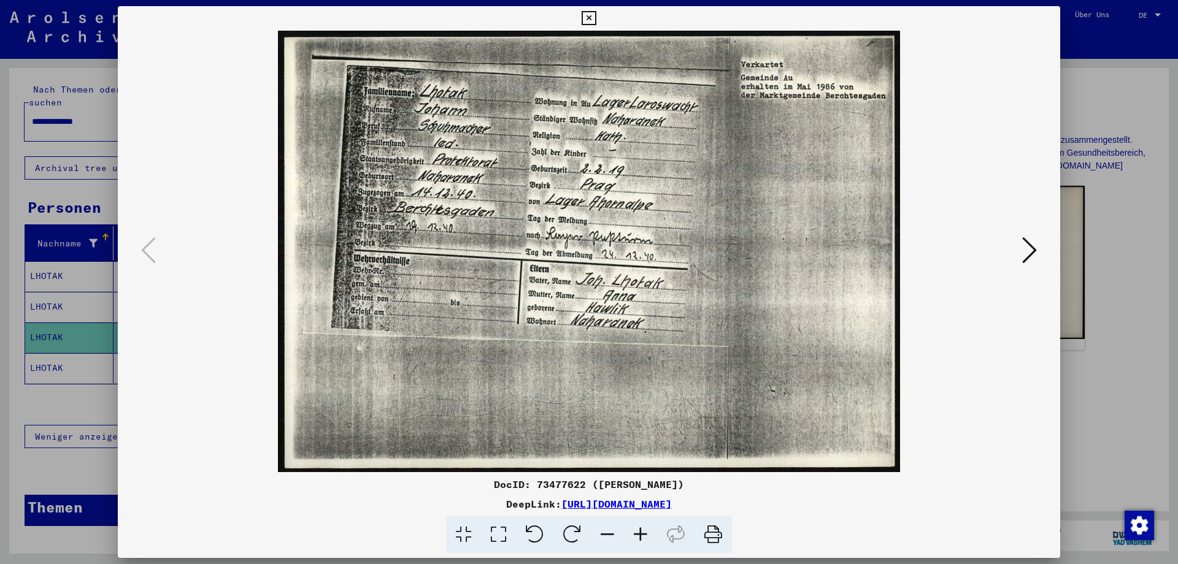
click at [596, 13] on icon at bounding box center [589, 18] width 14 height 15
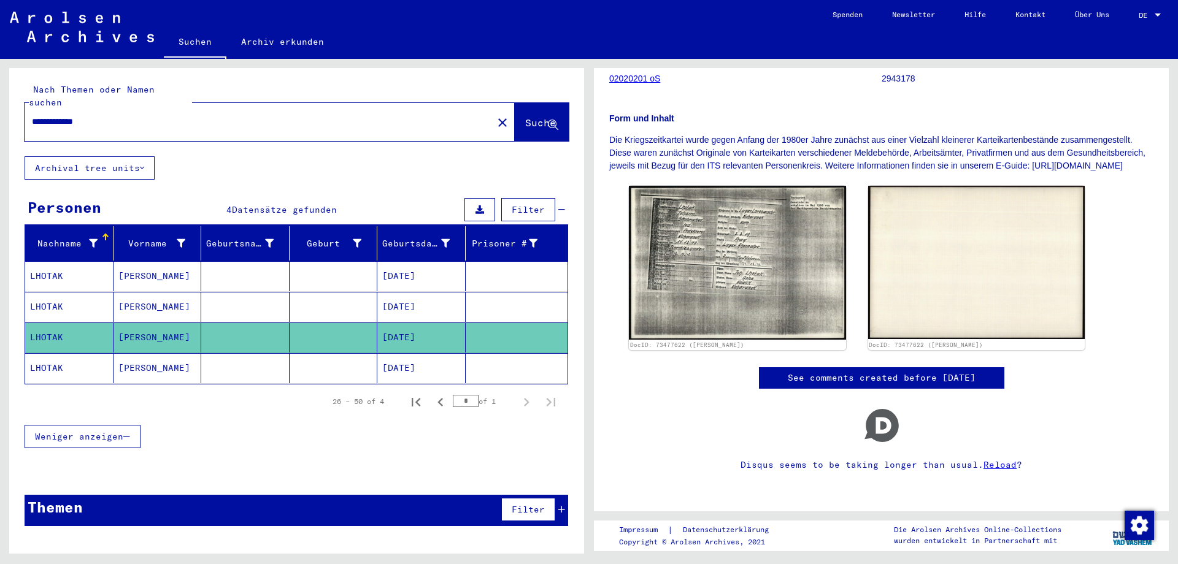
click at [52, 353] on mat-cell "LHOTAK" at bounding box center [69, 368] width 88 height 30
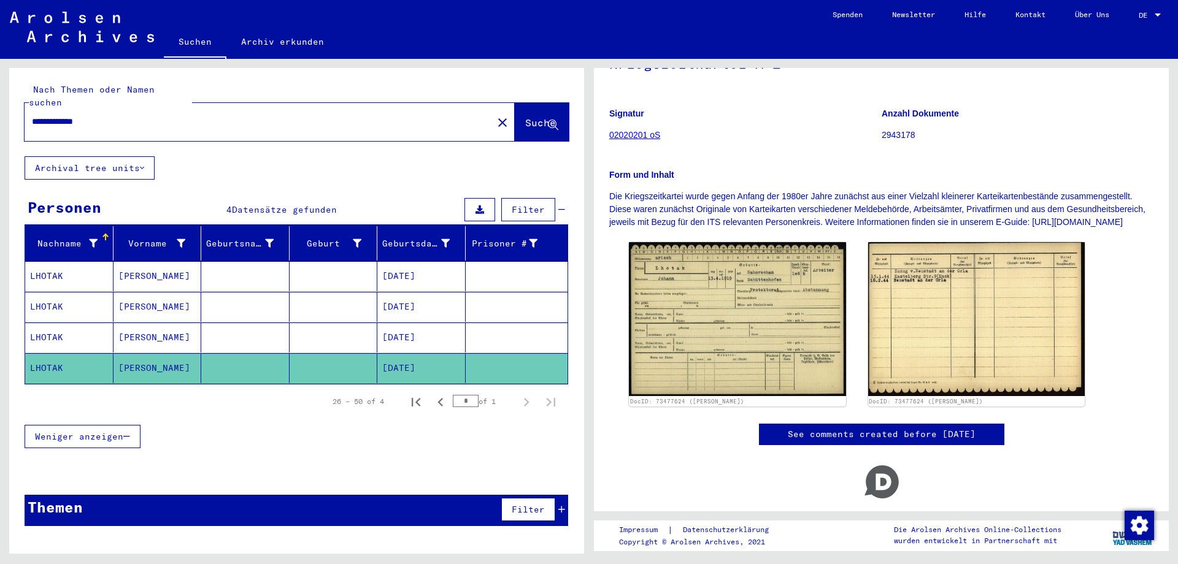
scroll to position [129, 0]
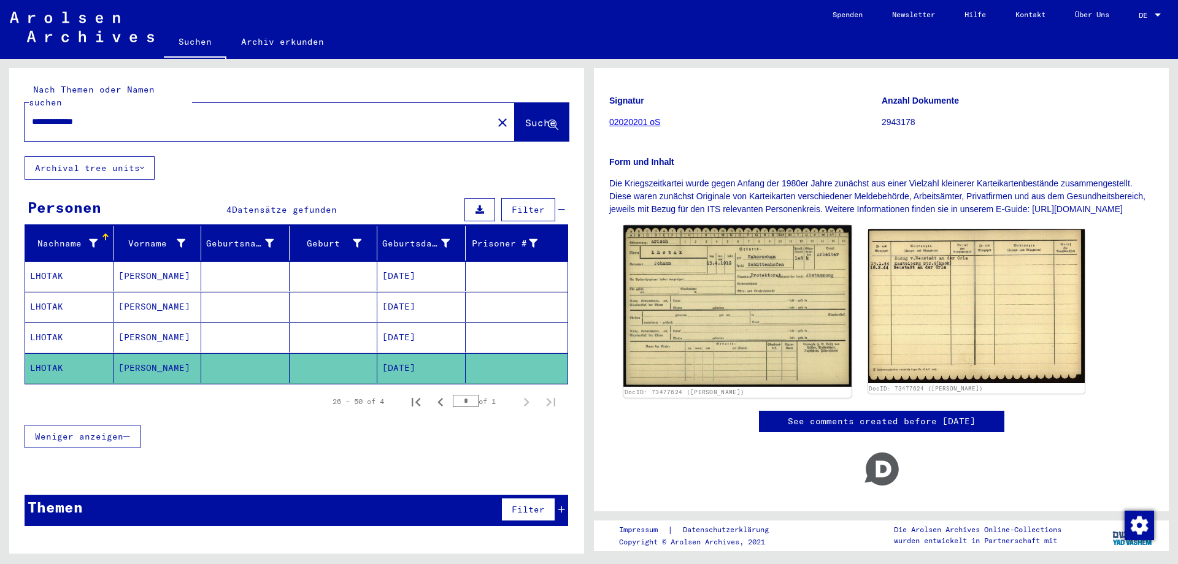
click at [707, 339] on img at bounding box center [737, 307] width 228 height 162
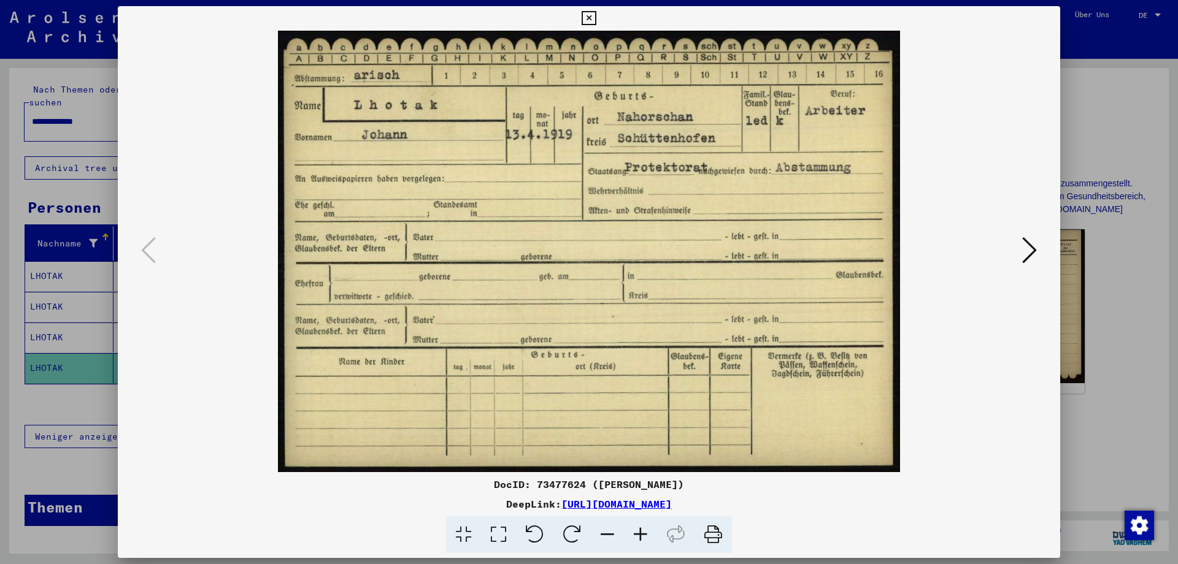
click at [1034, 246] on icon at bounding box center [1029, 250] width 15 height 29
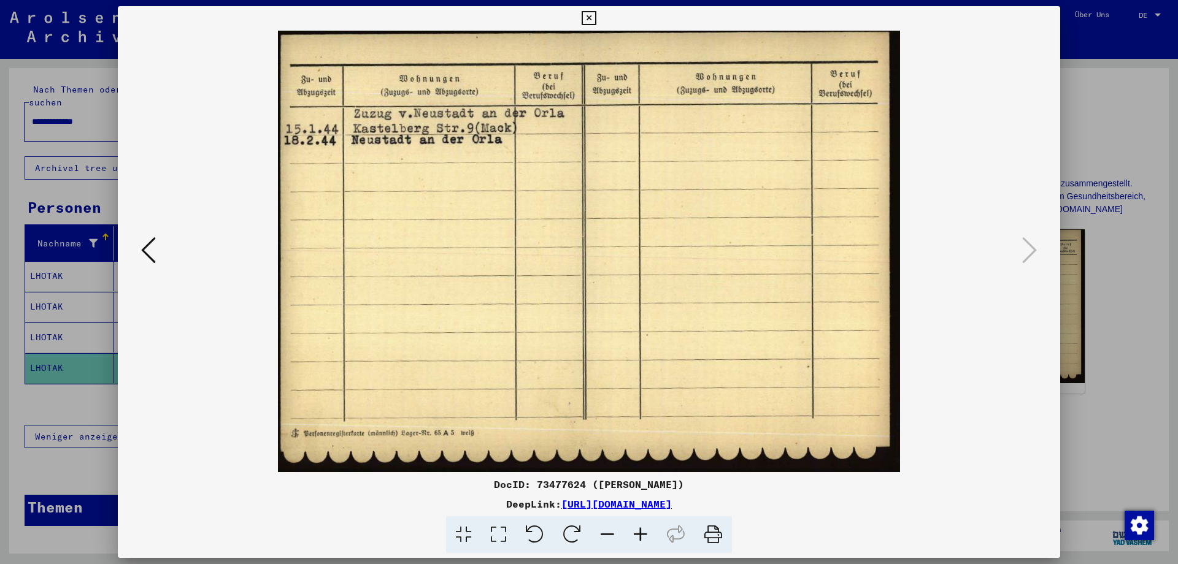
click at [596, 18] on icon at bounding box center [589, 18] width 14 height 15
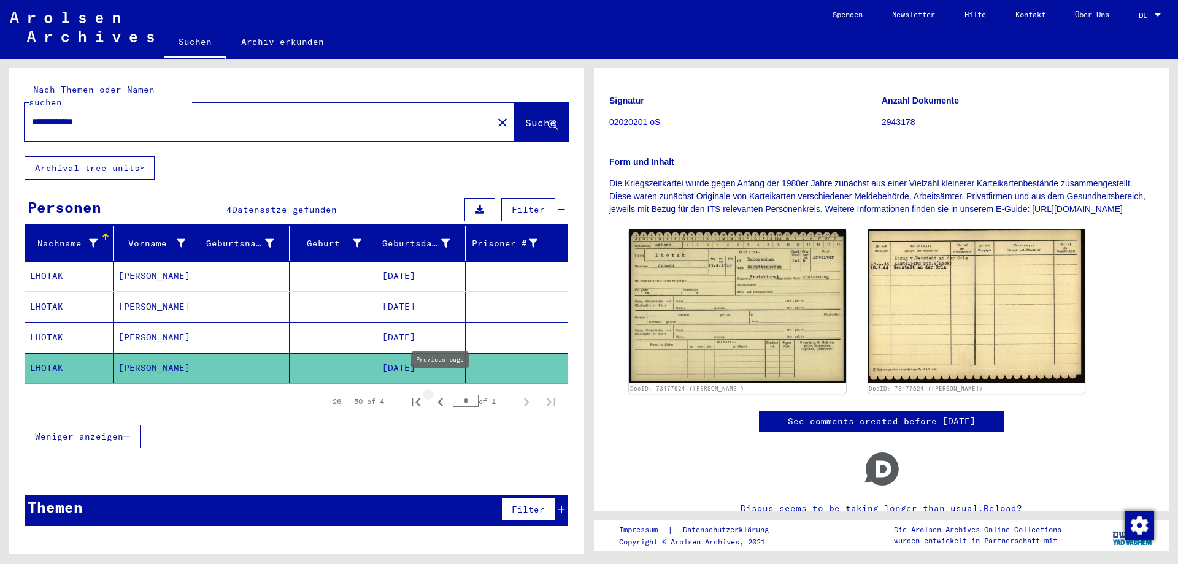
click at [437, 394] on icon "Previous page" at bounding box center [440, 402] width 17 height 17
type input "*"
drag, startPoint x: 104, startPoint y: 109, endPoint x: 0, endPoint y: 85, distance: 106.9
click at [32, 115] on input "**********" at bounding box center [258, 121] width 453 height 13
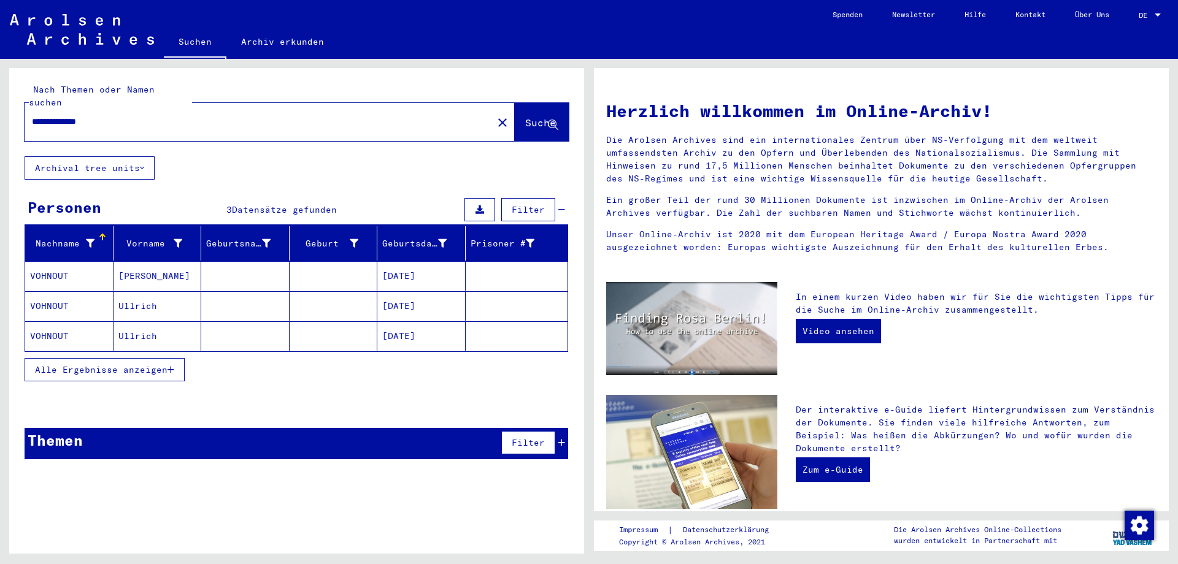
click at [44, 261] on mat-cell "VOHNOUT" at bounding box center [69, 275] width 88 height 29
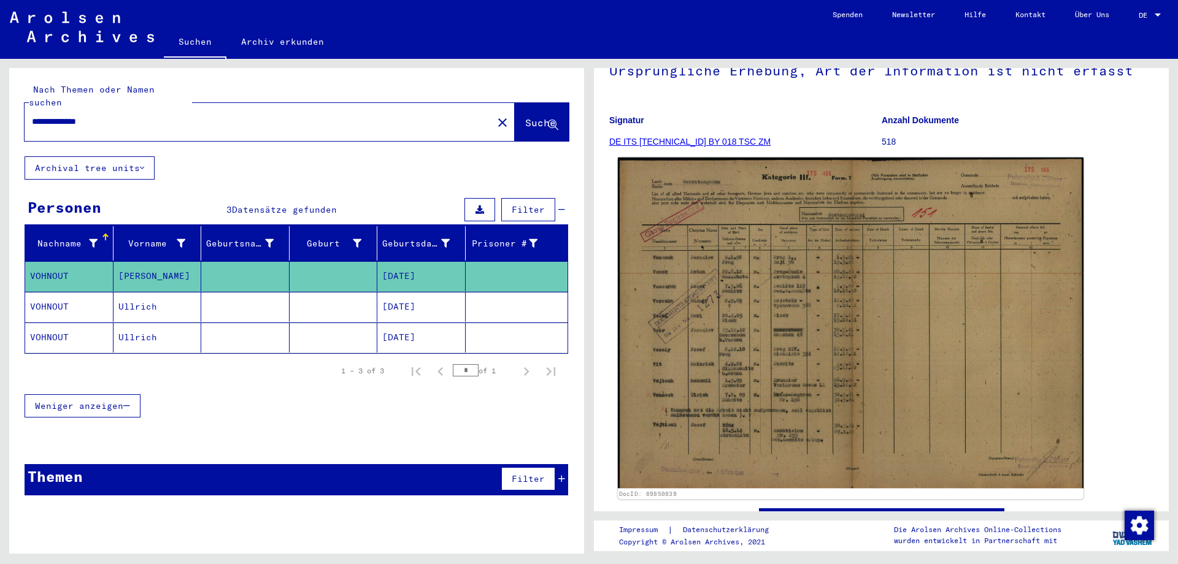
scroll to position [193, 0]
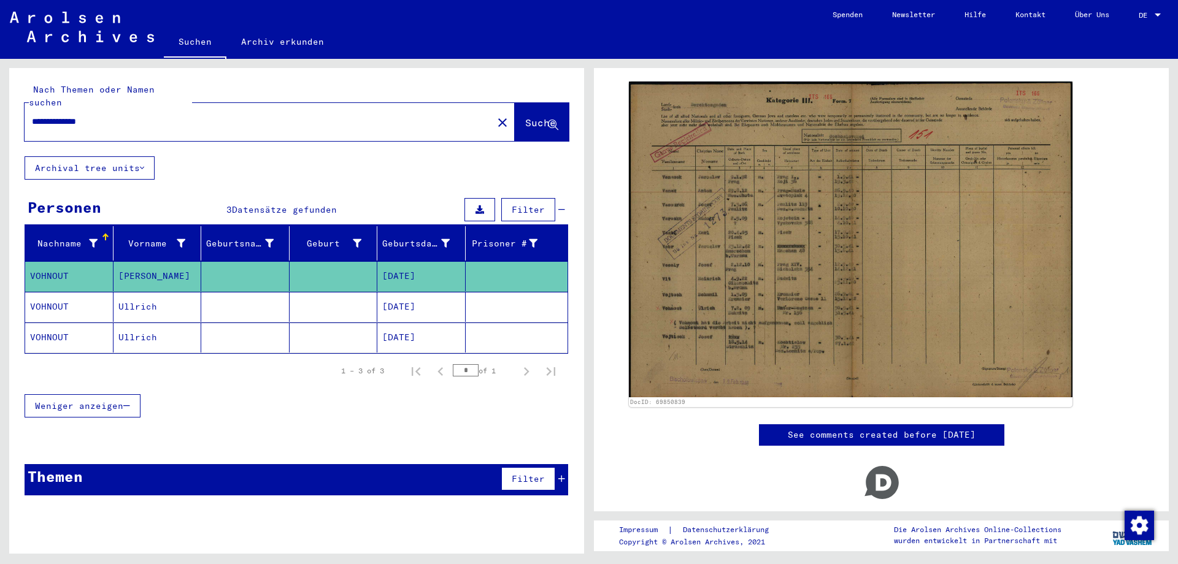
click at [46, 292] on mat-cell "VOHNOUT" at bounding box center [69, 307] width 88 height 30
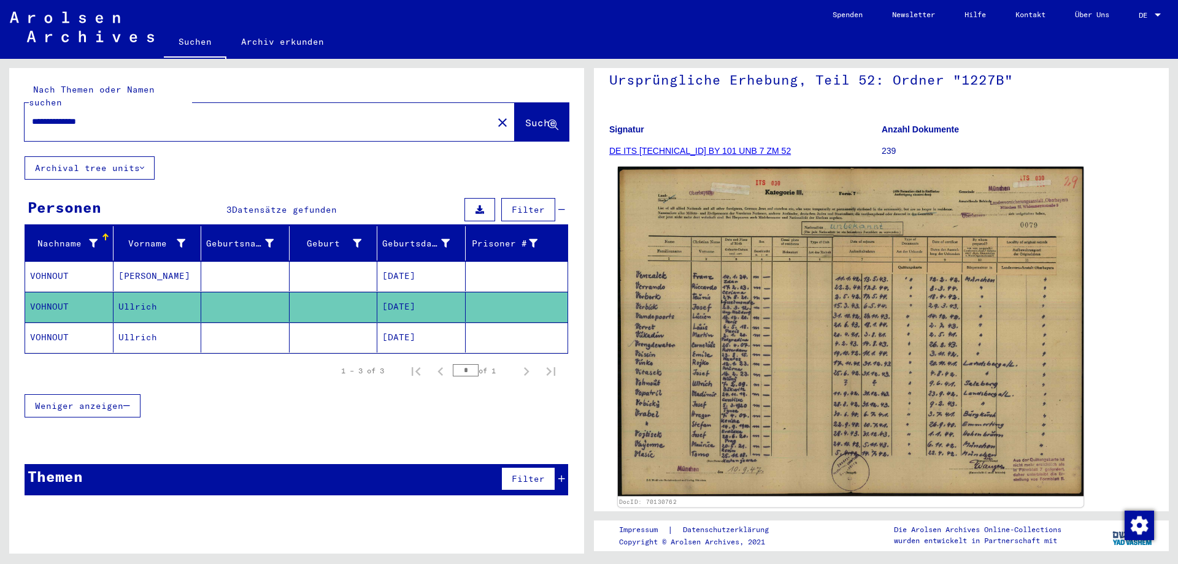
scroll to position [129, 0]
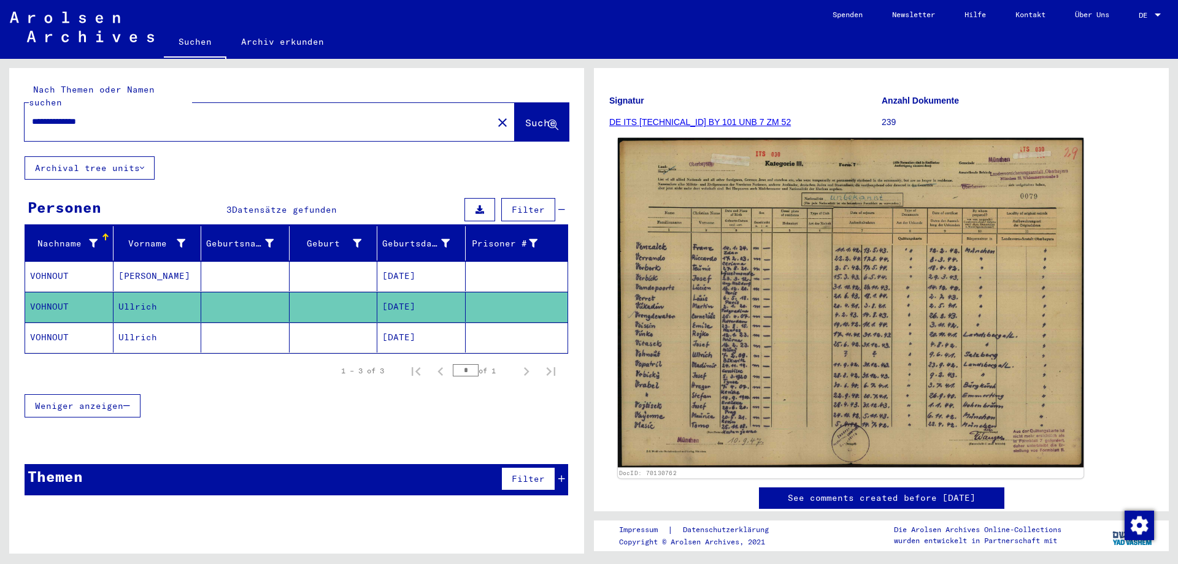
click at [796, 347] on img at bounding box center [851, 303] width 466 height 330
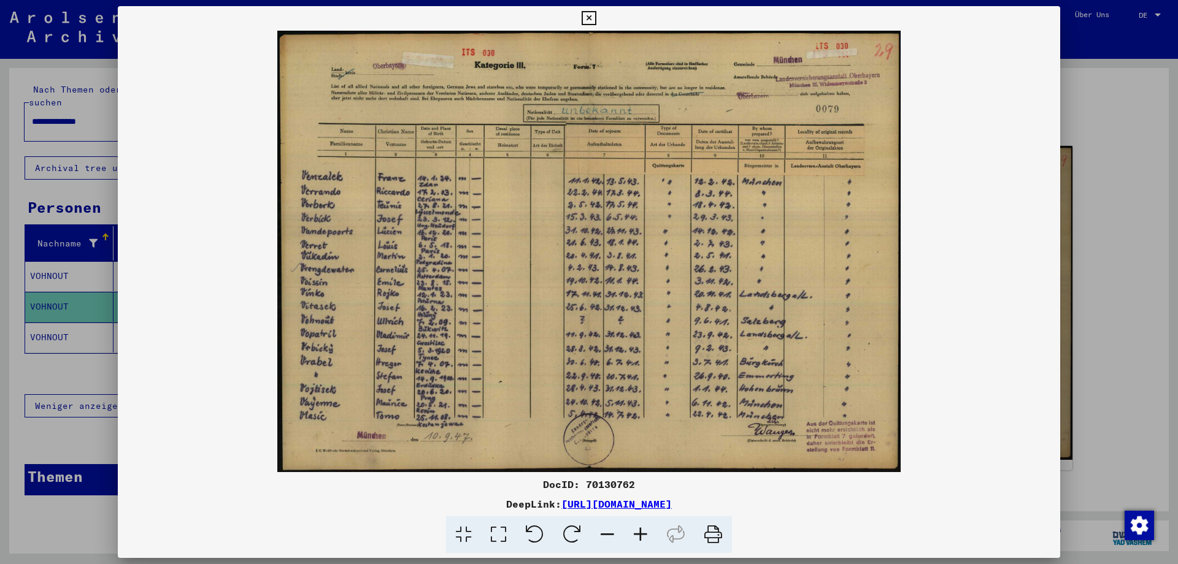
click at [596, 20] on icon at bounding box center [589, 18] width 14 height 15
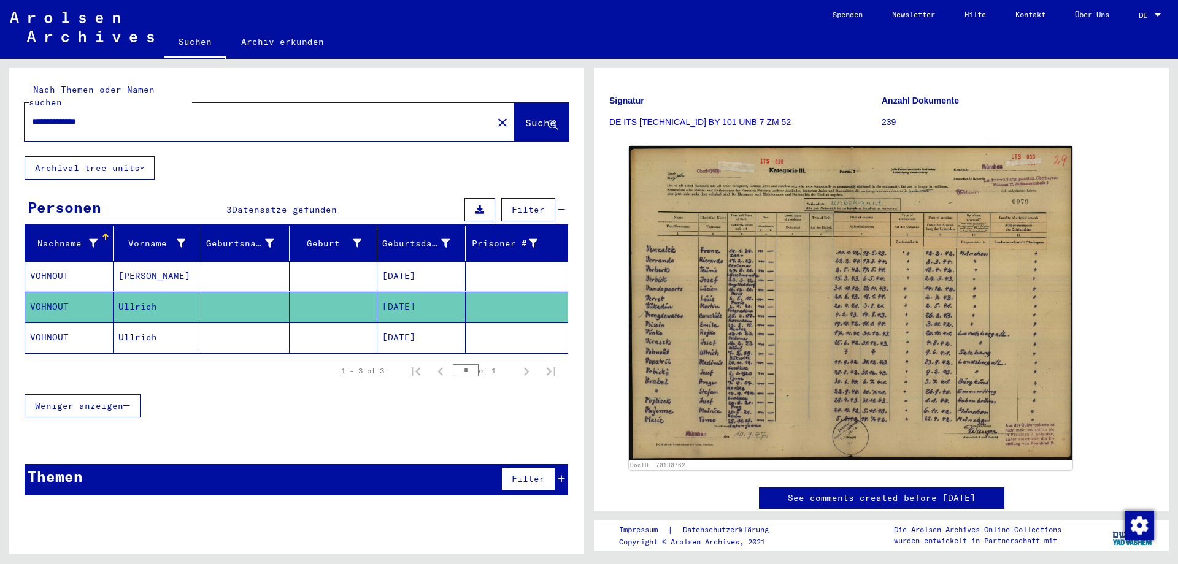
click at [45, 323] on mat-cell "VOHNOUT" at bounding box center [69, 338] width 88 height 30
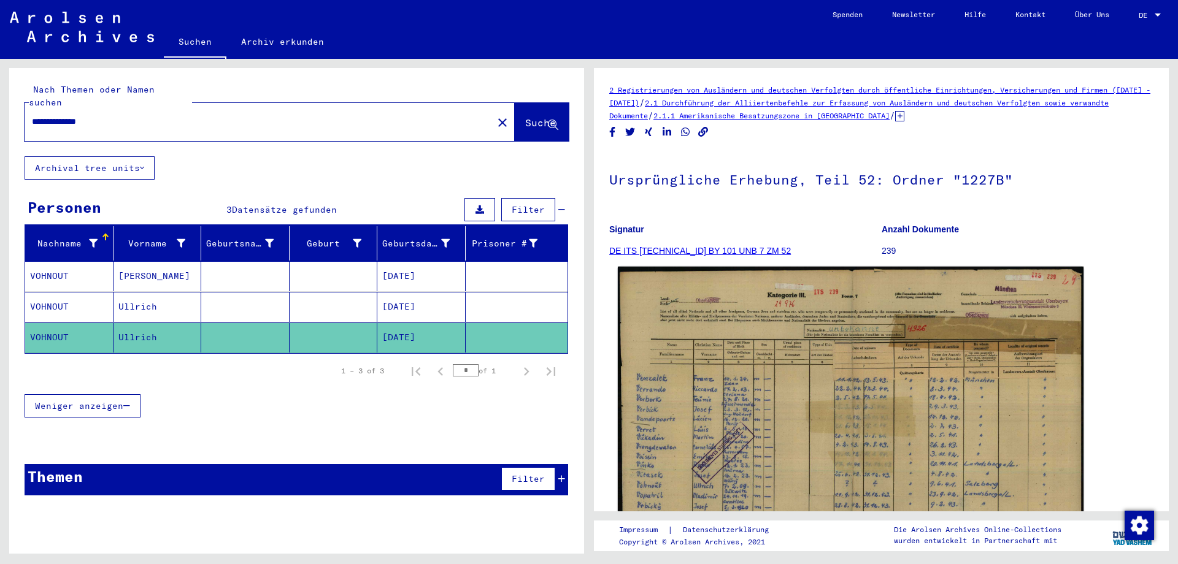
click at [806, 411] on img at bounding box center [851, 432] width 466 height 331
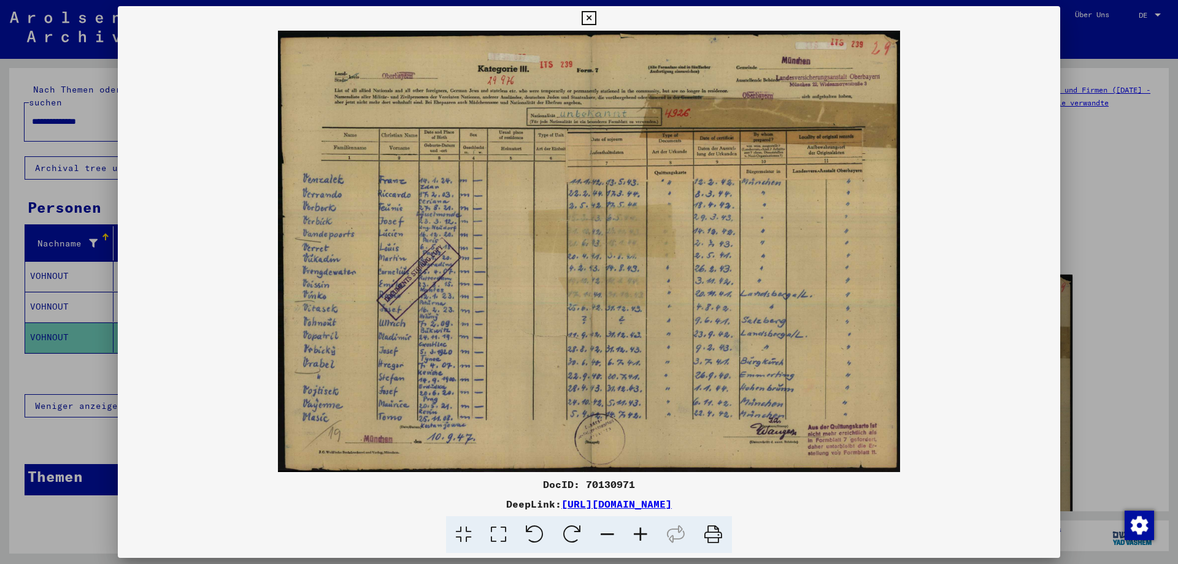
click at [596, 15] on icon at bounding box center [589, 18] width 14 height 15
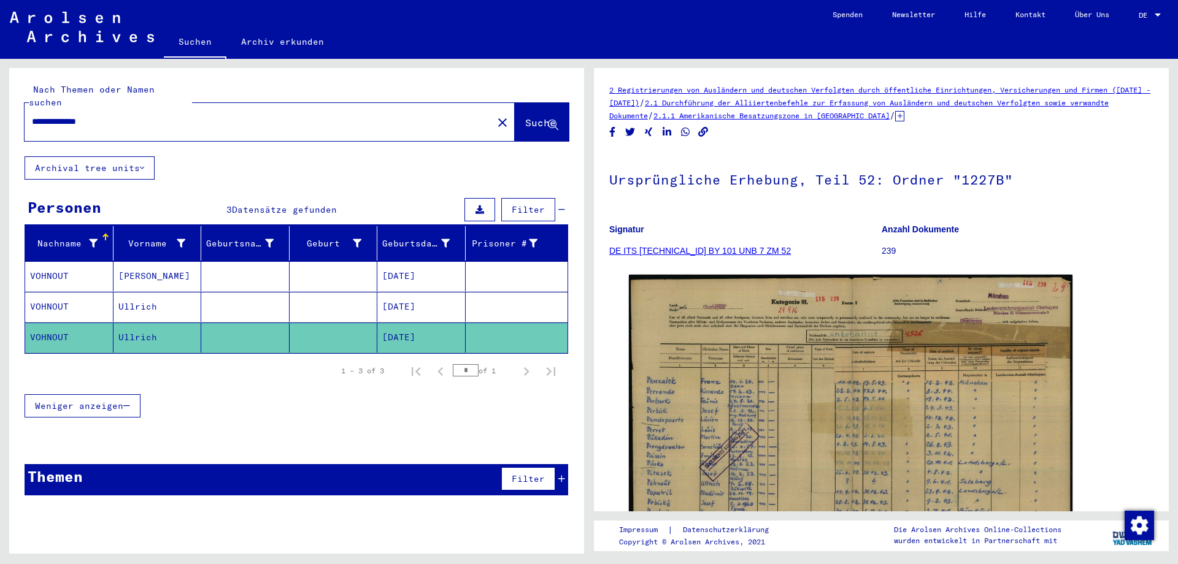
drag, startPoint x: 124, startPoint y: 106, endPoint x: 0, endPoint y: 102, distance: 124.0
click at [32, 115] on input "**********" at bounding box center [258, 121] width 453 height 13
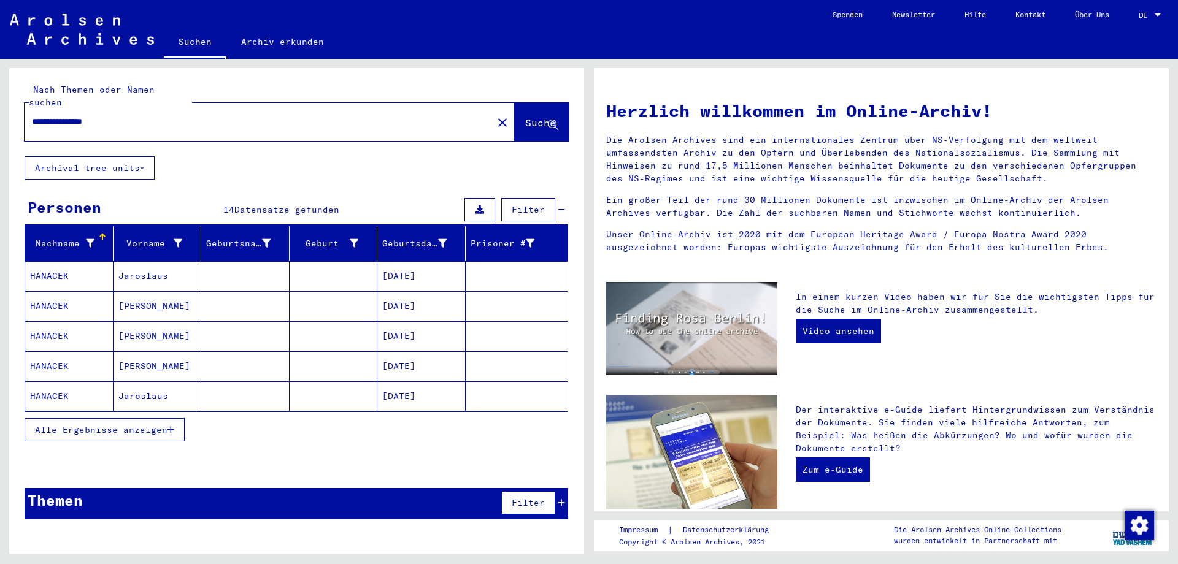
click at [55, 382] on mat-cell "HANACEK" at bounding box center [69, 396] width 88 height 29
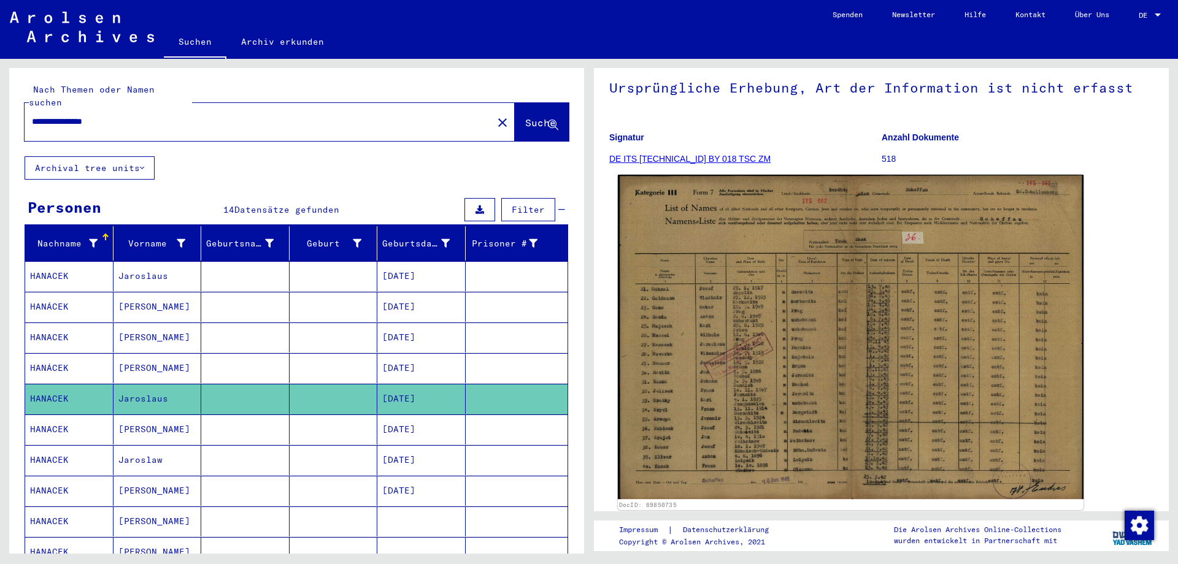
scroll to position [129, 0]
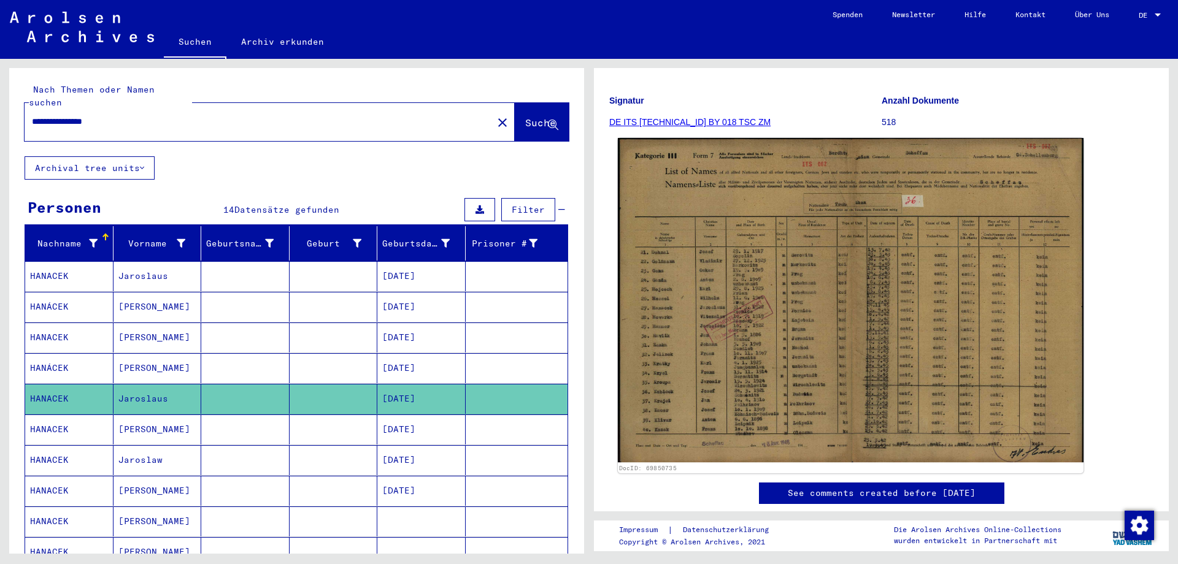
click at [840, 326] on img at bounding box center [851, 300] width 466 height 325
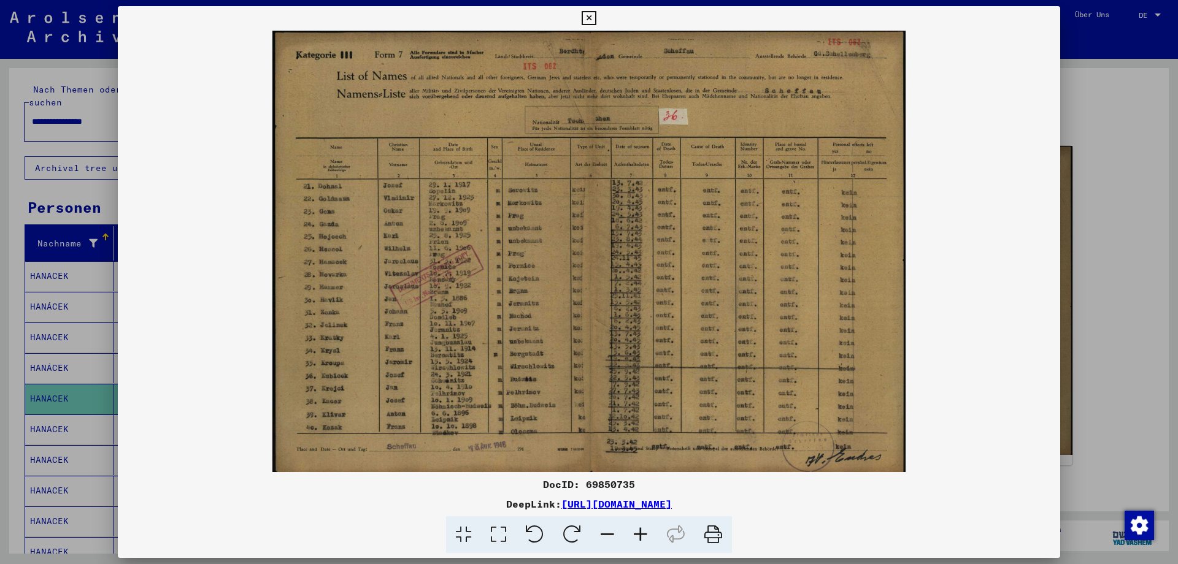
click at [596, 15] on icon at bounding box center [589, 18] width 14 height 15
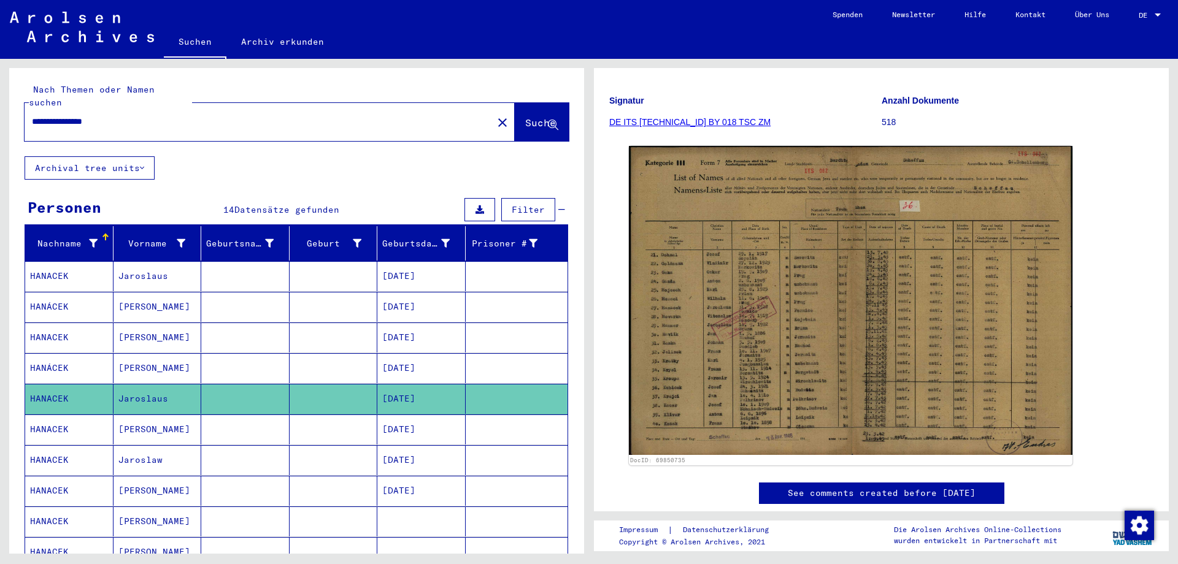
click at [51, 415] on mat-cell "HANACEK" at bounding box center [69, 430] width 88 height 30
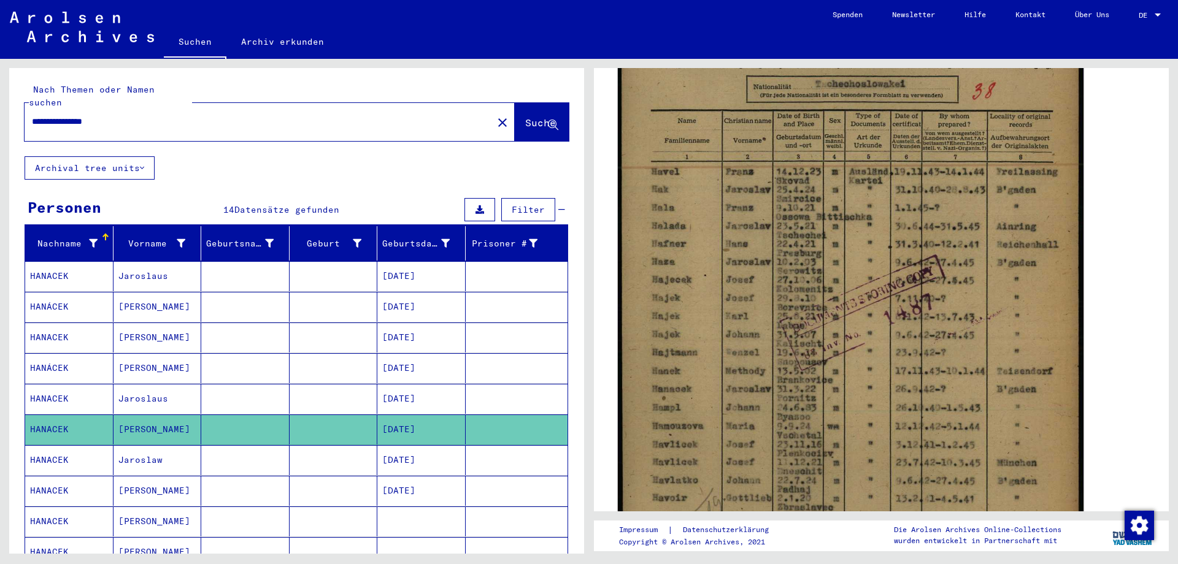
scroll to position [387, 0]
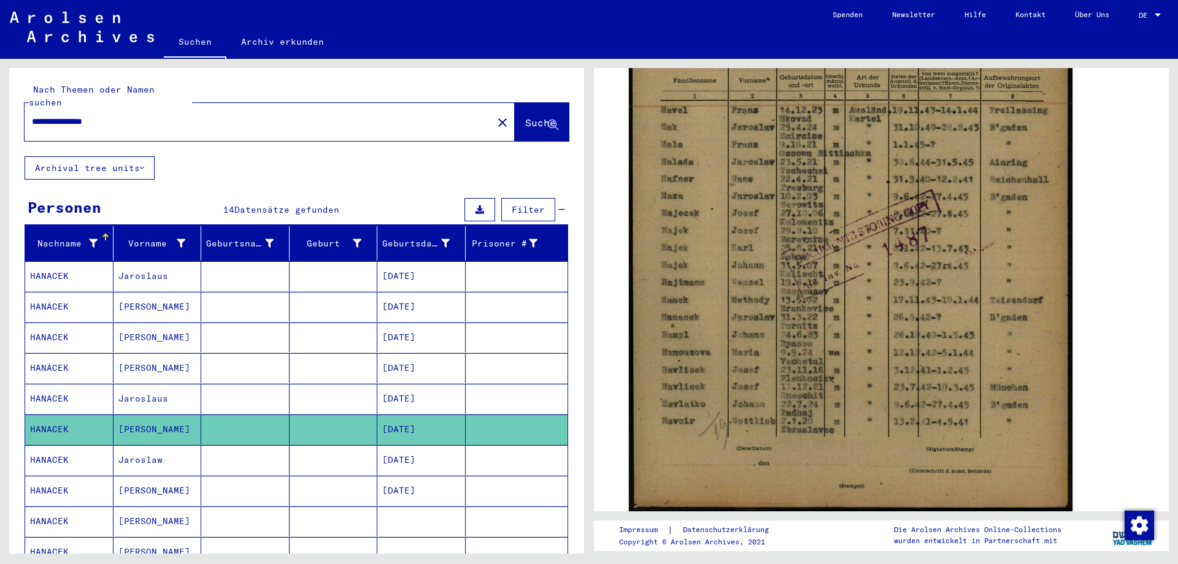
click at [45, 445] on mat-cell "HANACEK" at bounding box center [69, 460] width 88 height 30
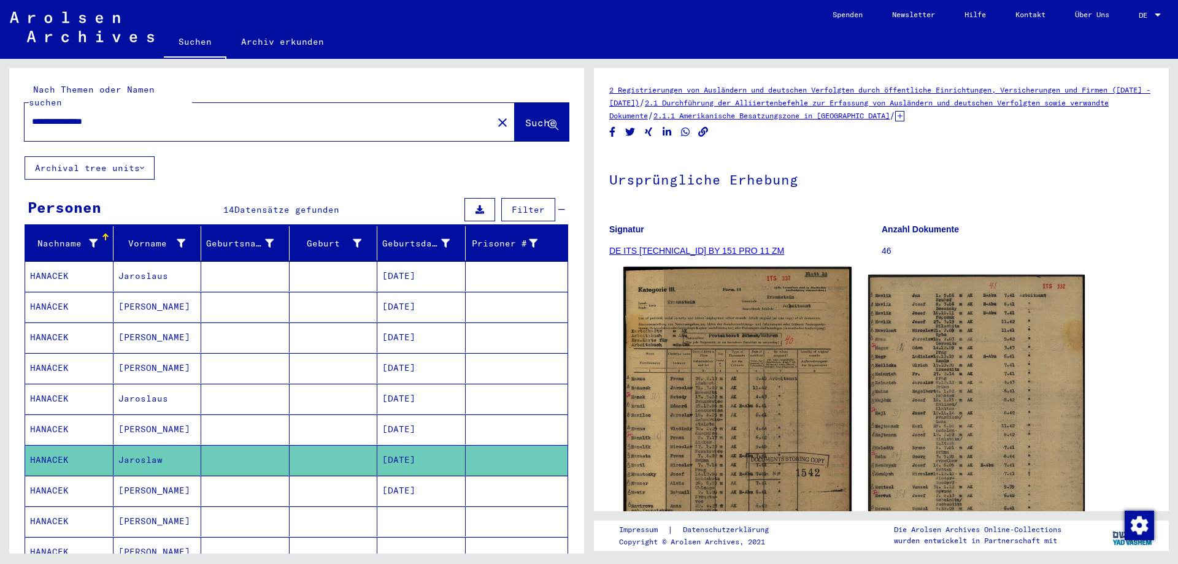
click at [749, 417] on img at bounding box center [737, 427] width 228 height 320
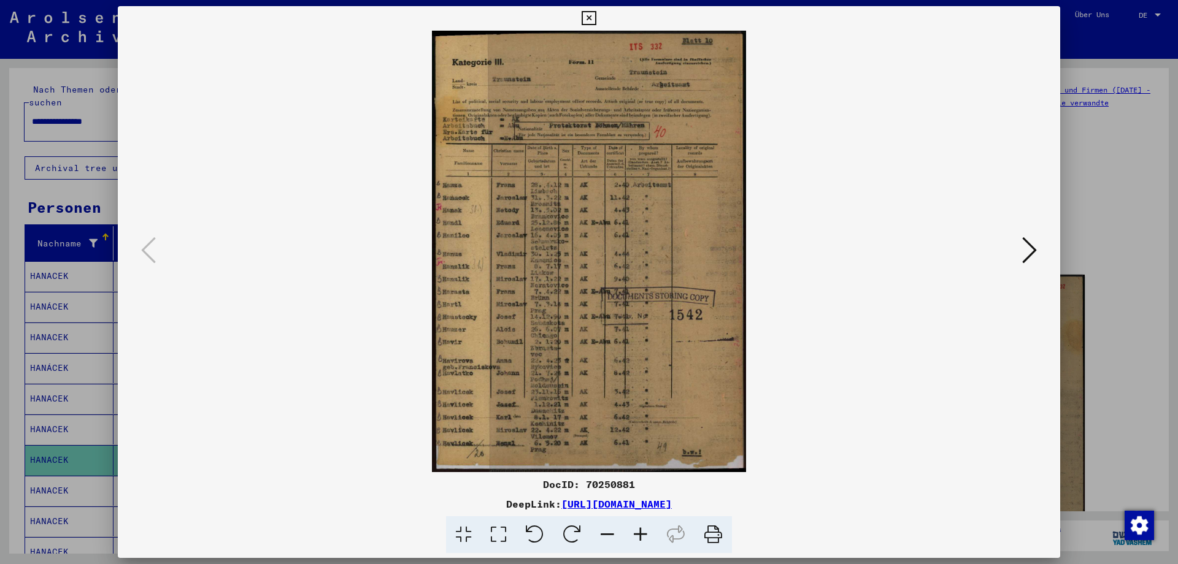
click at [596, 17] on icon at bounding box center [589, 18] width 14 height 15
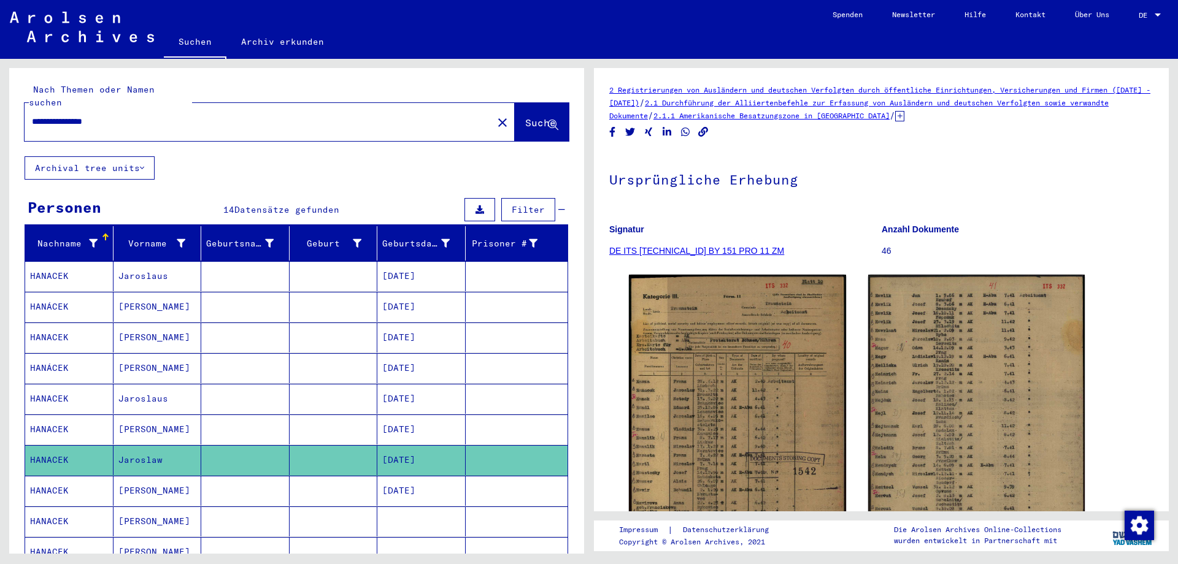
click at [55, 476] on mat-cell "HANACEK" at bounding box center [69, 491] width 88 height 30
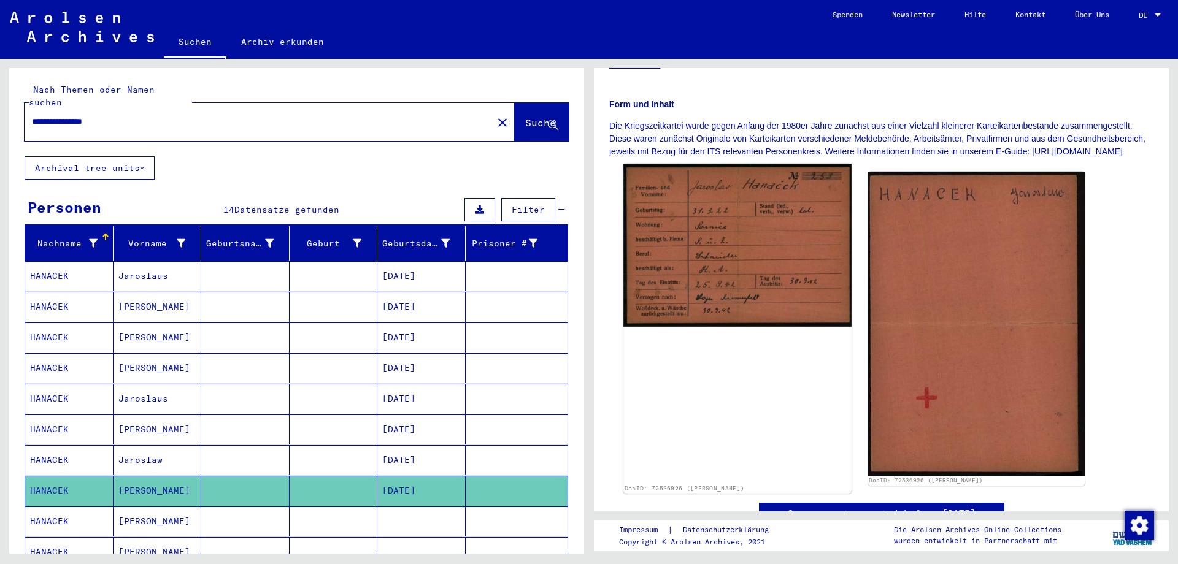
scroll to position [129, 0]
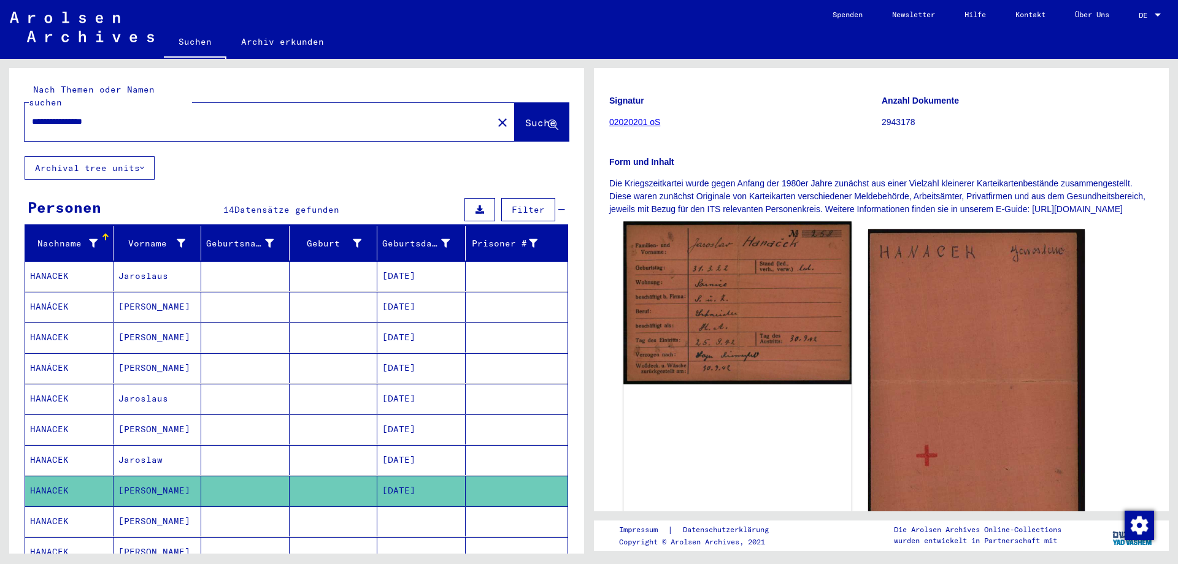
click at [710, 314] on img at bounding box center [737, 302] width 228 height 163
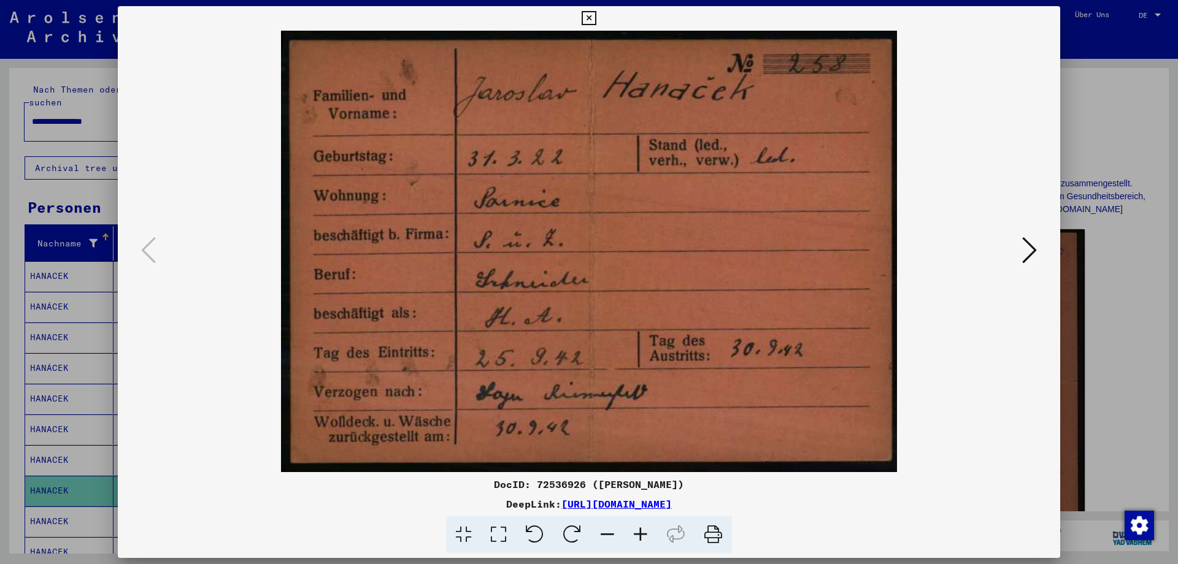
click at [1032, 245] on icon at bounding box center [1029, 250] width 15 height 29
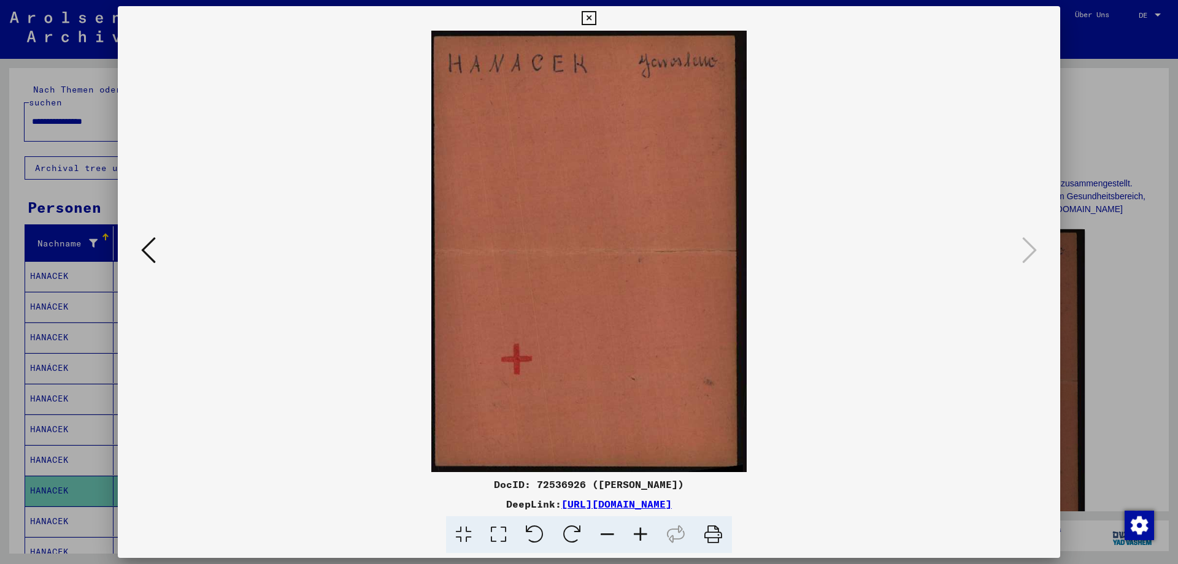
click at [142, 244] on icon at bounding box center [148, 250] width 15 height 29
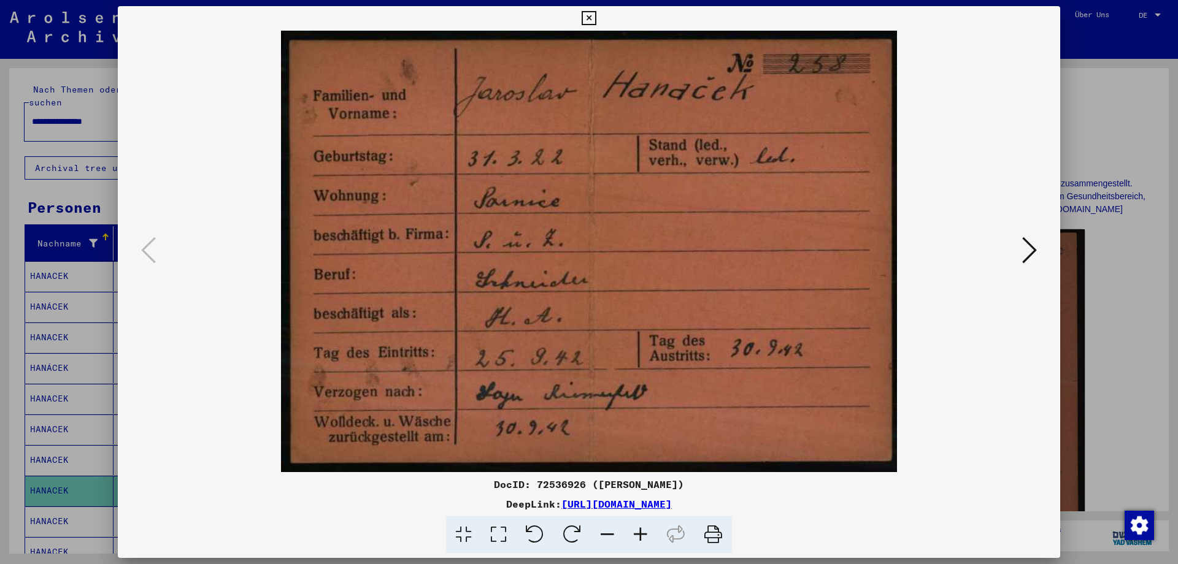
click at [596, 12] on icon at bounding box center [589, 18] width 14 height 15
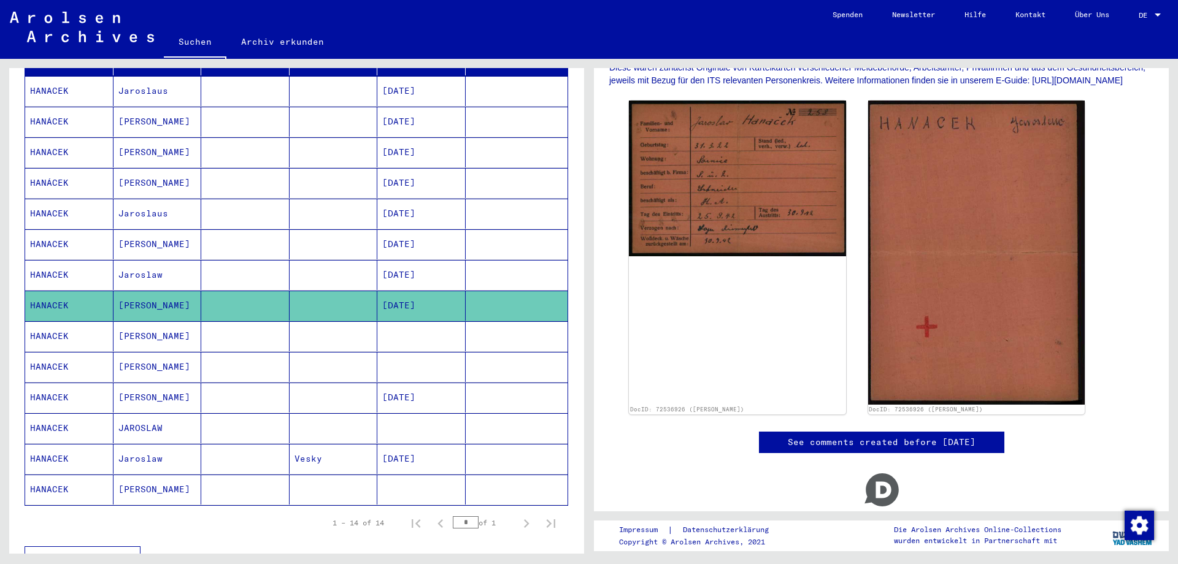
scroll to position [193, 0]
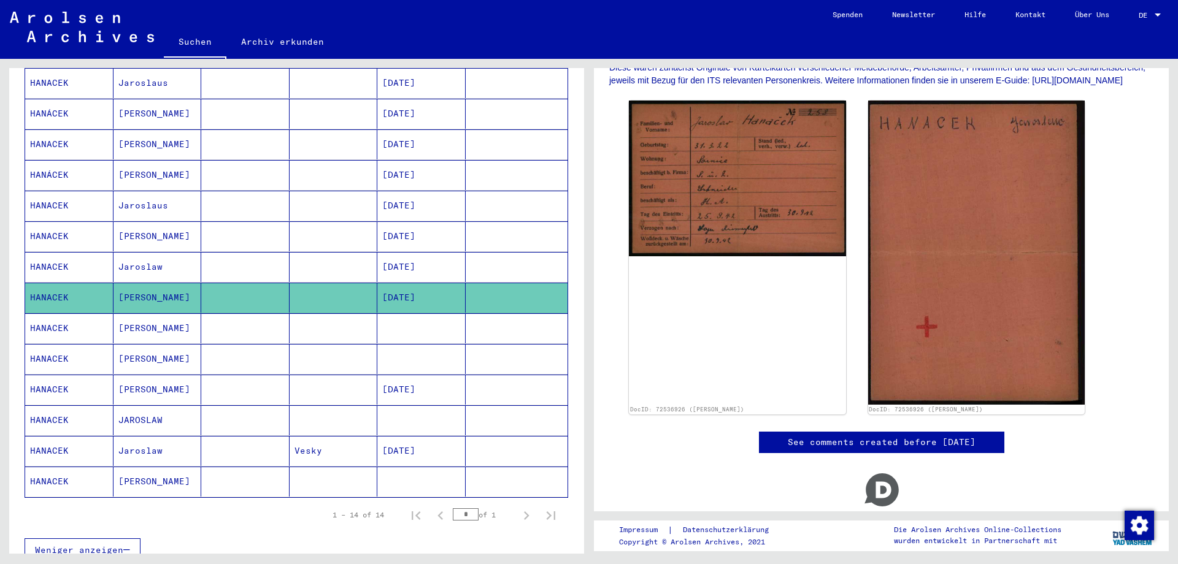
click at [53, 314] on mat-cell "HANACEK" at bounding box center [69, 329] width 88 height 30
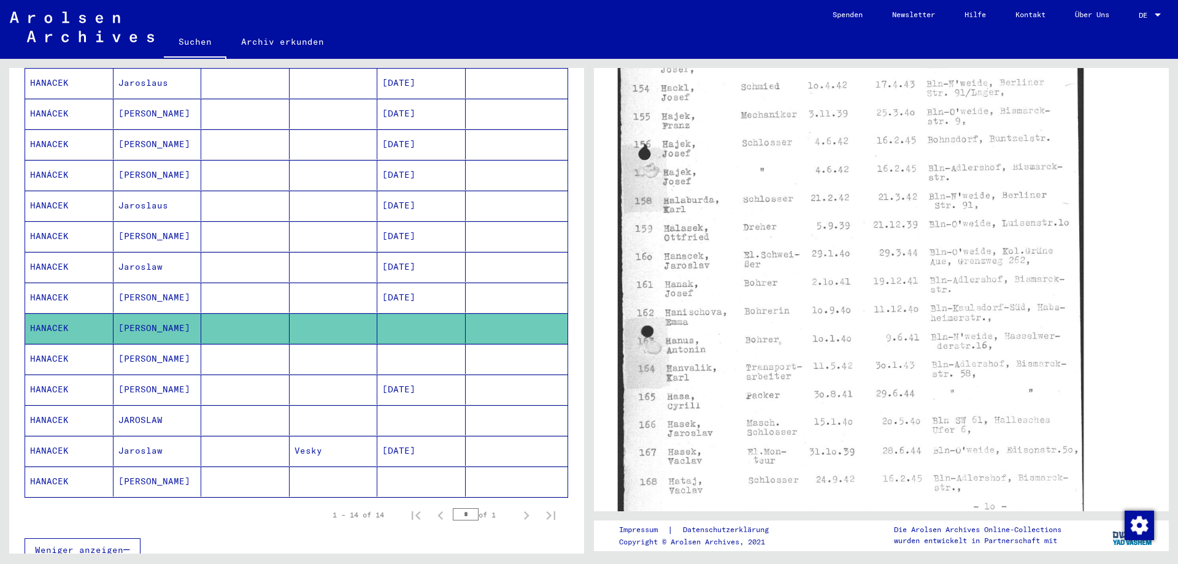
scroll to position [387, 0]
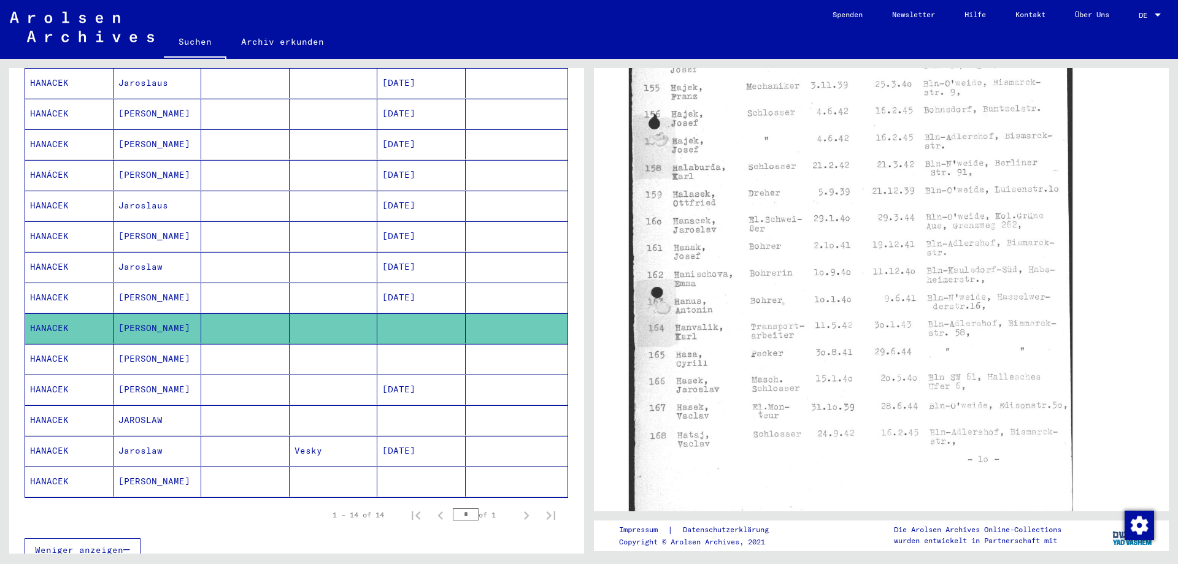
click at [54, 344] on mat-cell "HANACEK" at bounding box center [69, 359] width 88 height 30
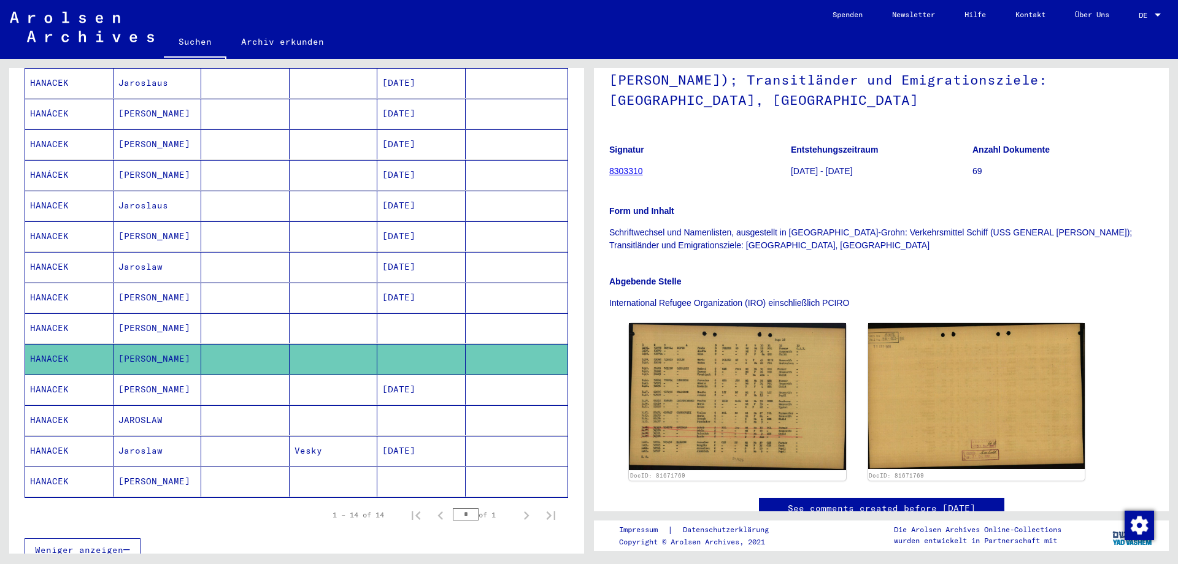
scroll to position [176, 0]
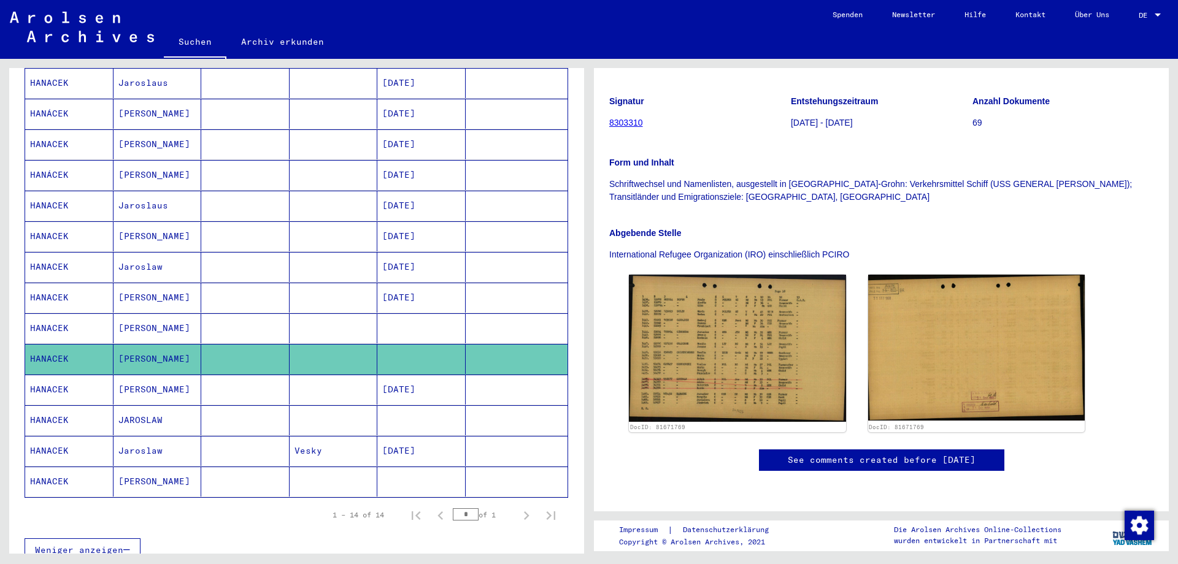
click at [45, 406] on mat-cell "HANACEK" at bounding box center [69, 421] width 88 height 30
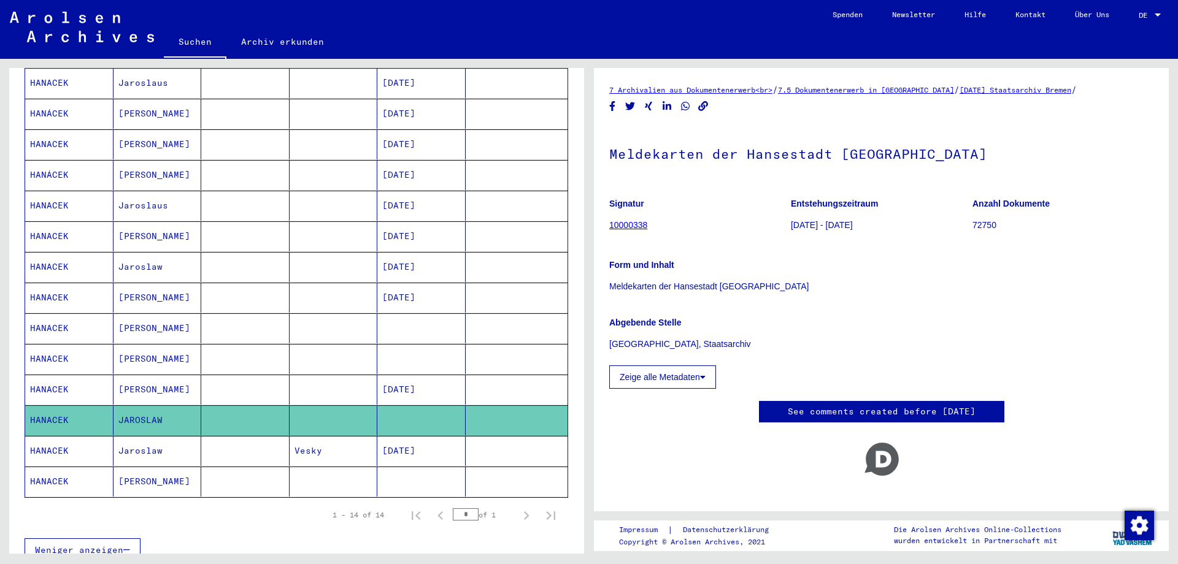
click at [49, 467] on mat-cell "HANACEK" at bounding box center [69, 482] width 88 height 30
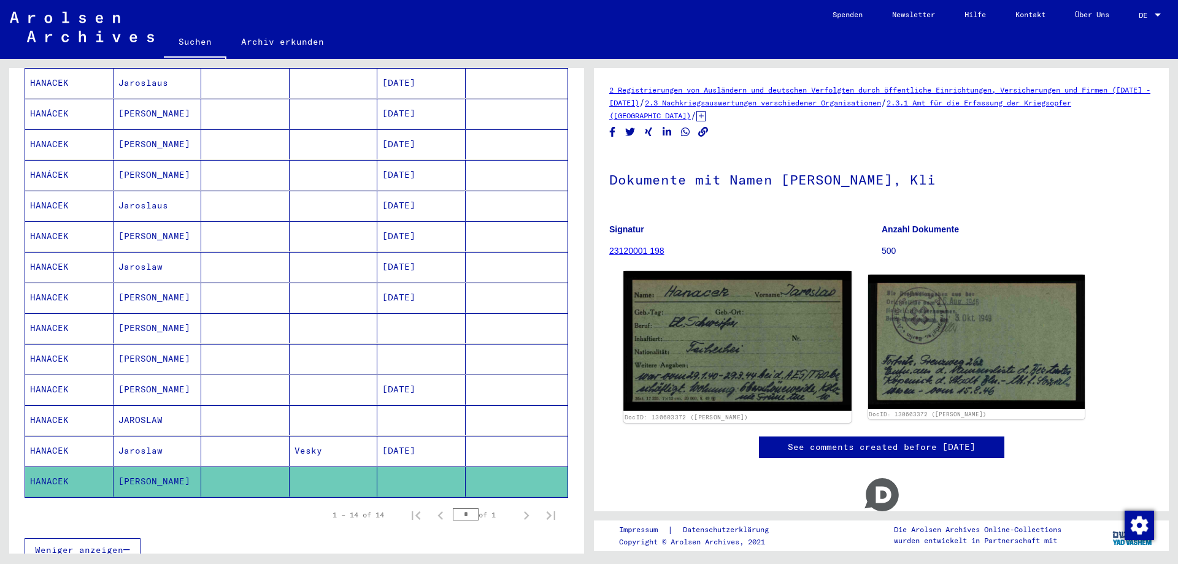
click at [761, 343] on img at bounding box center [737, 341] width 228 height 140
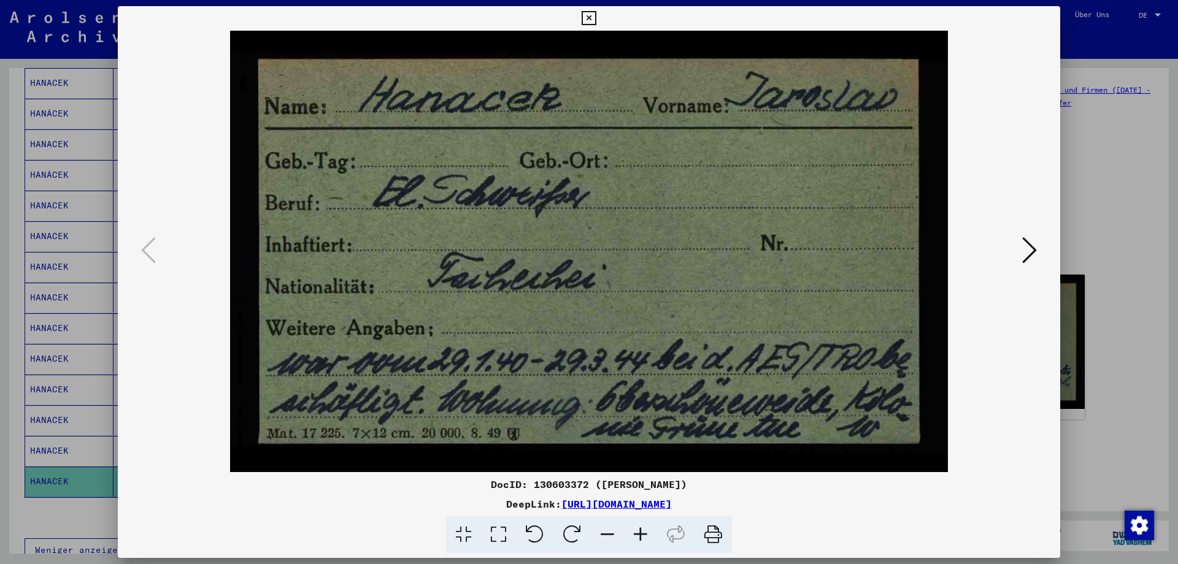
click at [596, 16] on icon at bounding box center [589, 18] width 14 height 15
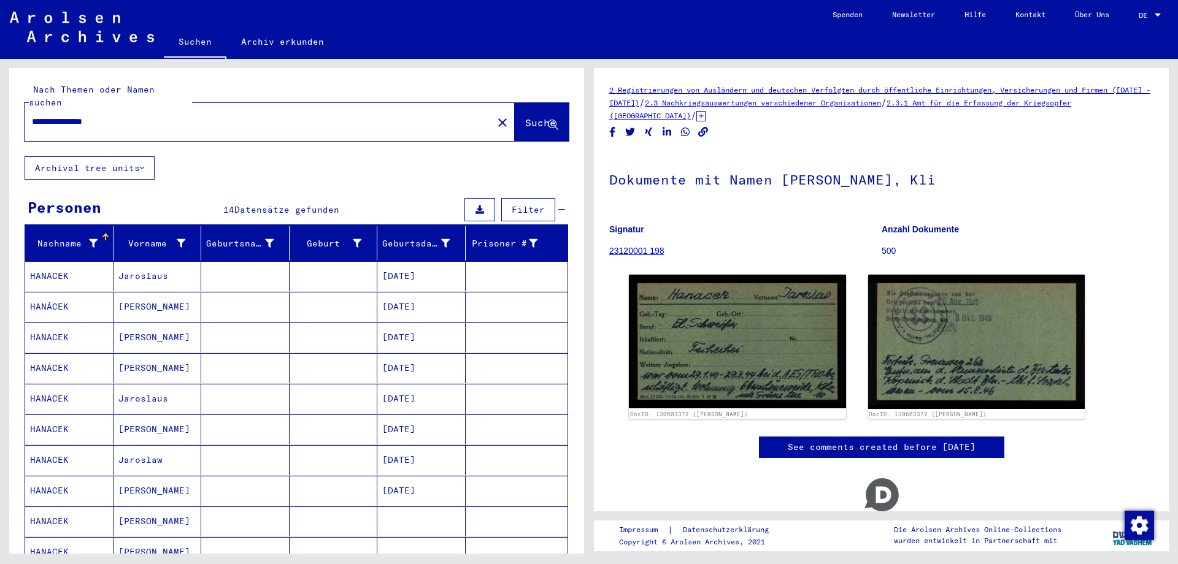
drag, startPoint x: 118, startPoint y: 109, endPoint x: 0, endPoint y: 93, distance: 118.8
click at [32, 115] on input "**********" at bounding box center [258, 121] width 453 height 13
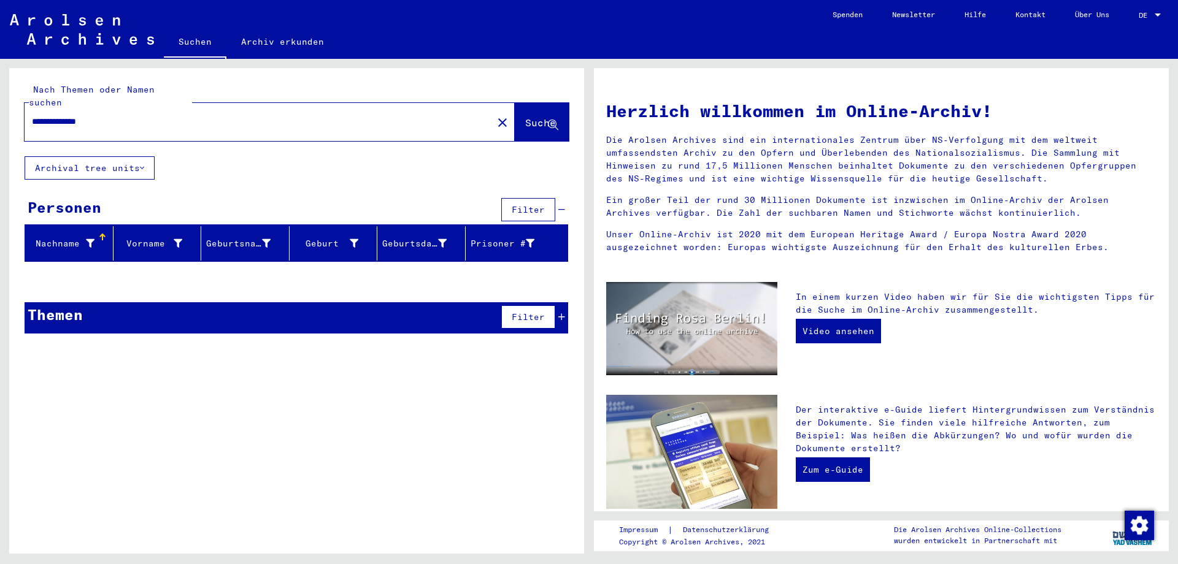
type input "**********"
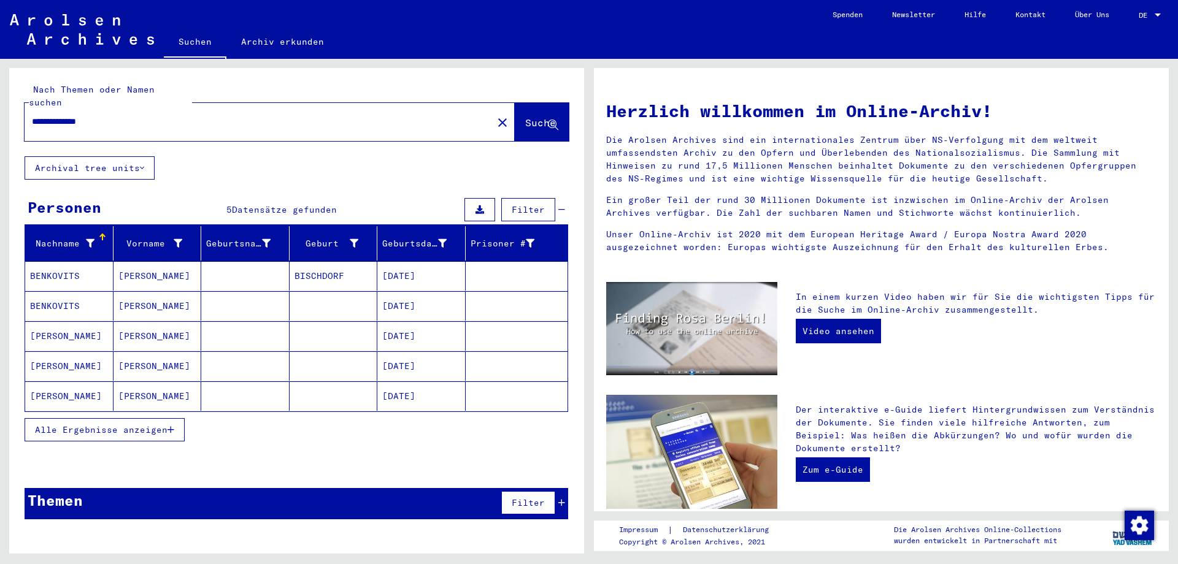
click at [54, 321] on mat-cell "[PERSON_NAME]" at bounding box center [69, 335] width 88 height 29
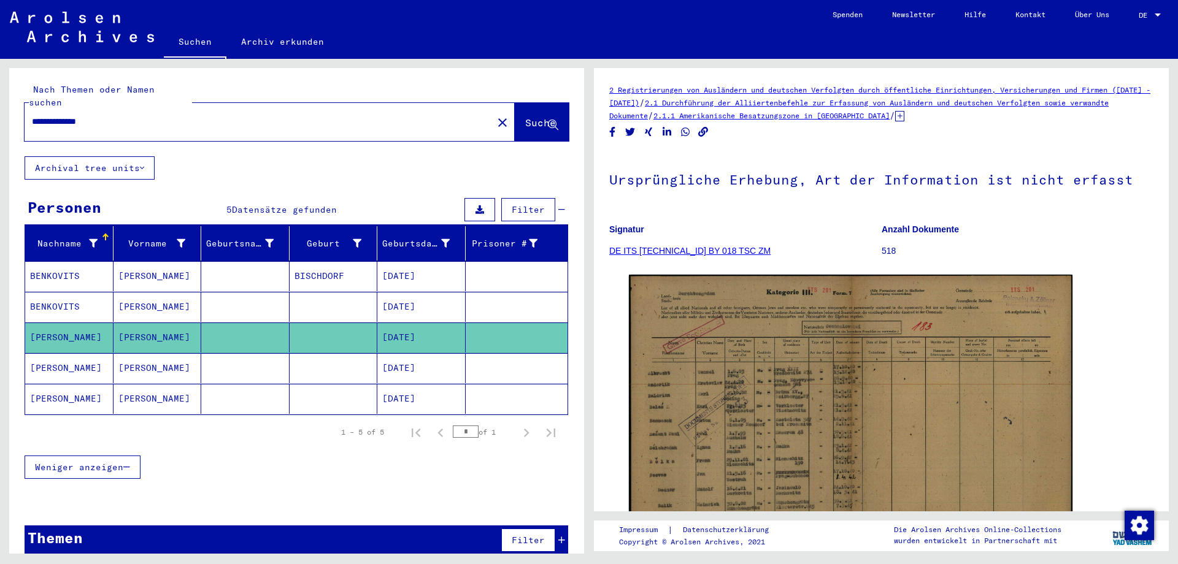
click at [52, 355] on mat-cell "[PERSON_NAME]" at bounding box center [69, 368] width 88 height 30
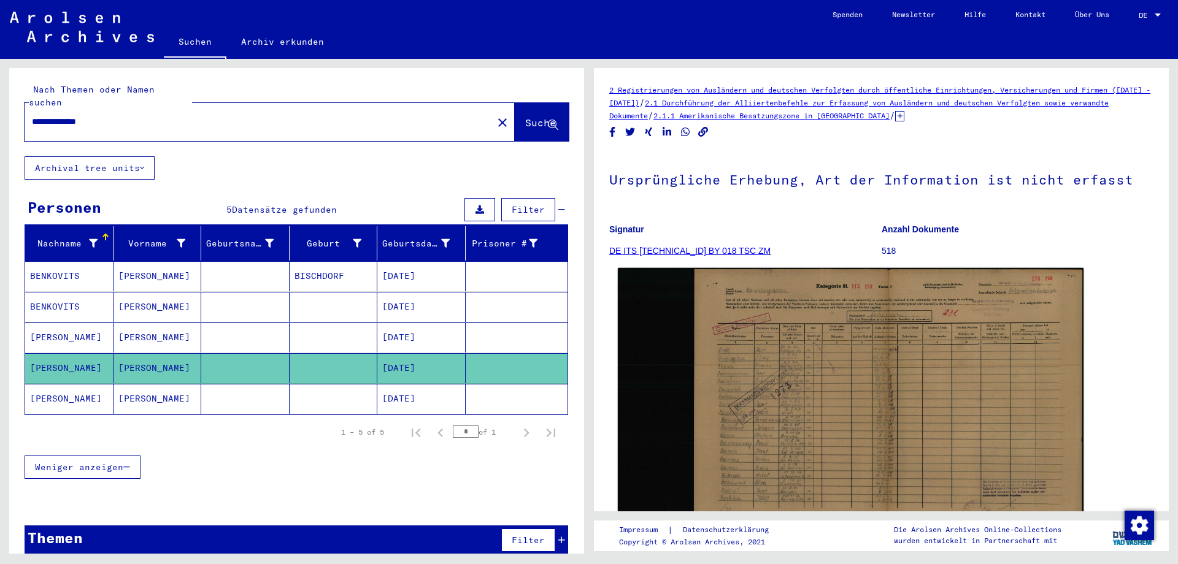
click at [855, 395] on img at bounding box center [851, 406] width 466 height 277
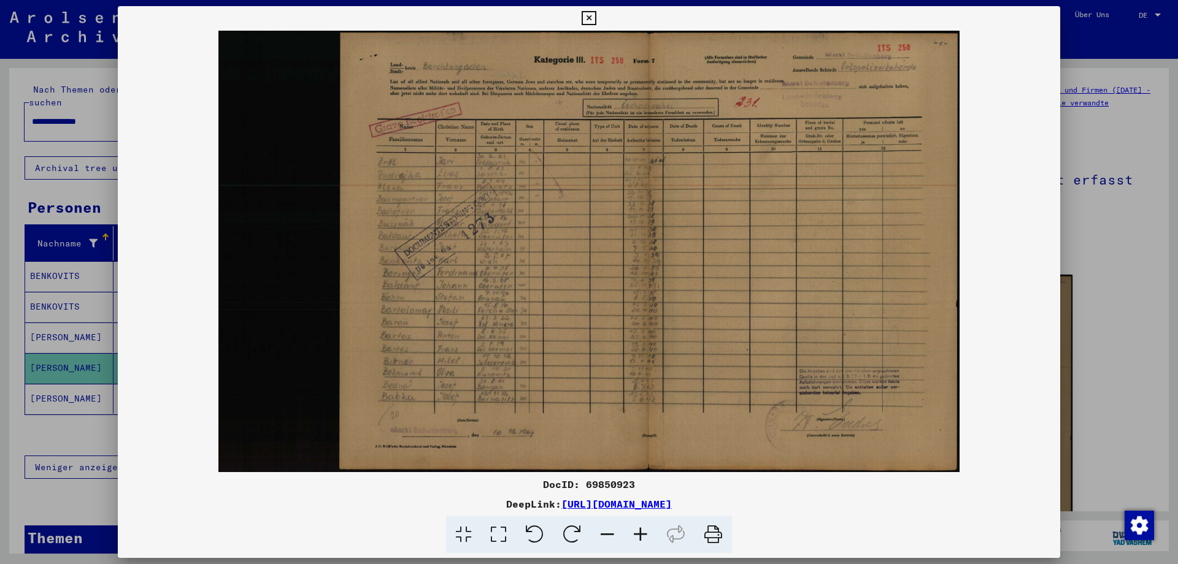
click at [639, 533] on icon at bounding box center [640, 535] width 33 height 37
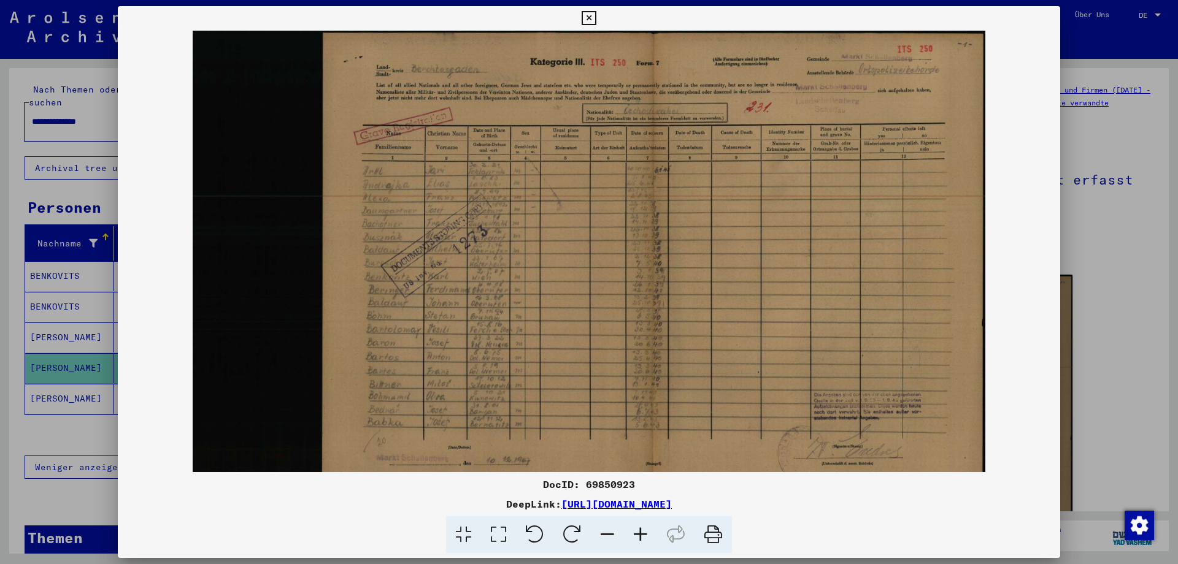
click at [639, 533] on icon at bounding box center [640, 535] width 33 height 37
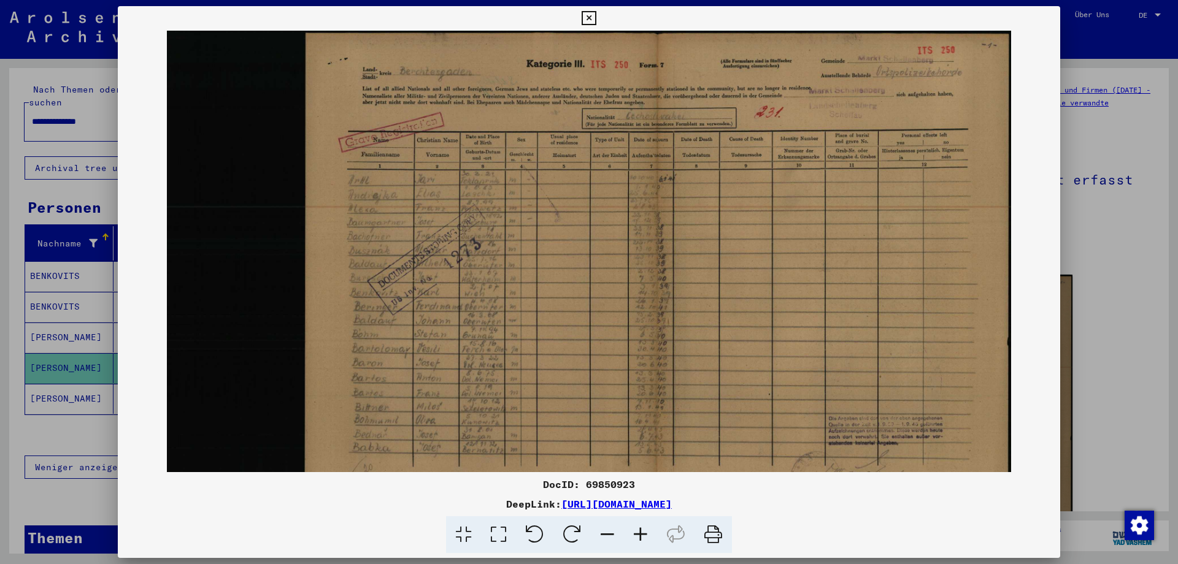
click at [639, 533] on icon at bounding box center [640, 535] width 33 height 37
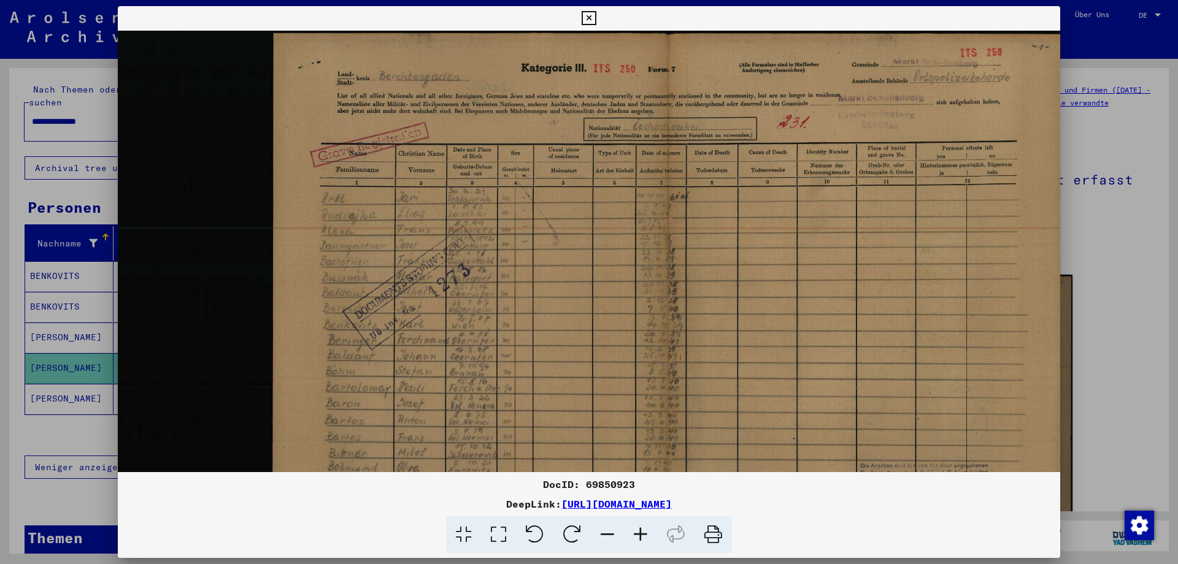
click at [639, 533] on icon at bounding box center [640, 535] width 33 height 37
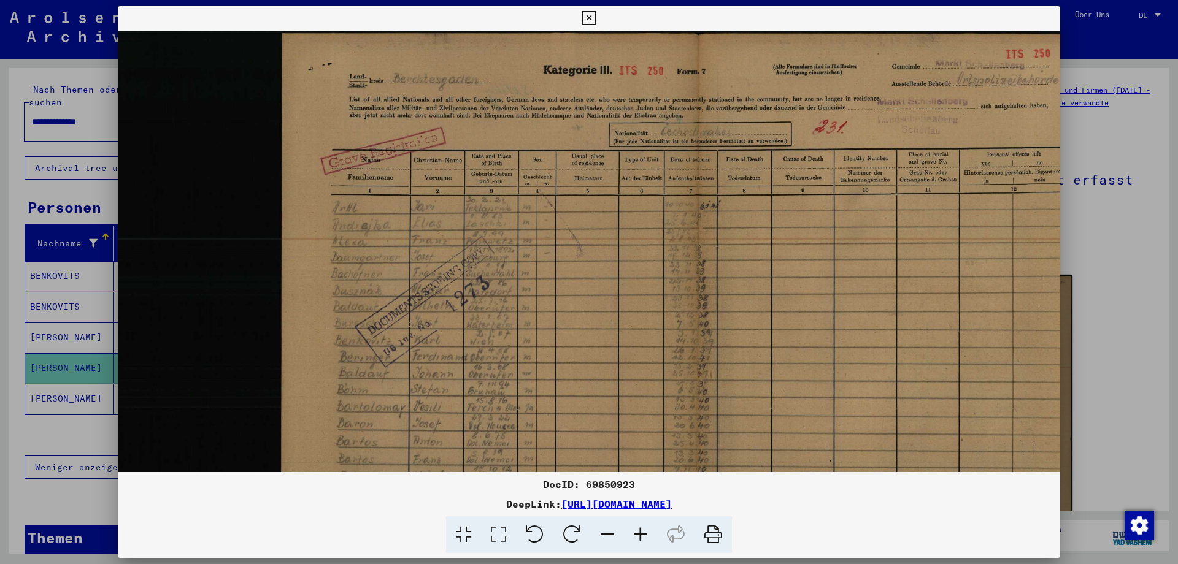
click at [639, 533] on icon at bounding box center [640, 535] width 33 height 37
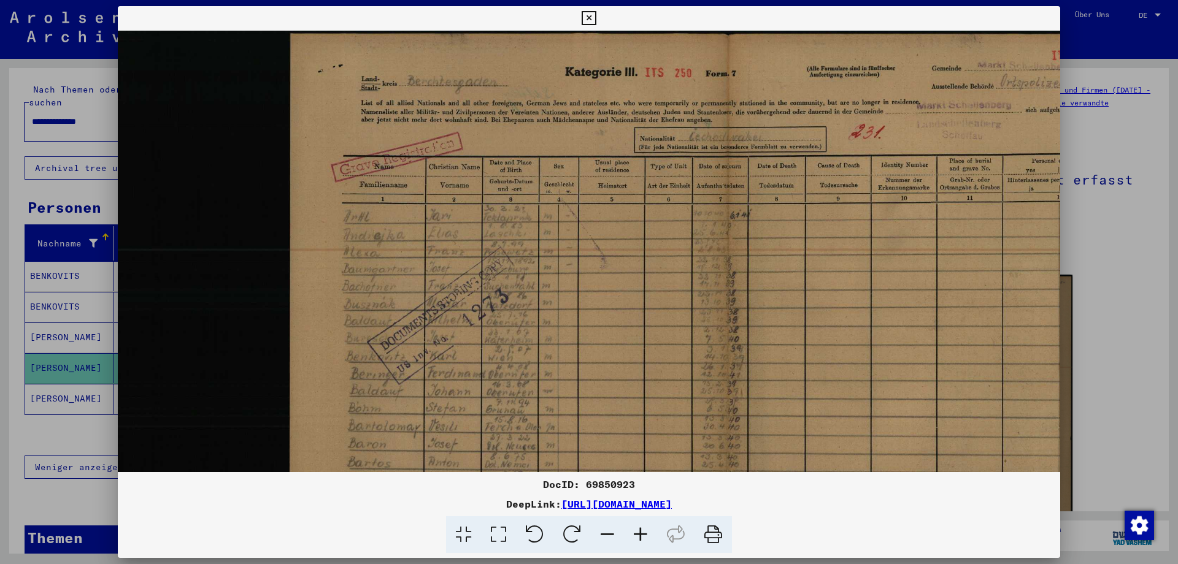
click at [639, 533] on icon at bounding box center [640, 535] width 33 height 37
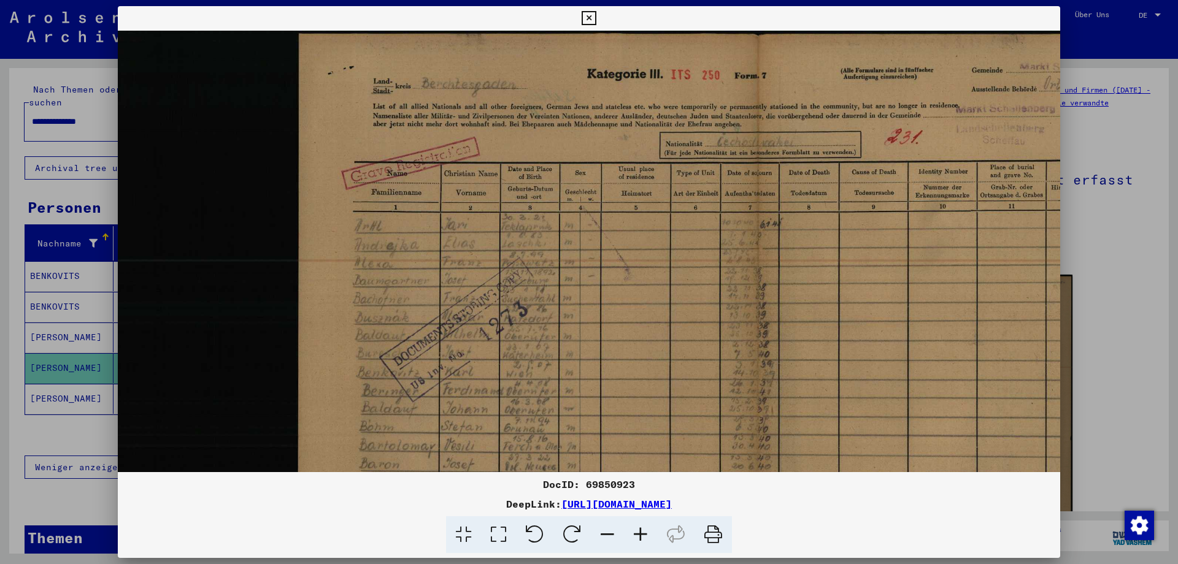
click at [639, 533] on icon at bounding box center [640, 535] width 33 height 37
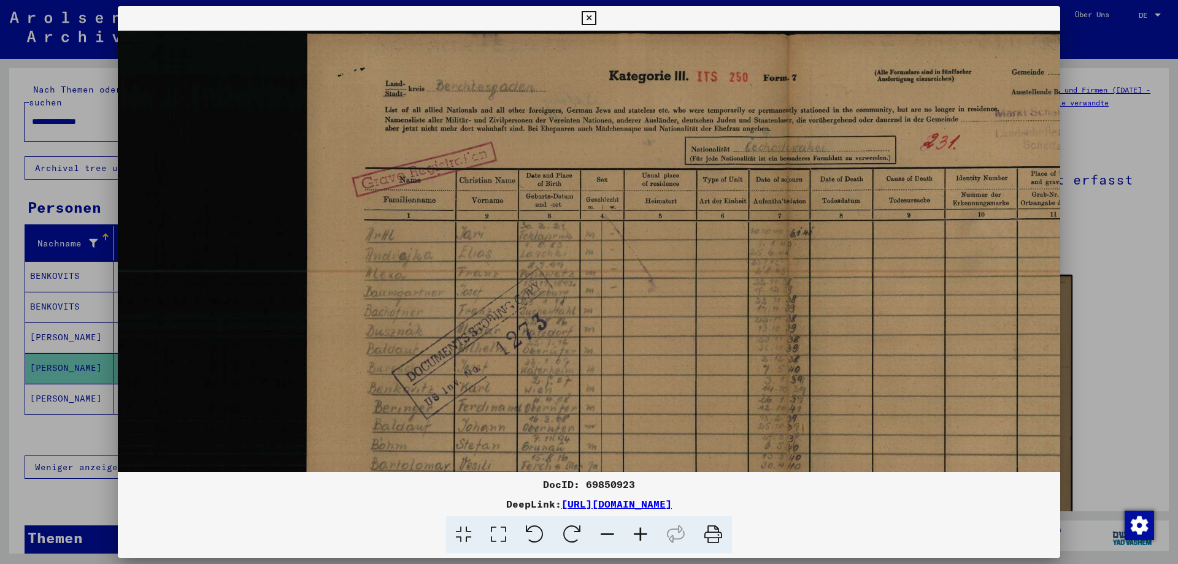
click at [639, 533] on icon at bounding box center [640, 535] width 33 height 37
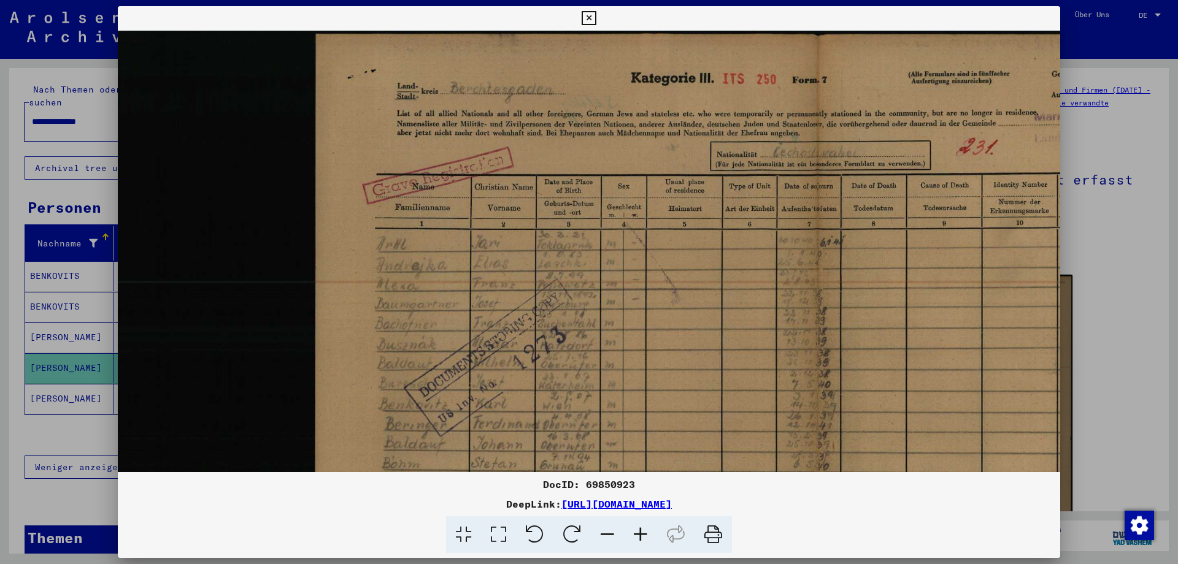
click at [639, 533] on icon at bounding box center [640, 535] width 33 height 37
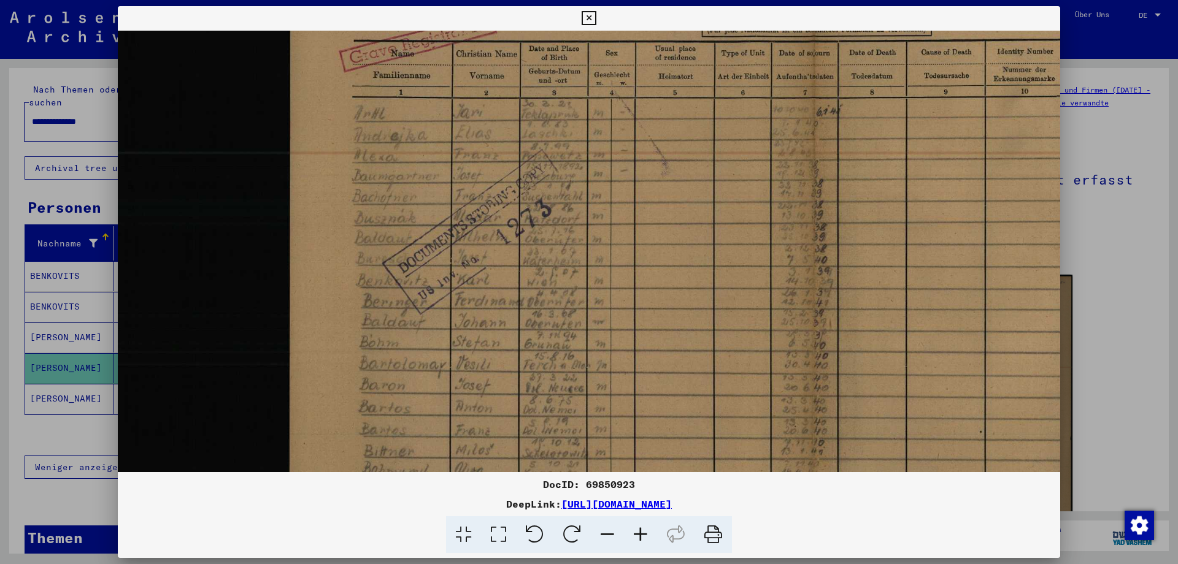
drag, startPoint x: 709, startPoint y: 364, endPoint x: 675, endPoint y: 225, distance: 144.0
click at [675, 225] on img at bounding box center [712, 265] width 1257 height 749
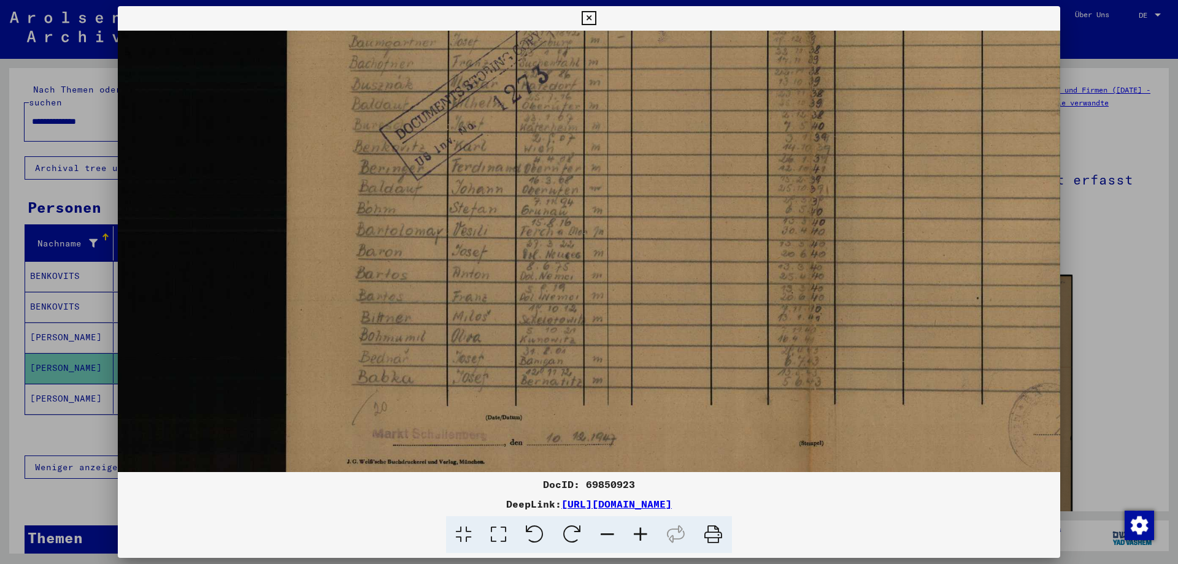
scroll to position [294, 37]
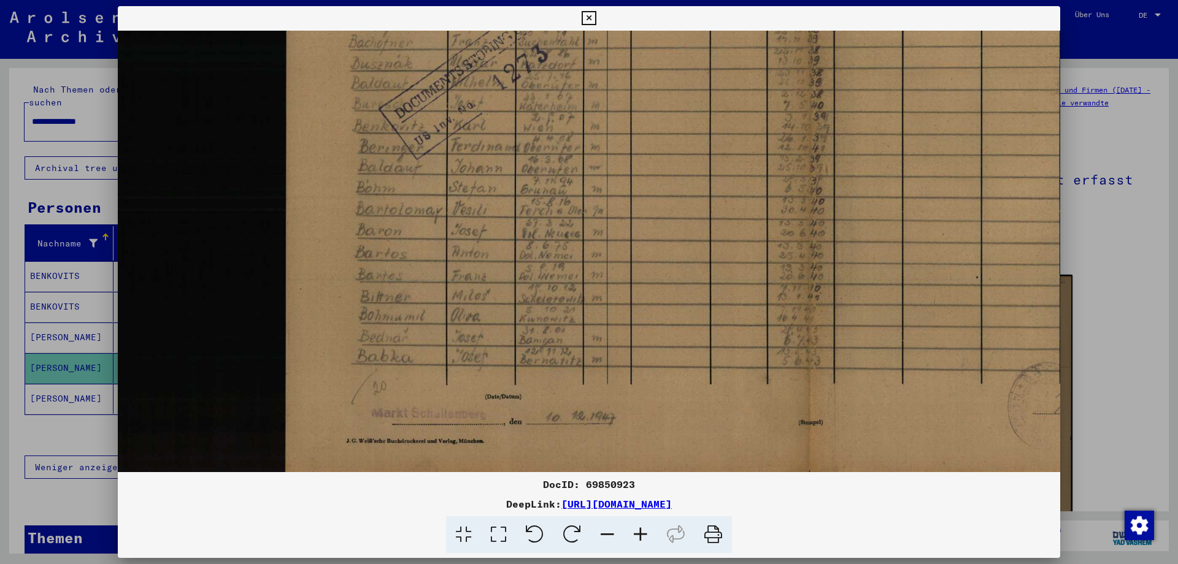
drag, startPoint x: 656, startPoint y: 352, endPoint x: 653, endPoint y: 198, distance: 154.6
click at [653, 198] on img at bounding box center [708, 110] width 1257 height 749
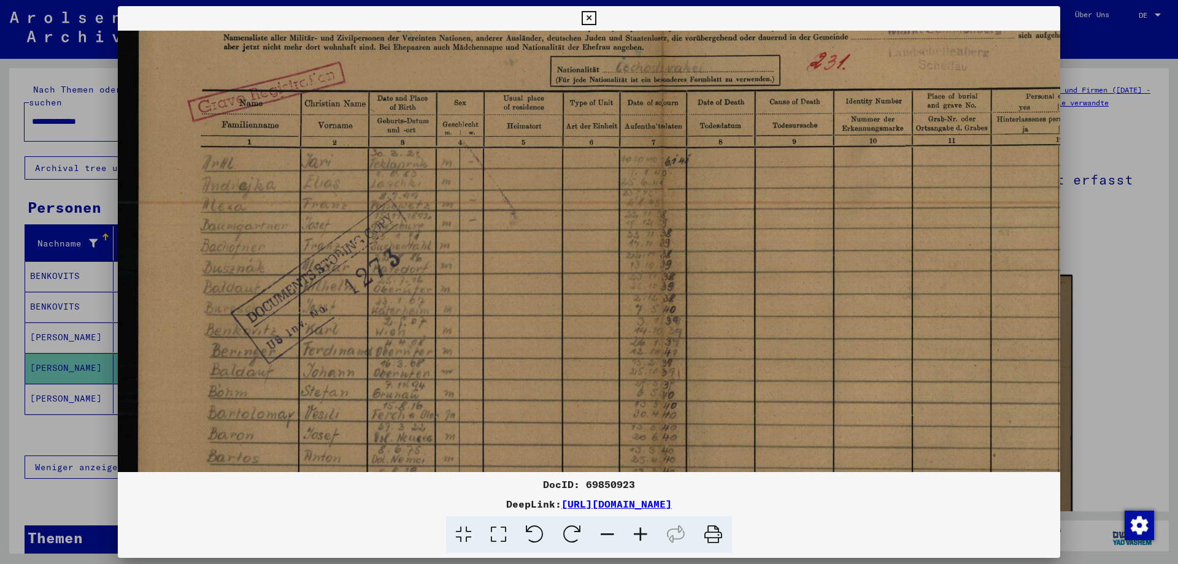
scroll to position [87, 187]
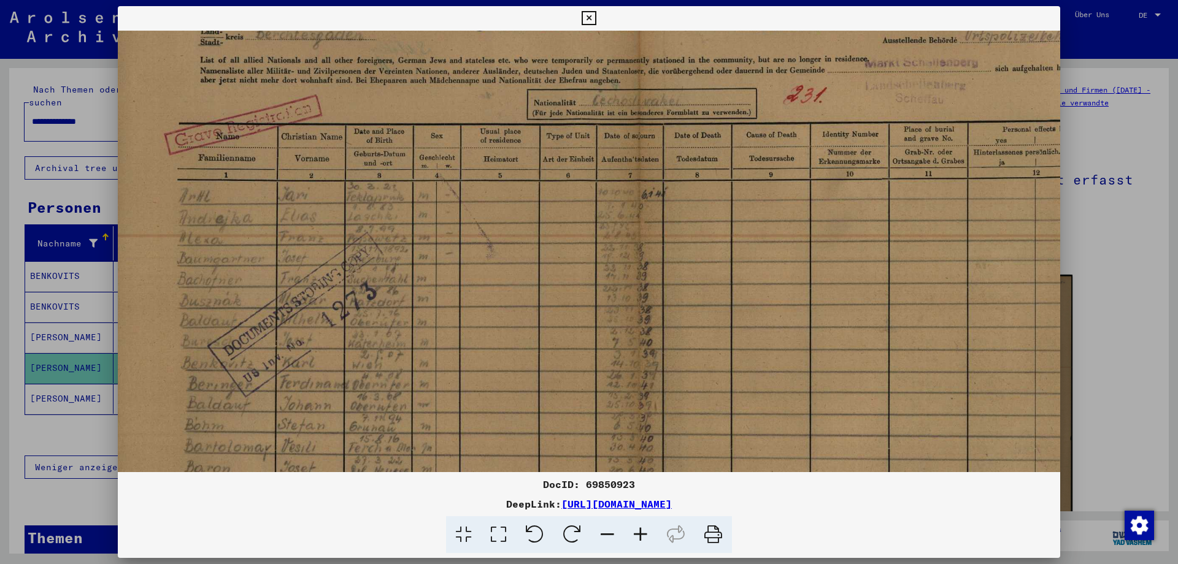
drag, startPoint x: 689, startPoint y: 206, endPoint x: 615, endPoint y: 379, distance: 188.0
click at [519, 442] on img at bounding box center [537, 348] width 1257 height 749
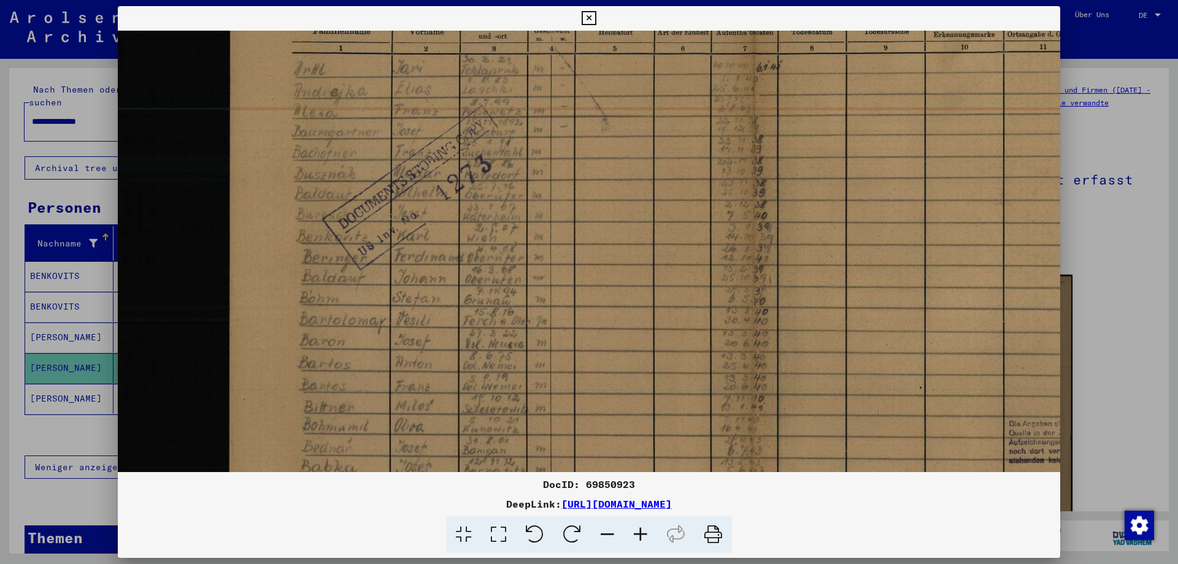
scroll to position [182, 98]
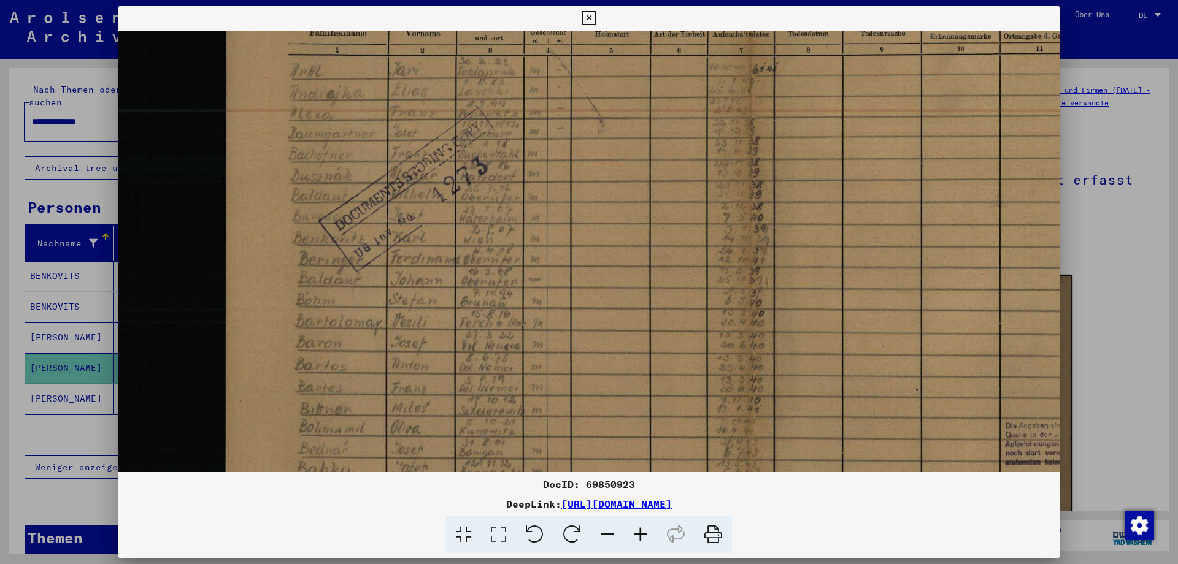
drag, startPoint x: 830, startPoint y: 284, endPoint x: 939, endPoint y: 204, distance: 135.7
click at [939, 204] on img at bounding box center [648, 222] width 1257 height 749
click at [596, 13] on icon at bounding box center [589, 18] width 14 height 15
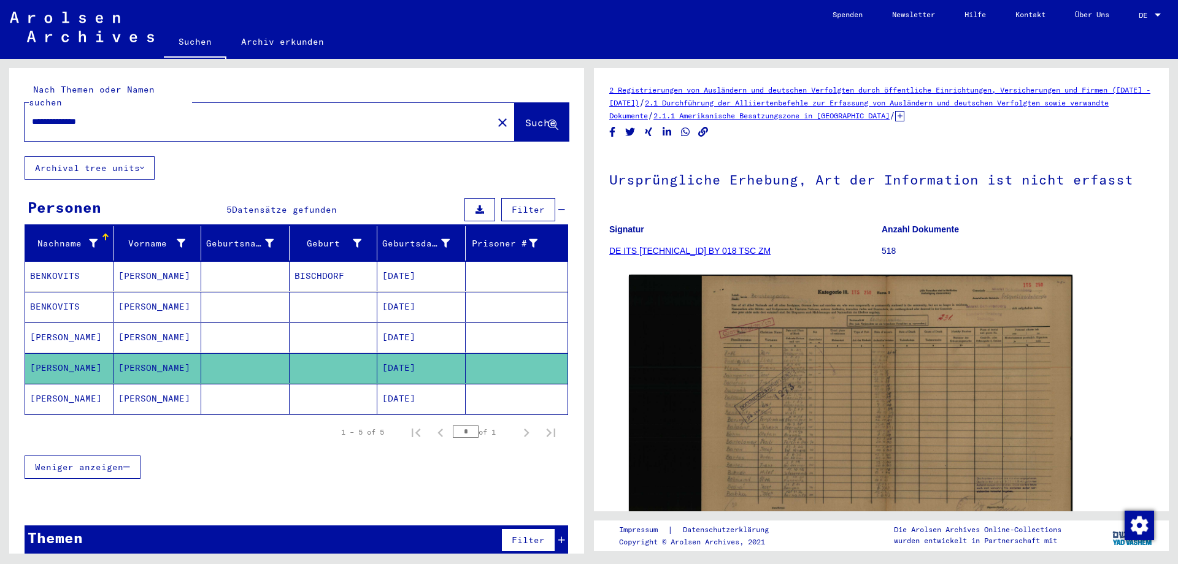
click at [51, 384] on mat-cell "[PERSON_NAME]" at bounding box center [69, 399] width 88 height 30
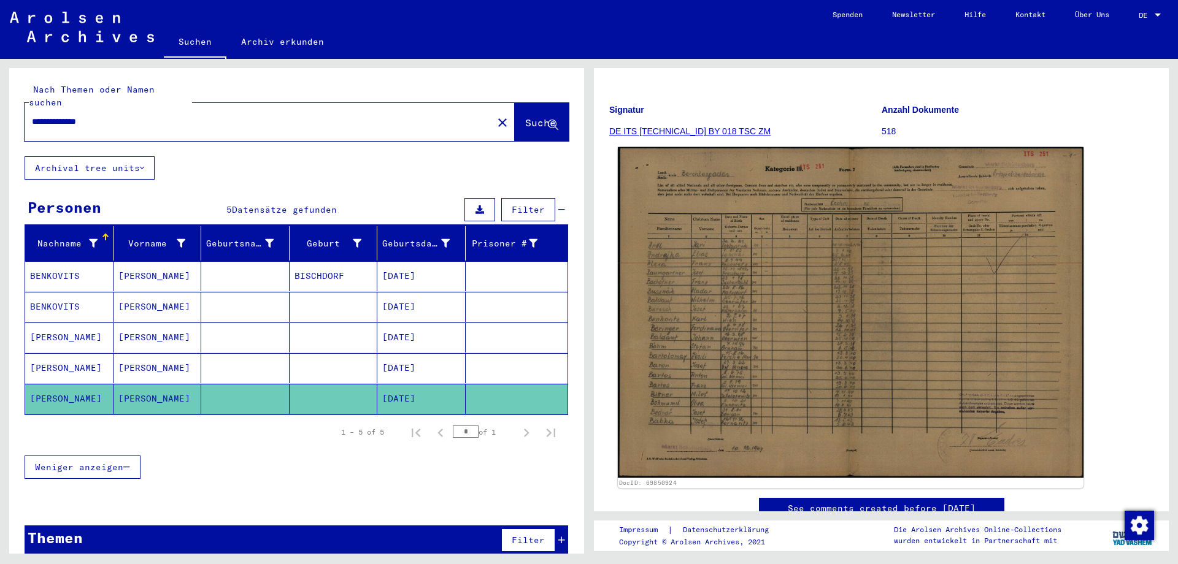
scroll to position [129, 0]
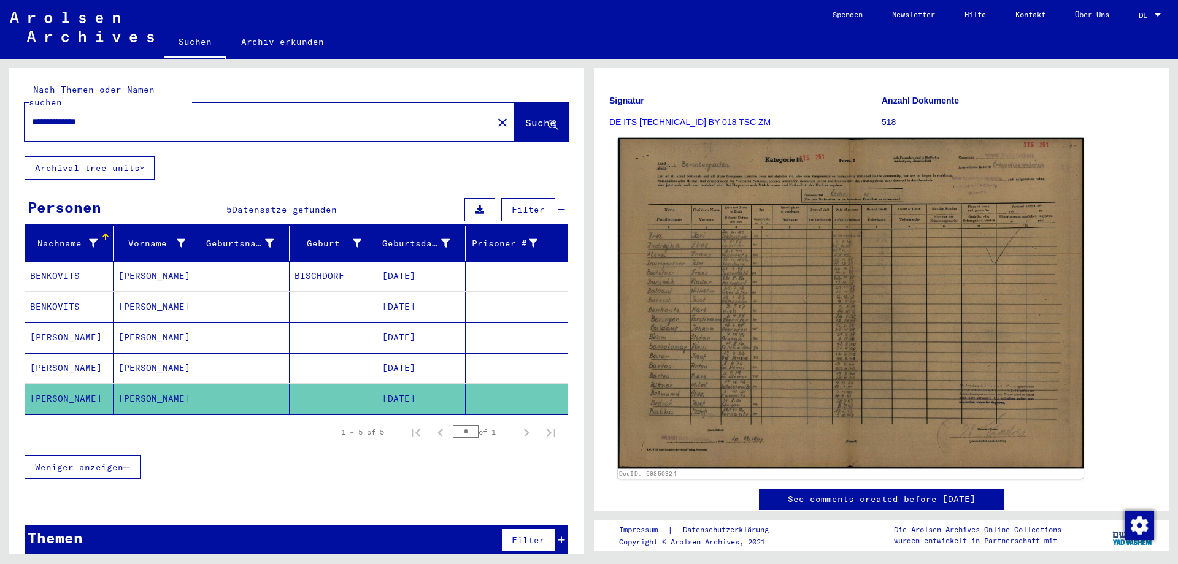
click at [880, 324] on img at bounding box center [851, 303] width 466 height 331
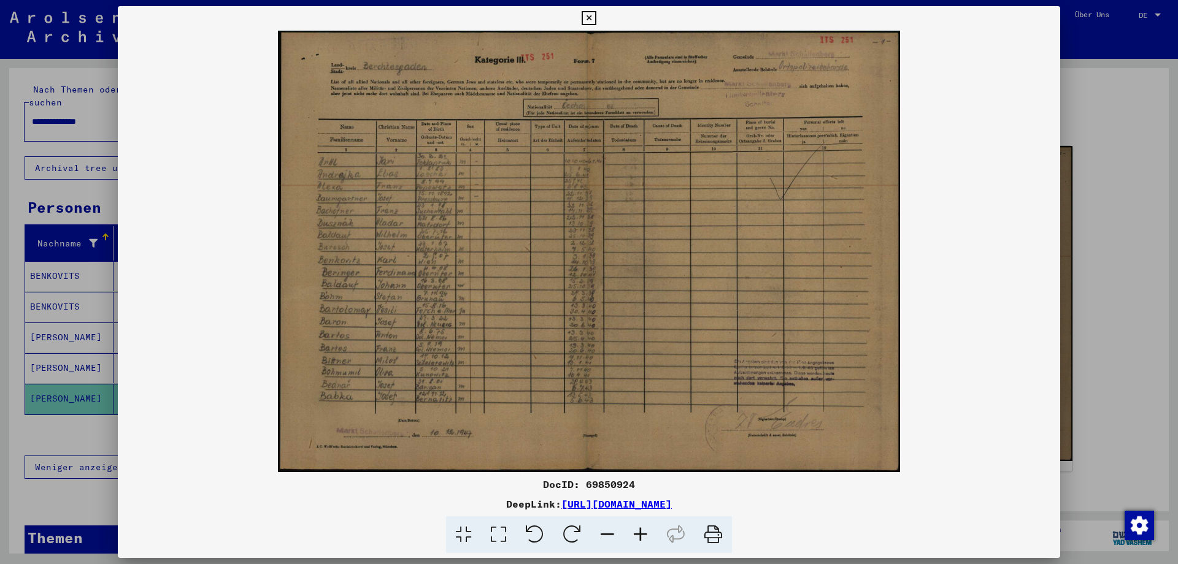
click at [596, 12] on icon at bounding box center [589, 18] width 14 height 15
